Goal: Task Accomplishment & Management: Manage account settings

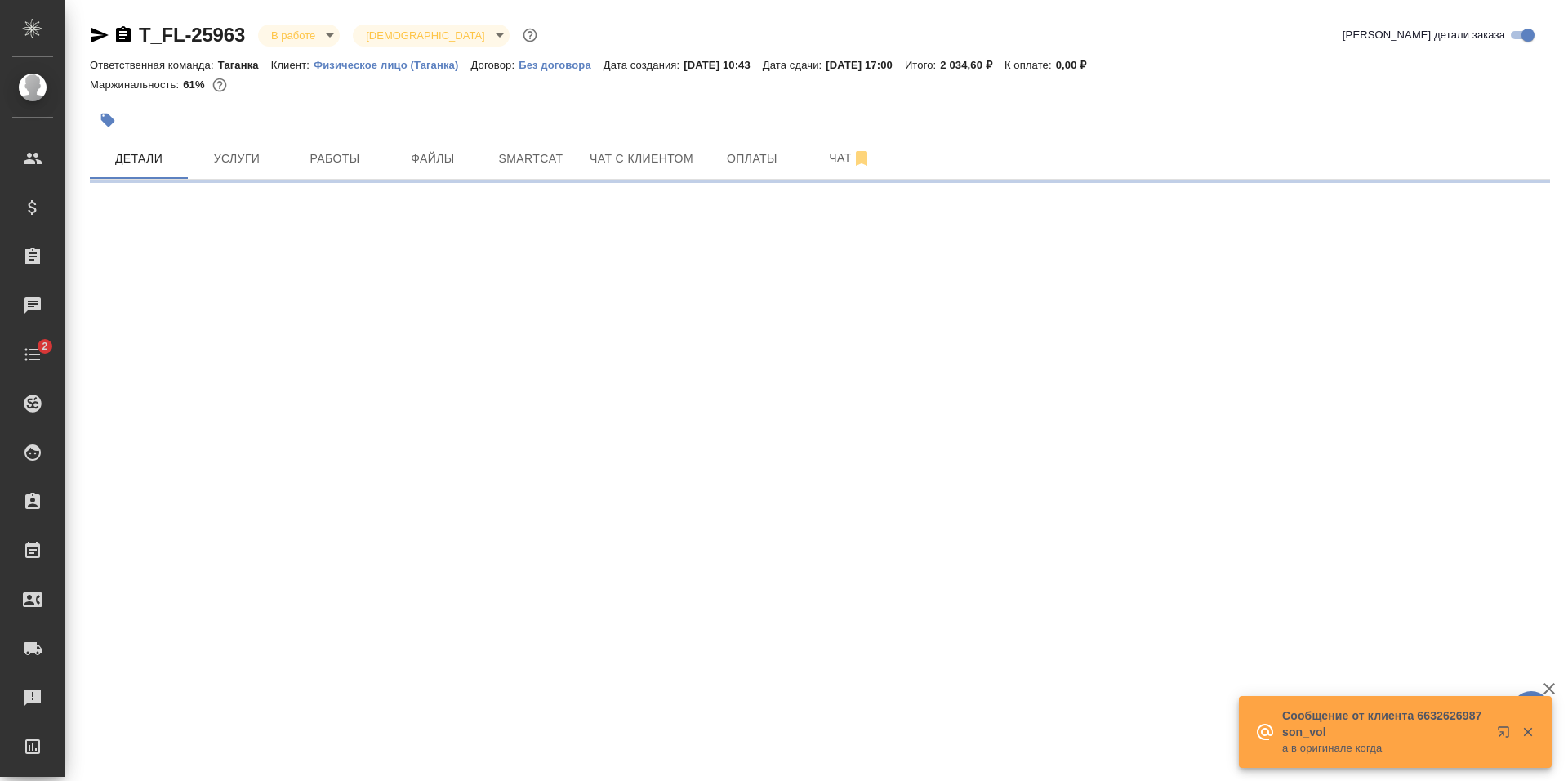
select select "RU"
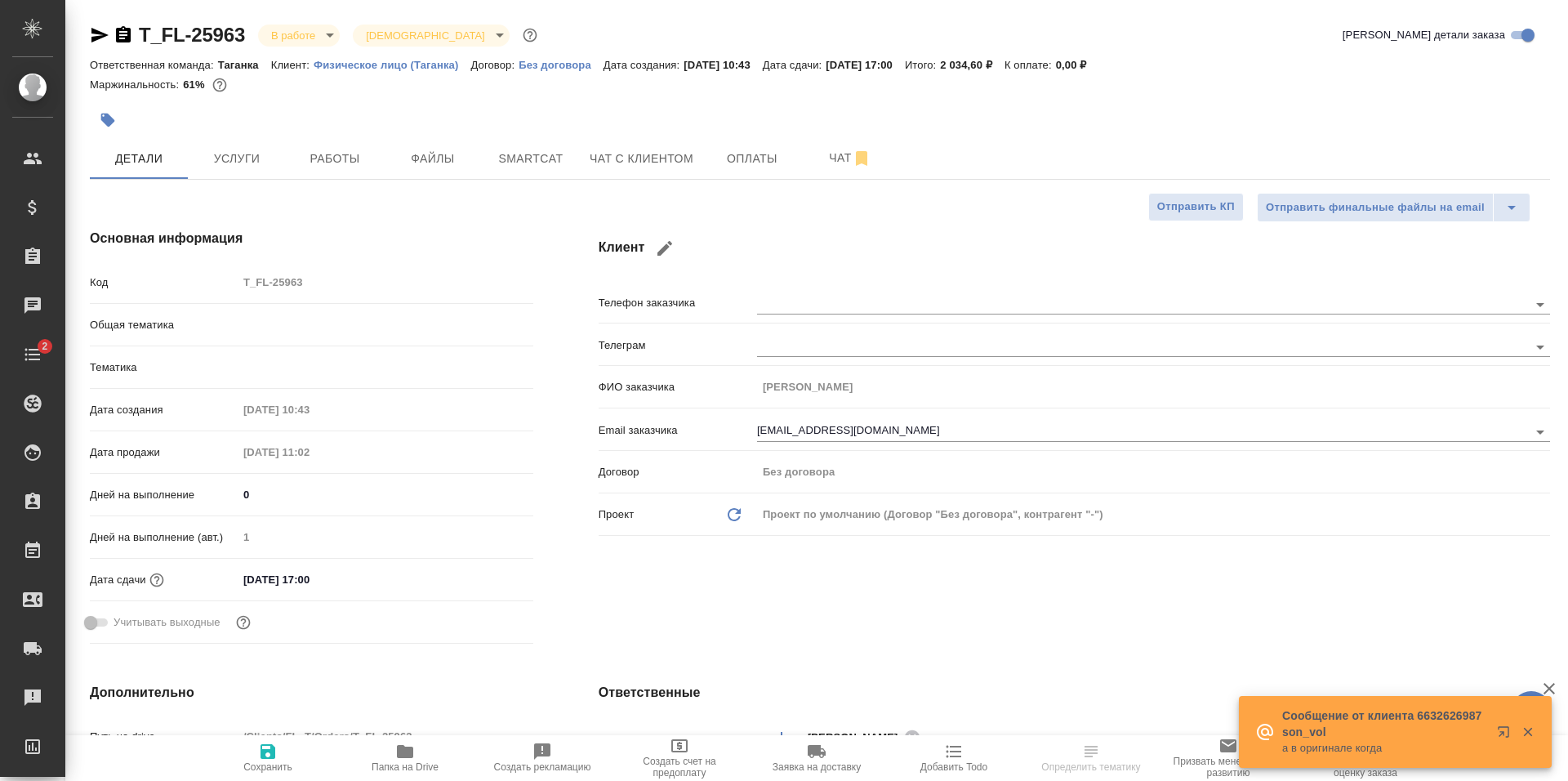
type textarea "x"
type input "Шаблонные документы"
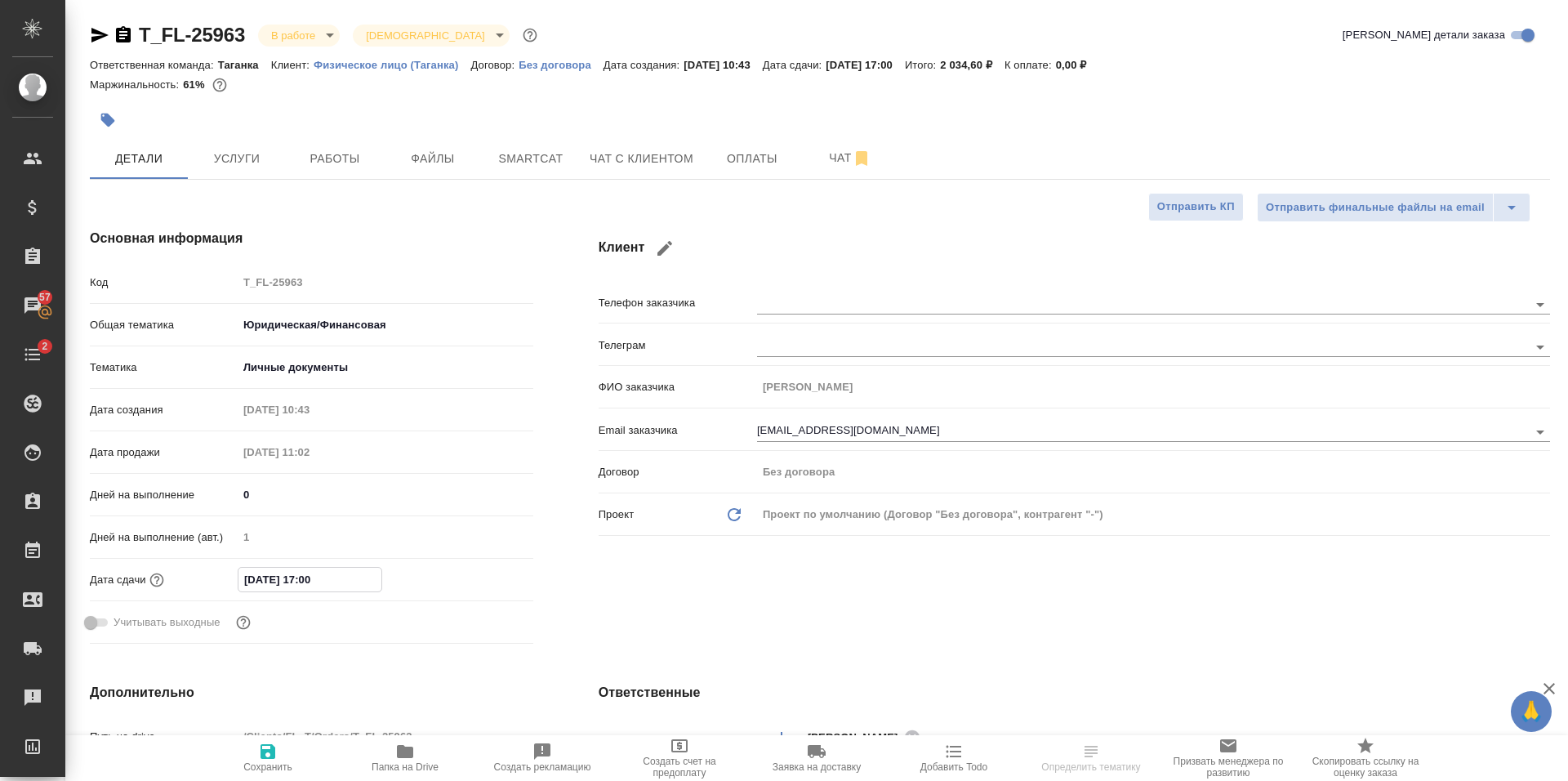
click at [335, 573] on input "03.10.2025 17:00" at bounding box center [310, 580] width 143 height 24
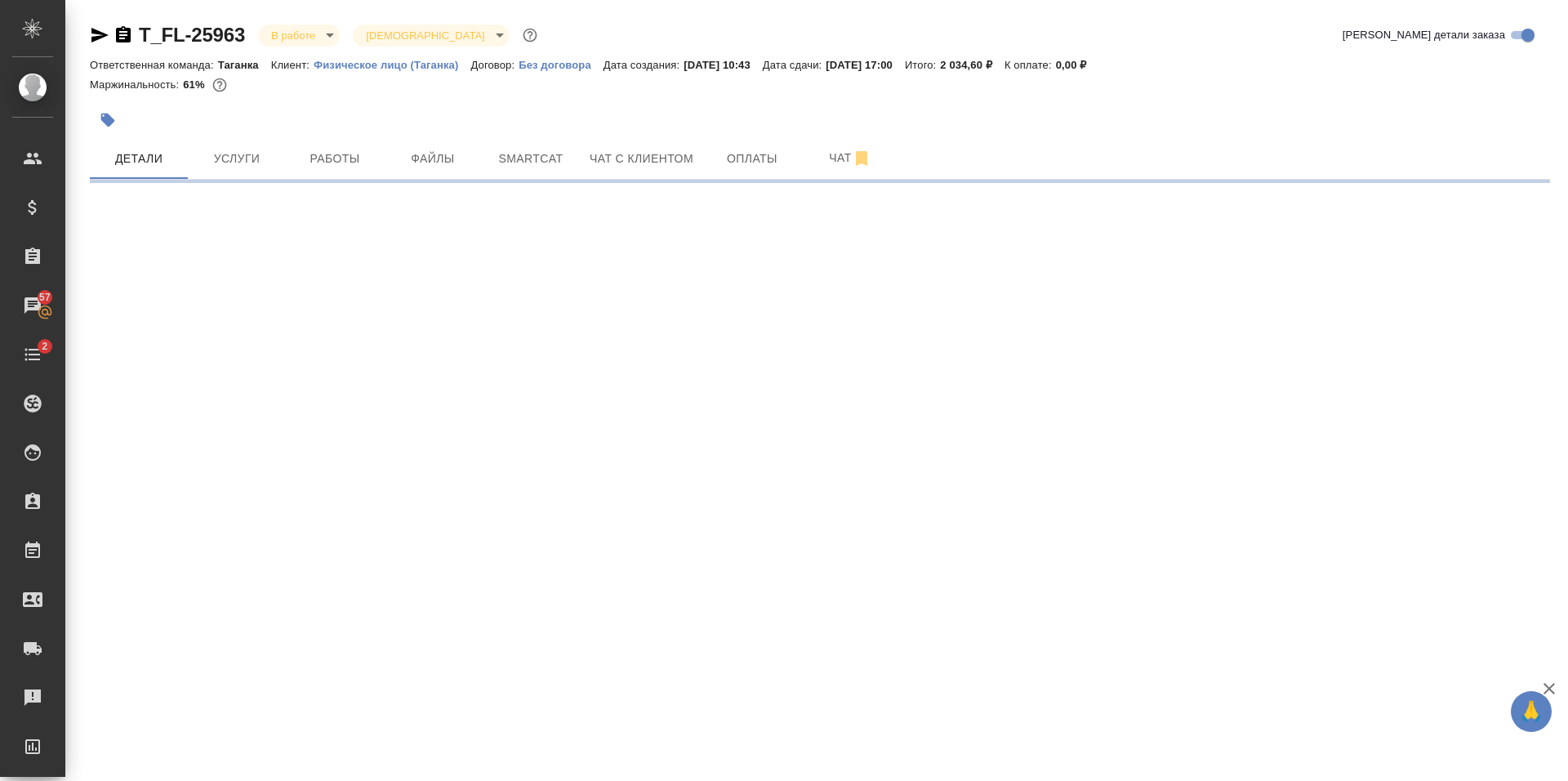
click at [493, 589] on div ".cls-1 fill:#fff; AWATERA Prokhorova Anastasia Клиенты Спецификации Заказы 57 Ч…" at bounding box center [784, 390] width 1568 height 781
select select "RU"
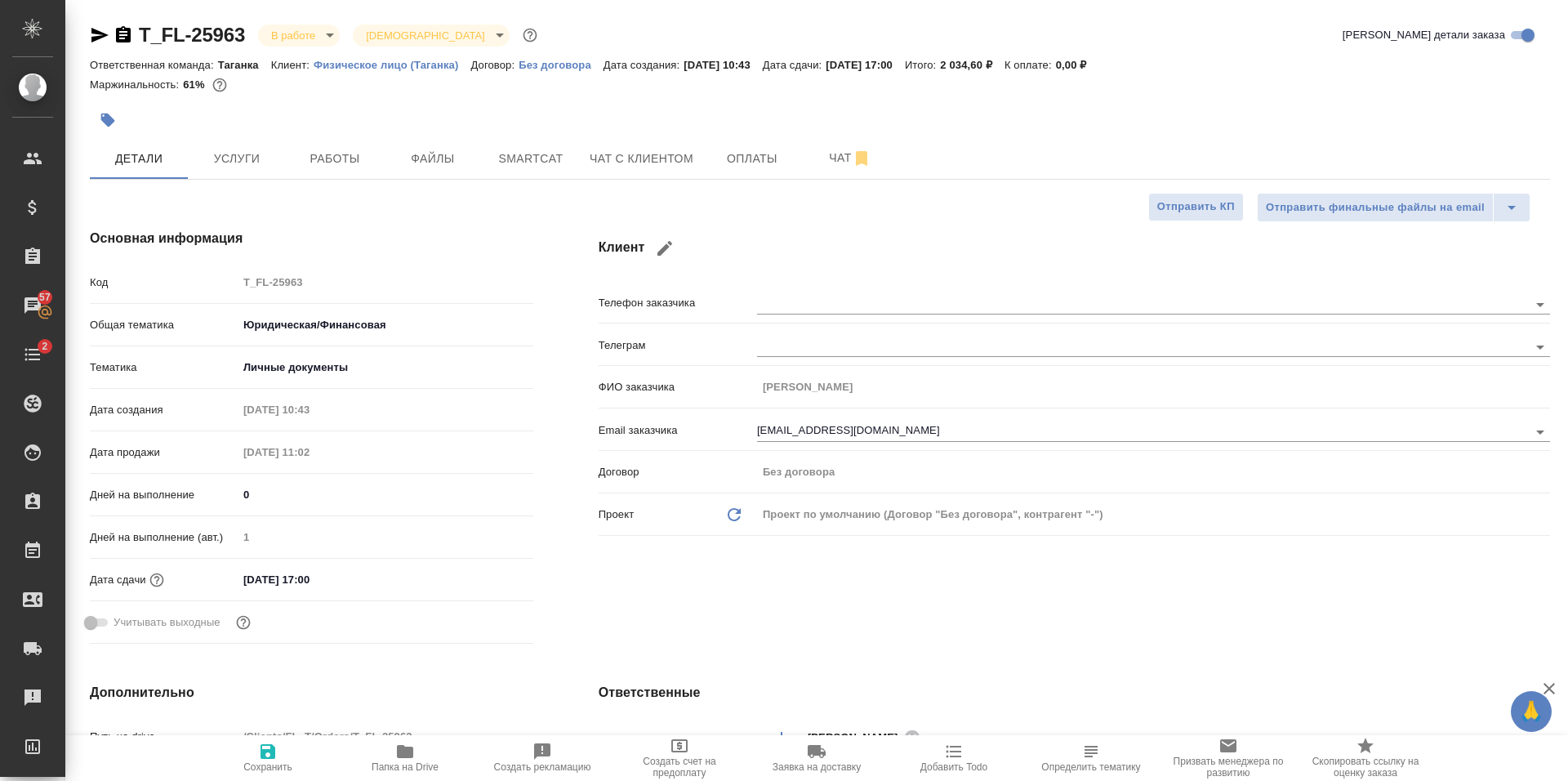
type textarea "x"
click at [316, 586] on input "03.10.2025 17:00" at bounding box center [309, 580] width 143 height 24
click at [491, 567] on div "Дата сдачи 03.10.2025 17:00" at bounding box center [311, 580] width 443 height 29
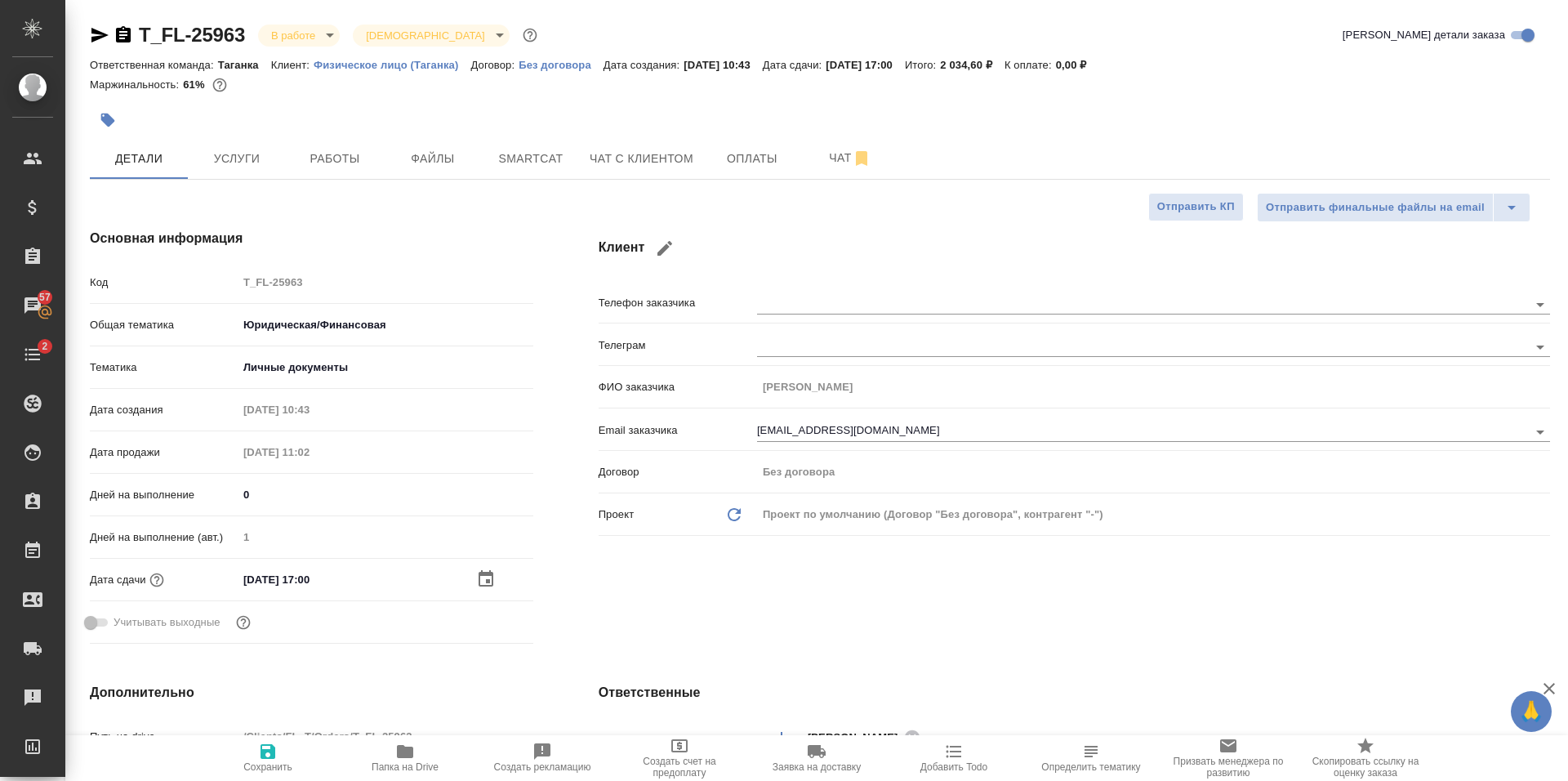
click at [485, 577] on icon "button" at bounding box center [486, 579] width 20 height 20
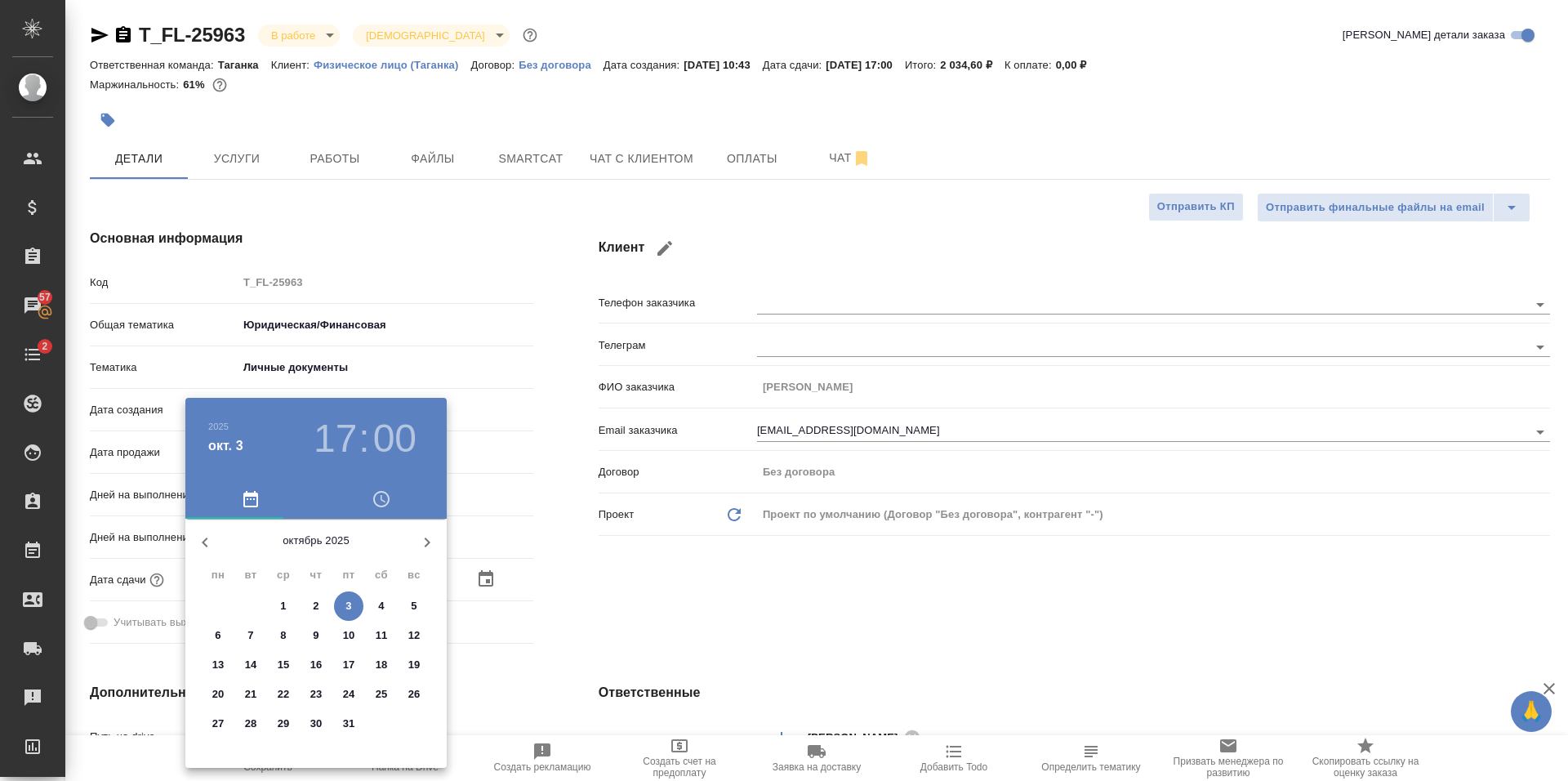
click at [251, 636] on p "7" at bounding box center [250, 635] width 6 height 16
type input "07.10.2025 17:00"
type textarea "x"
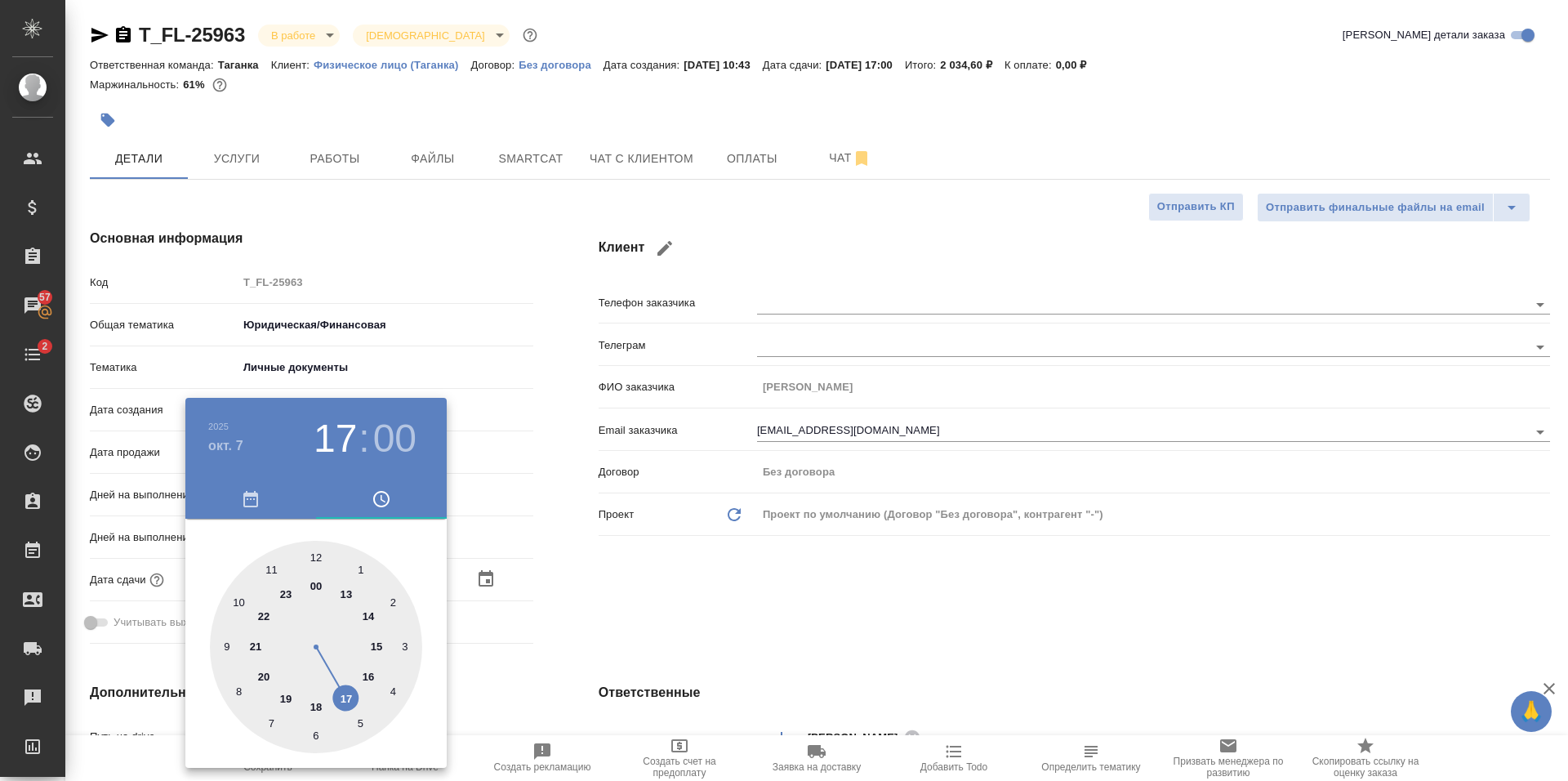
click at [677, 612] on div at bounding box center [784, 390] width 1568 height 781
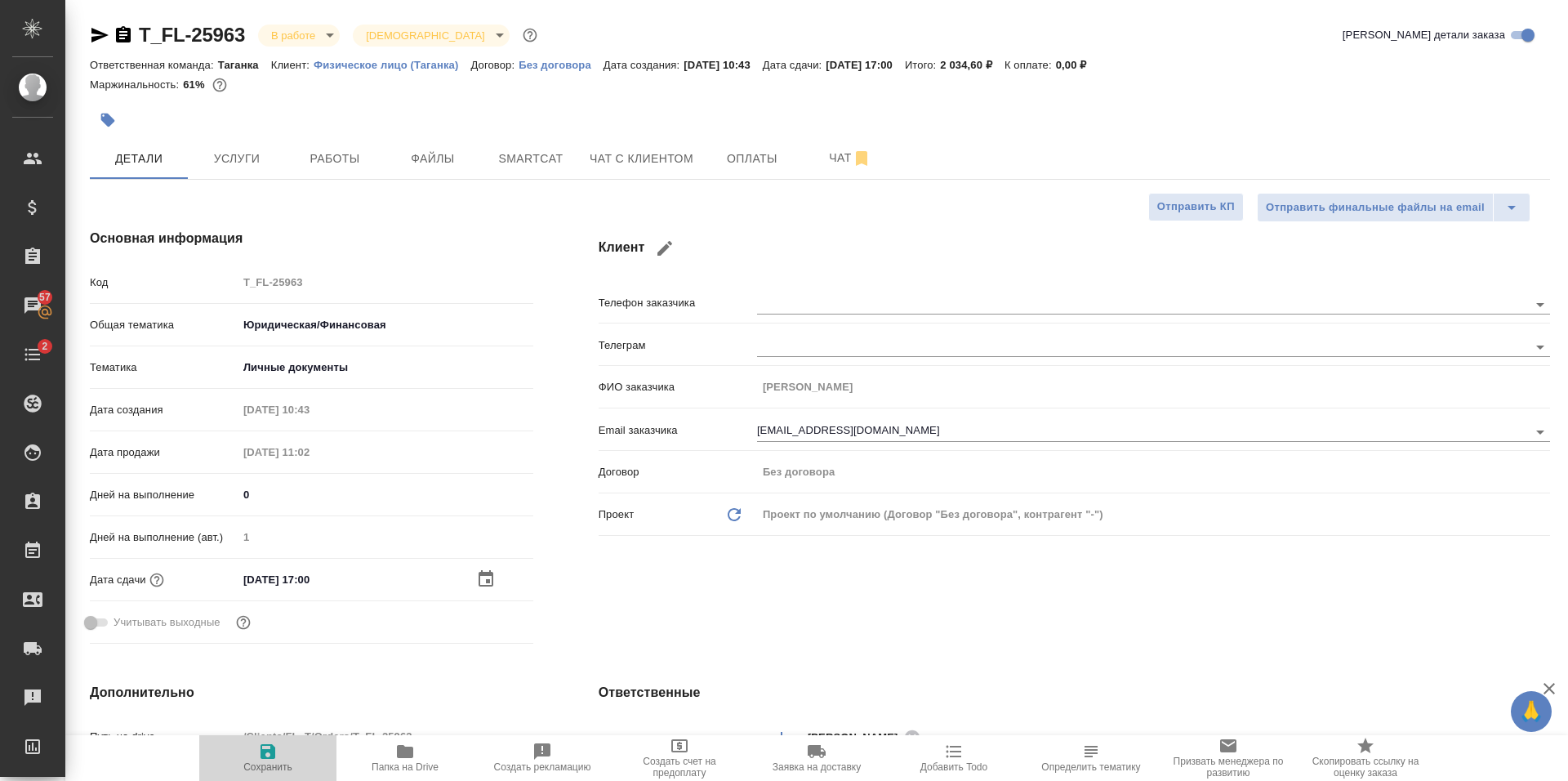
click at [260, 752] on icon "button" at bounding box center [268, 751] width 20 height 20
type textarea "x"
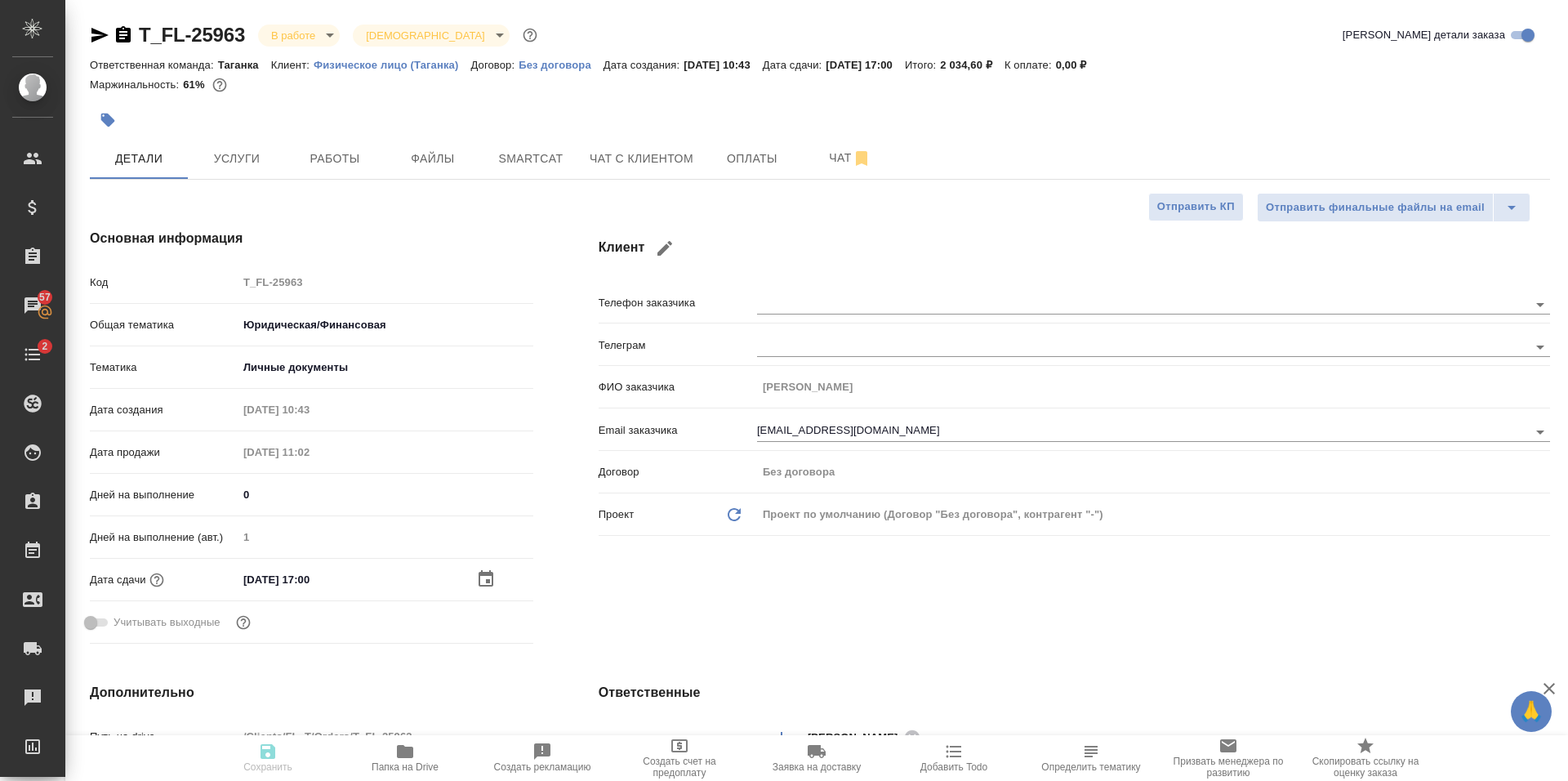
type textarea "x"
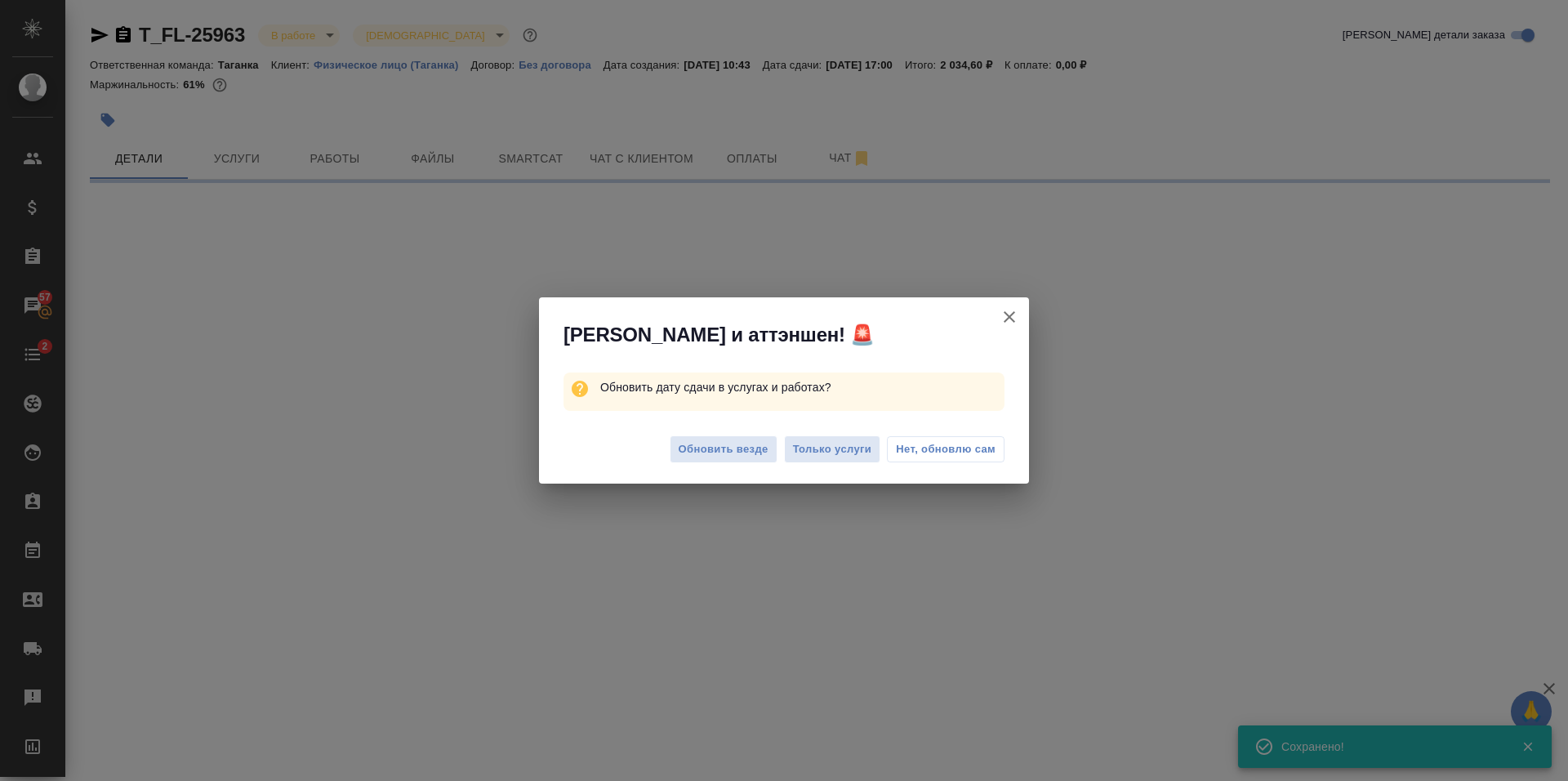
click at [964, 440] on button "Нет, обновлю сам" at bounding box center [946, 449] width 118 height 26
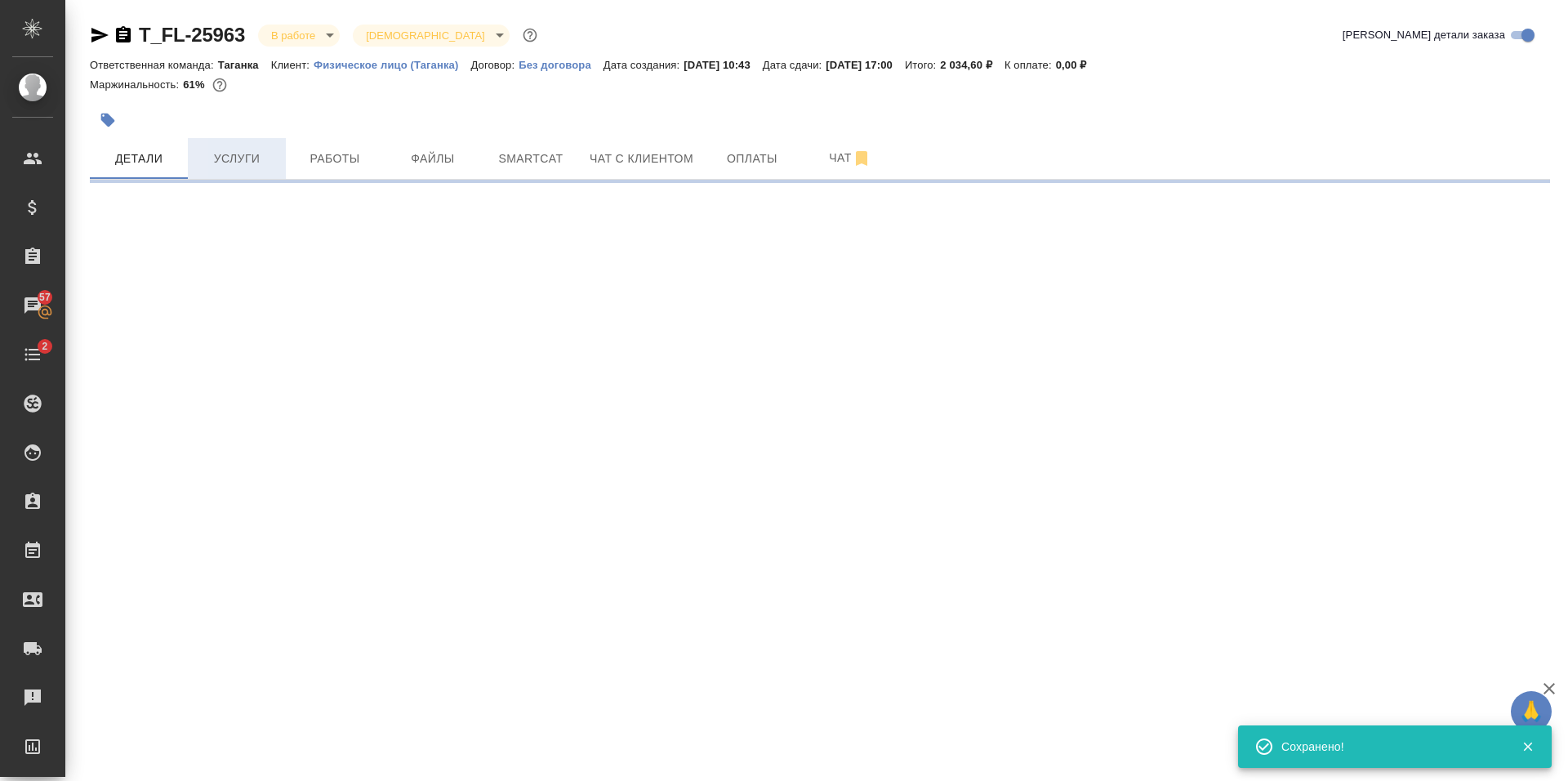
select select "RU"
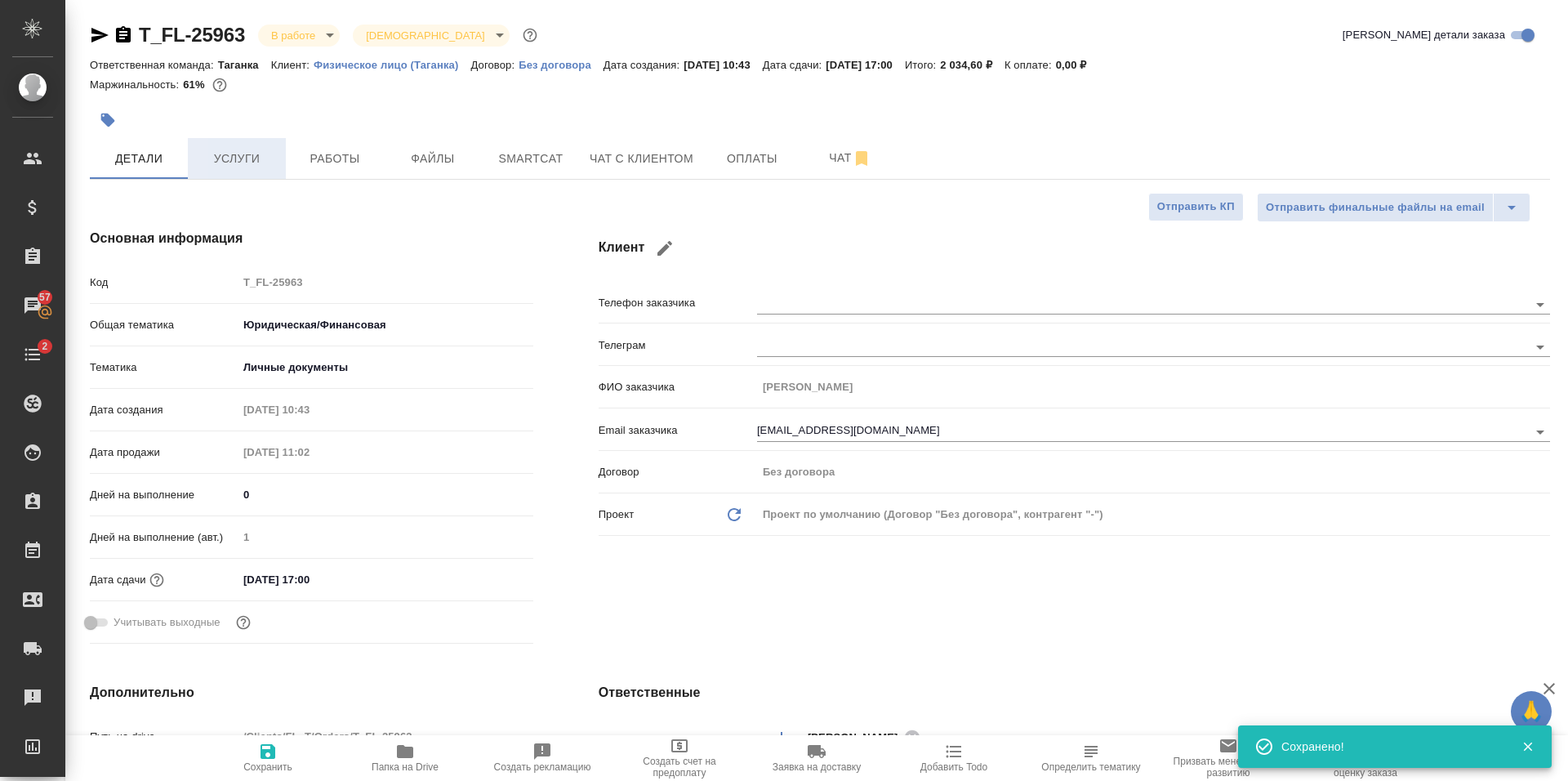
type textarea "x"
click at [264, 168] on span "Услуги" at bounding box center [237, 159] width 78 height 20
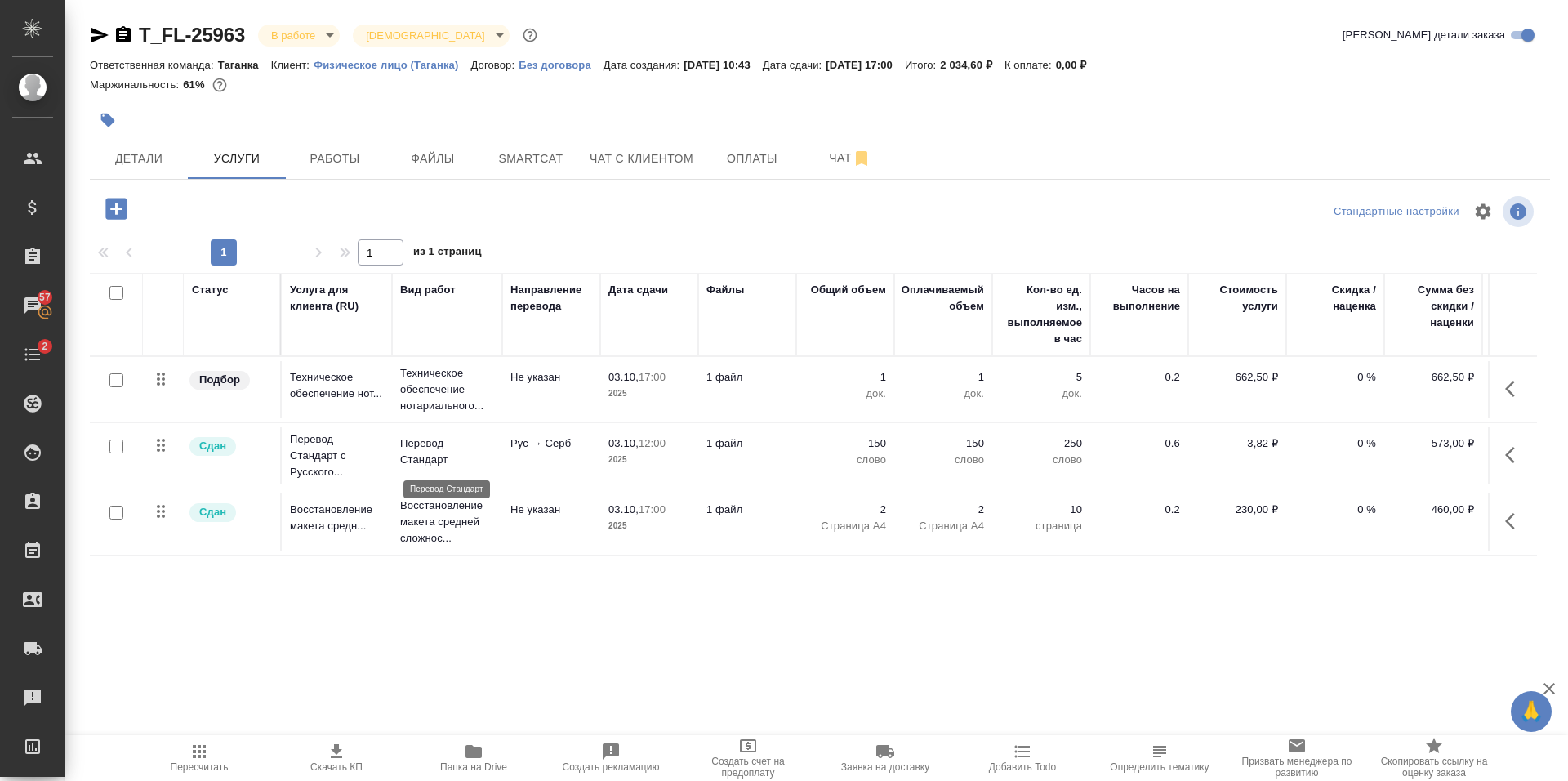
click at [493, 443] on p "Перевод Стандарт" at bounding box center [447, 452] width 94 height 32
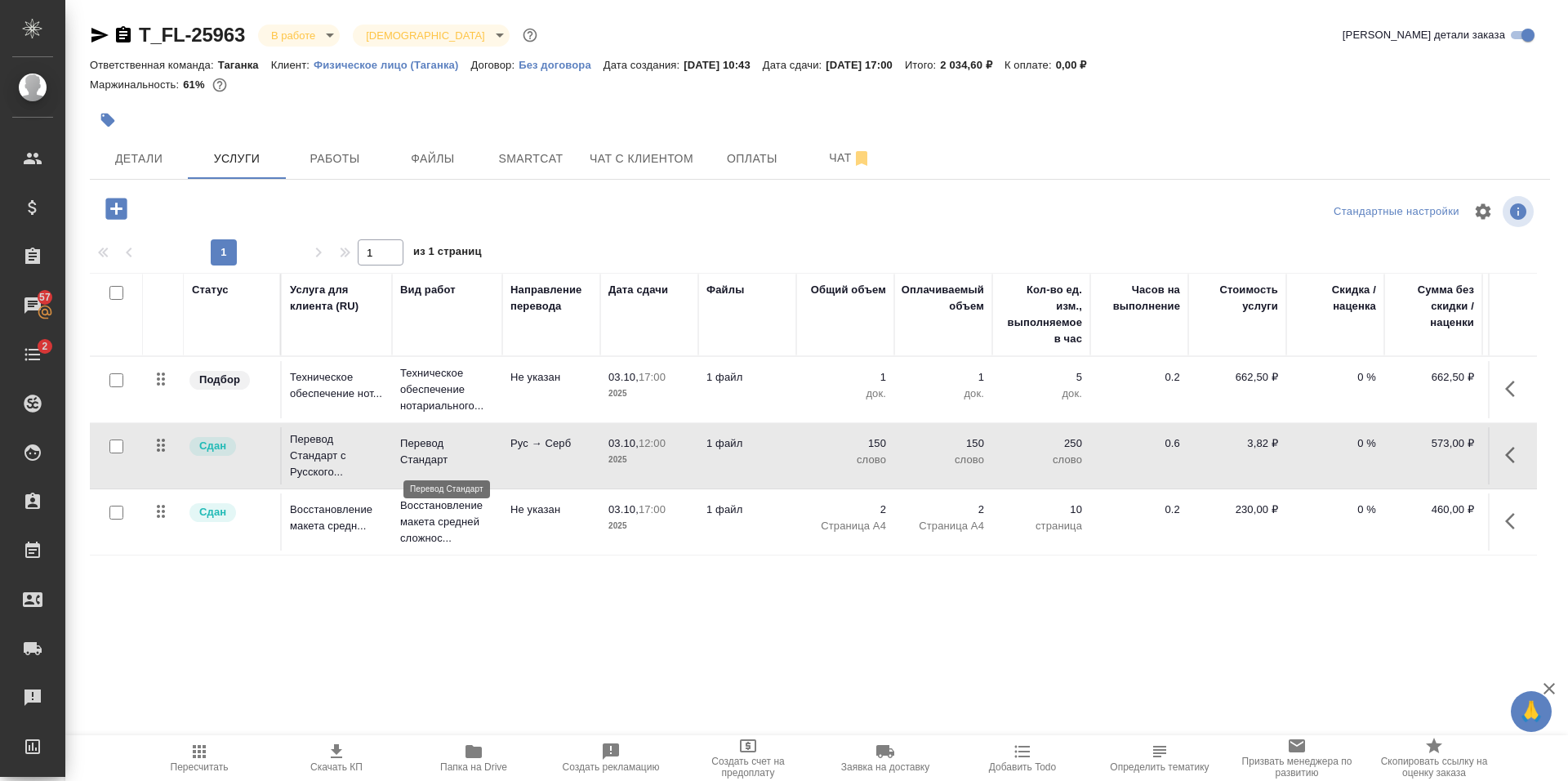
click at [493, 443] on p "Перевод Стандарт" at bounding box center [447, 452] width 94 height 32
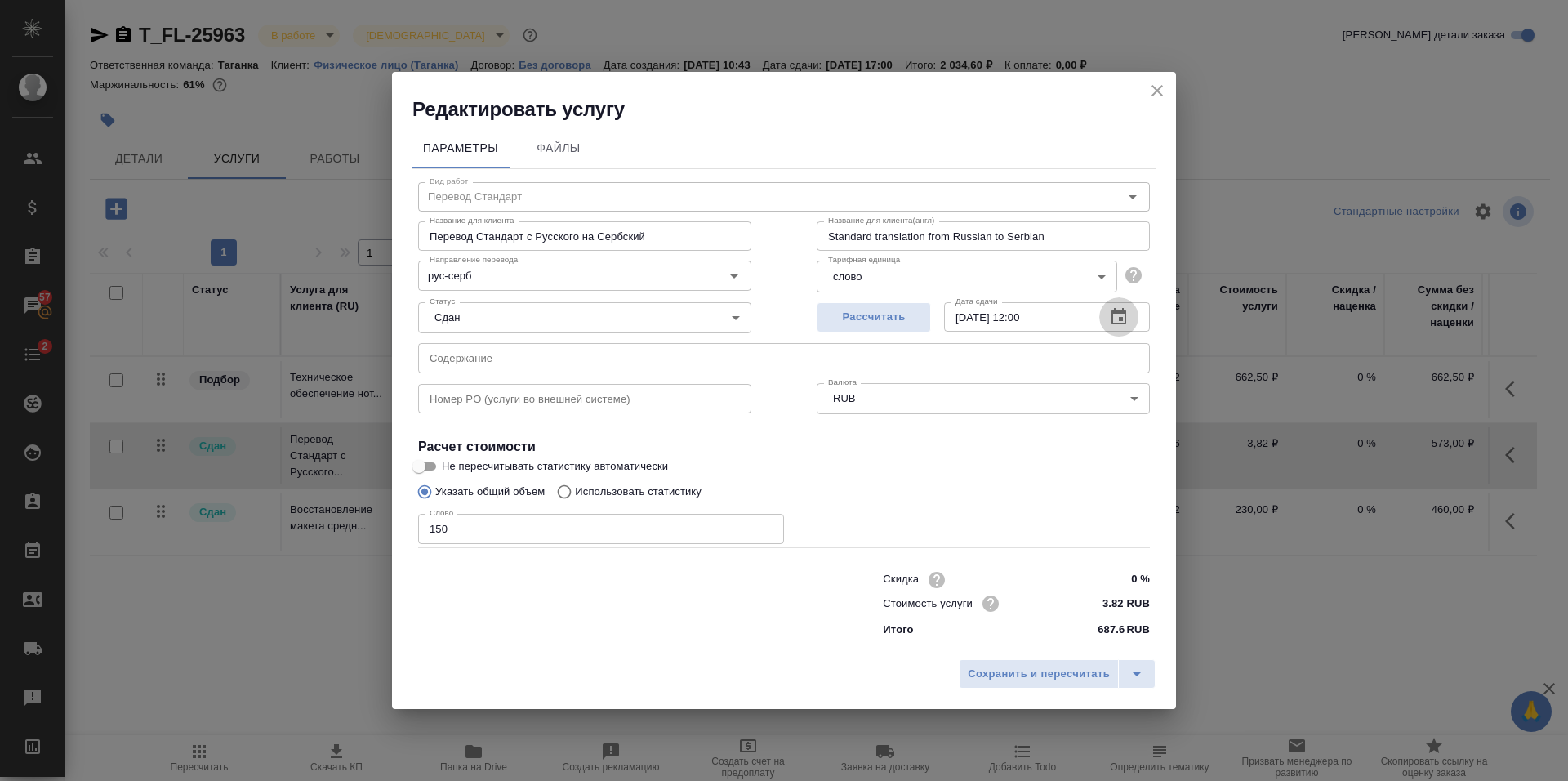
click at [1119, 316] on icon "button" at bounding box center [1118, 316] width 20 height 20
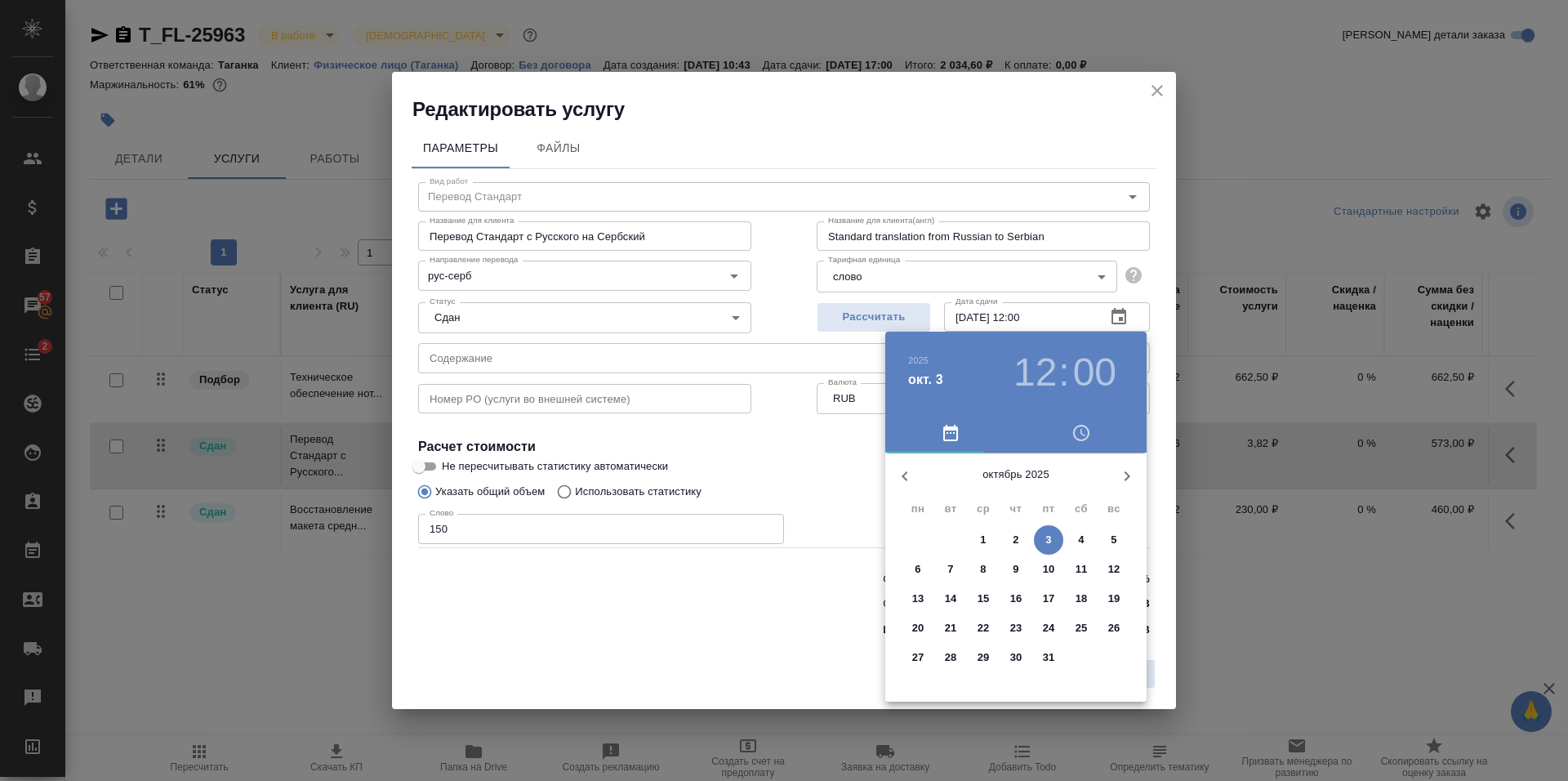
click at [922, 569] on span "6" at bounding box center [918, 569] width 29 height 16
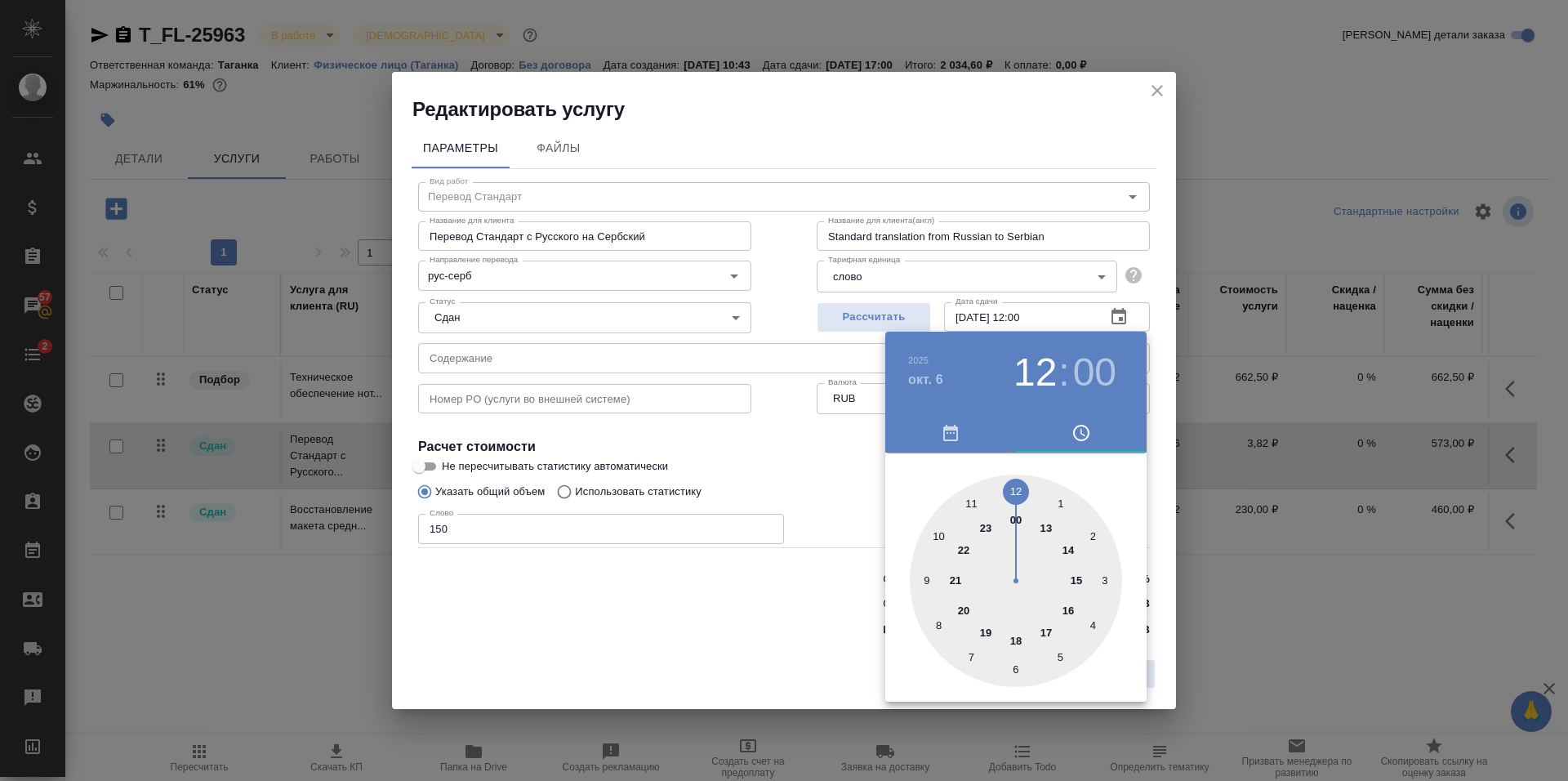
click at [1045, 633] on div at bounding box center [1016, 581] width 212 height 212
type input "06.10.2025 17:00"
click at [828, 492] on div at bounding box center [784, 390] width 1568 height 781
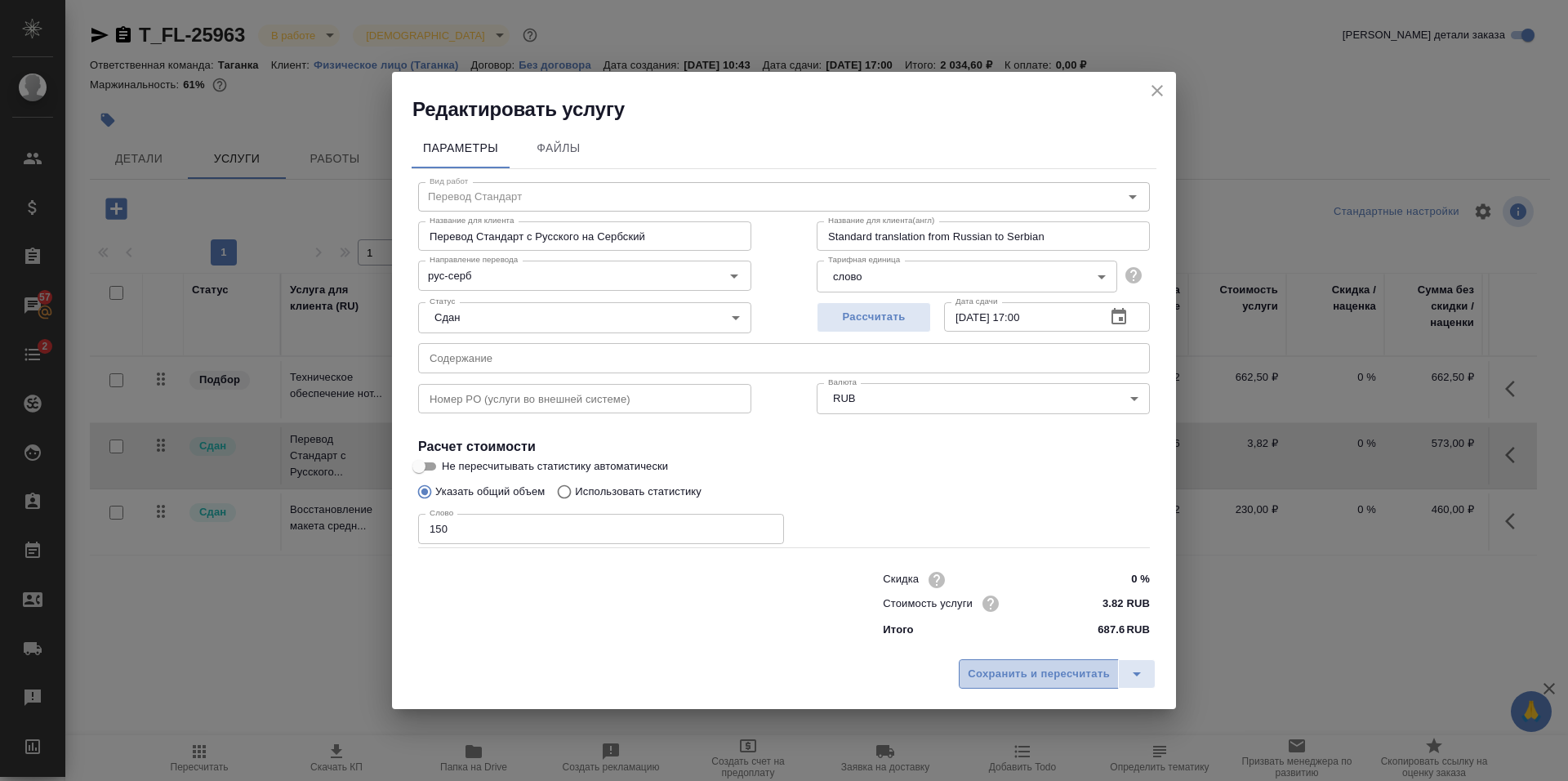
click at [1045, 677] on span "Сохранить и пересчитать" at bounding box center [1039, 674] width 142 height 19
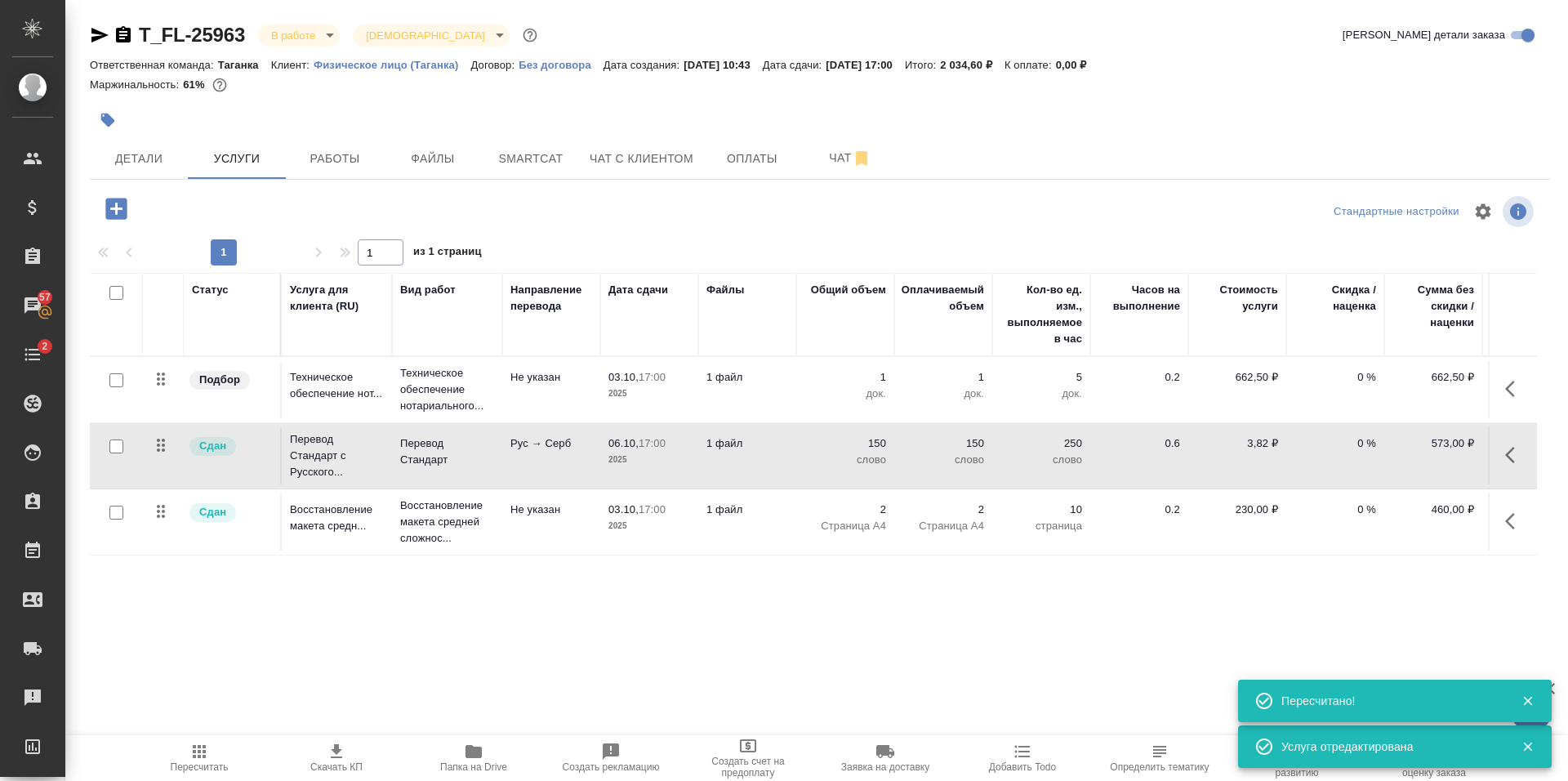
click at [858, 662] on div "T_FL-25963 В работе inProgress Святая троица holyTrinity Кратко детали заказа О…" at bounding box center [820, 333] width 1479 height 666
click at [699, 676] on div ".cls-1 fill:#fff; AWATERA Prokhorova Anastasia Клиенты Спецификации Заказы 57 Ч…" at bounding box center [784, 390] width 1568 height 781
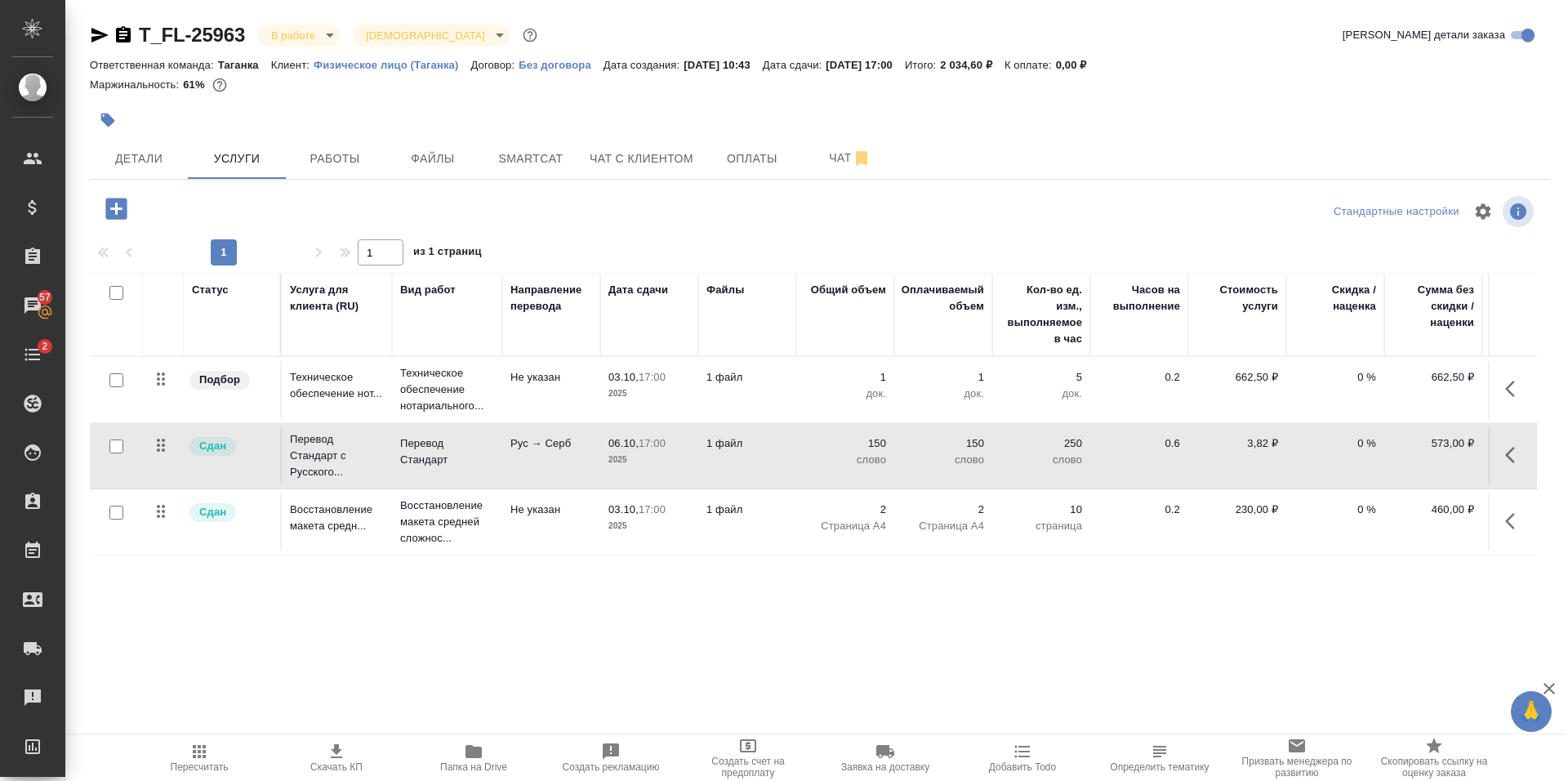
click at [648, 387] on p "2025" at bounding box center [649, 393] width 82 height 16
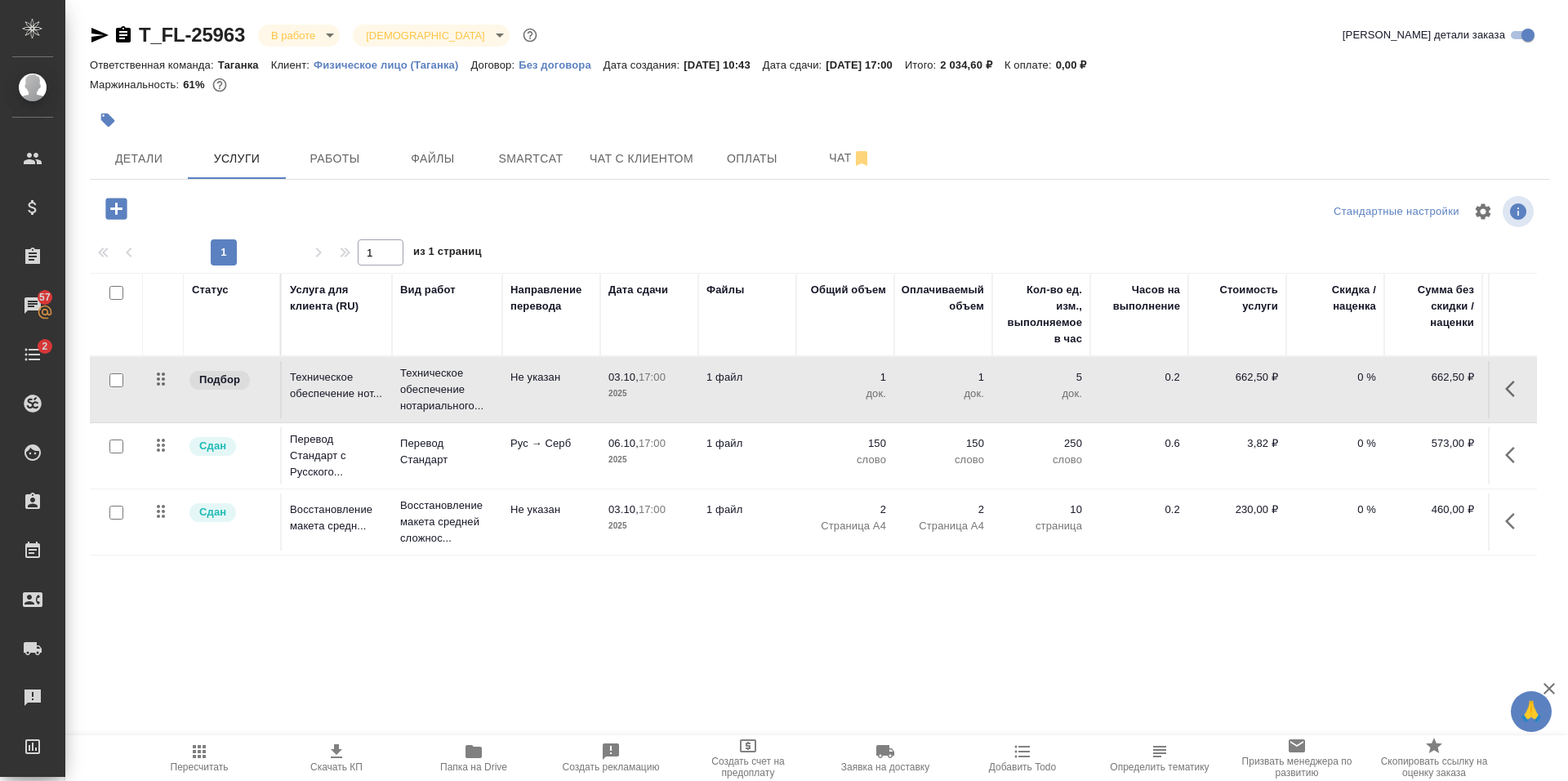
click at [648, 387] on p "2025" at bounding box center [649, 393] width 82 height 16
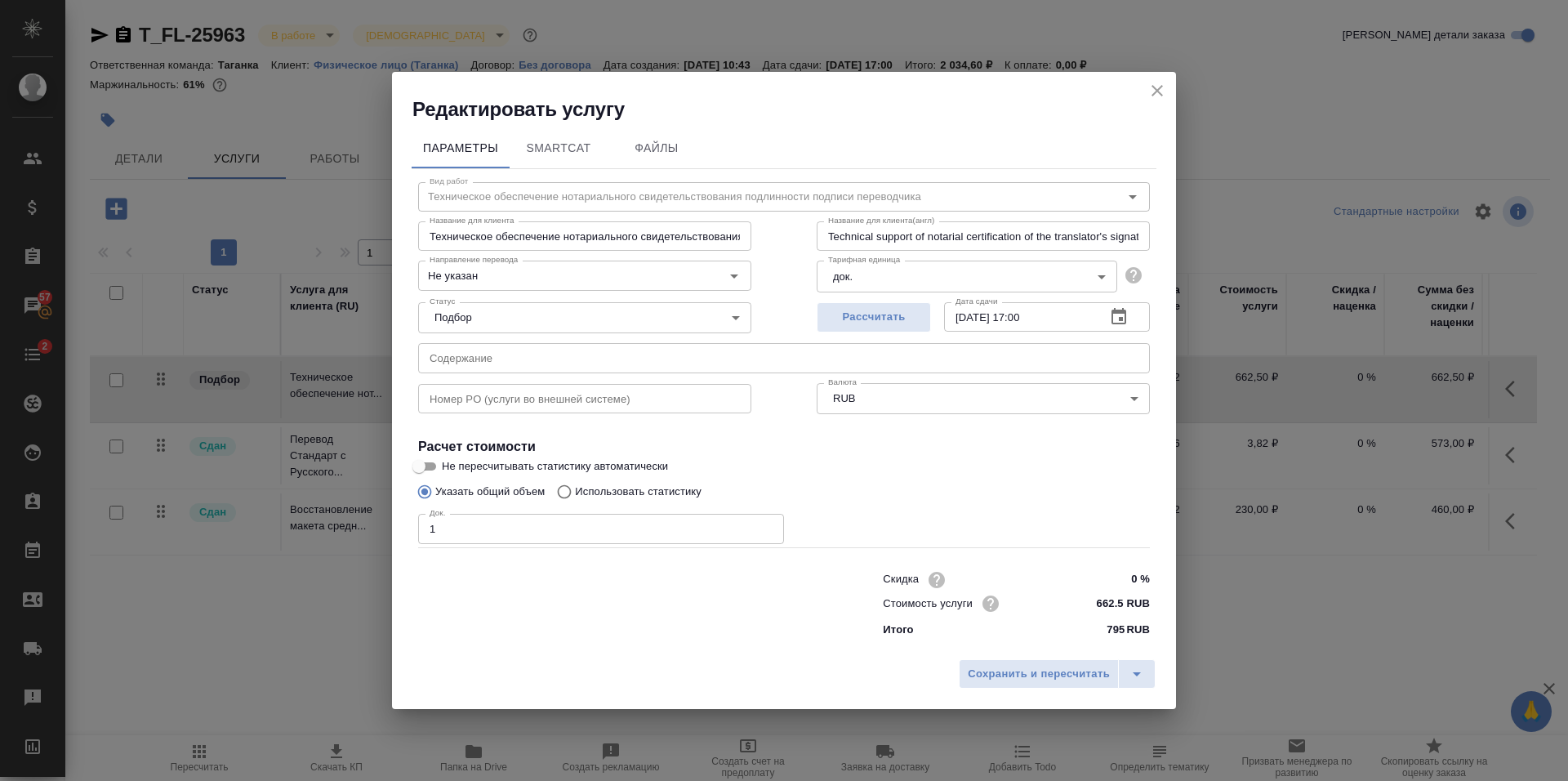
click at [1121, 315] on icon "button" at bounding box center [1118, 316] width 20 height 20
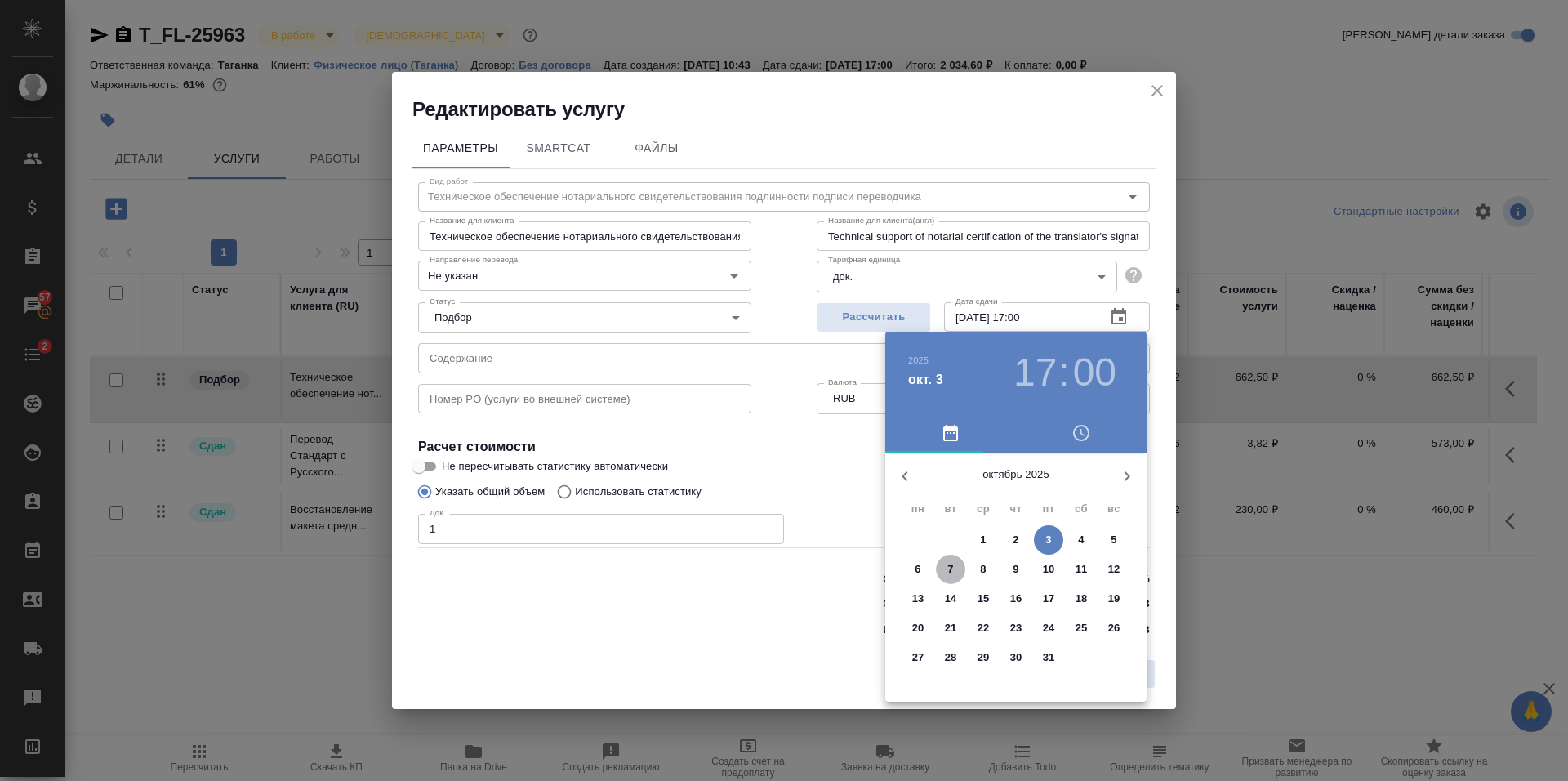
click at [952, 574] on p "7" at bounding box center [950, 569] width 6 height 16
type input "07.10.2025 17:00"
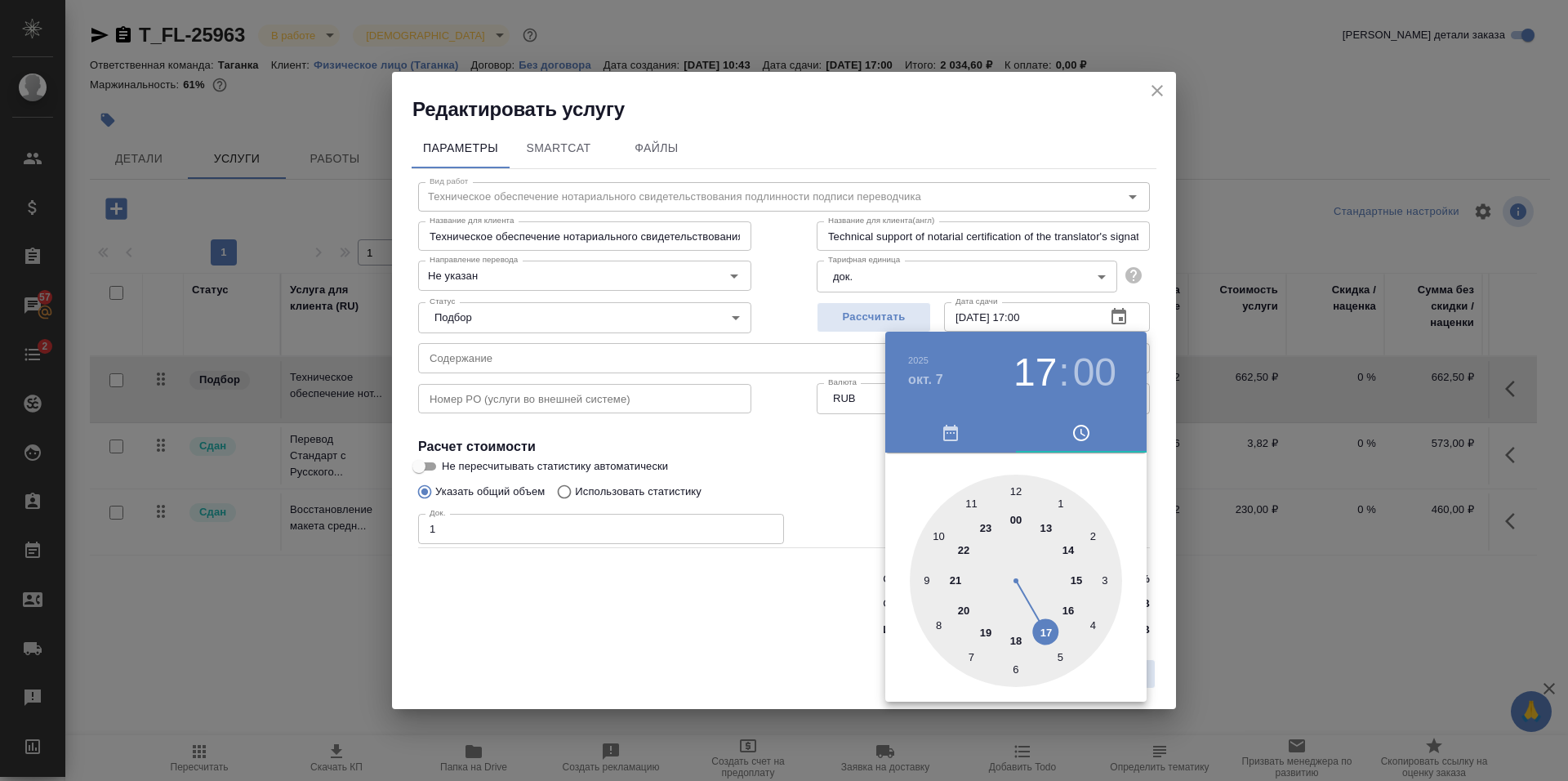
click at [793, 474] on div at bounding box center [784, 390] width 1568 height 781
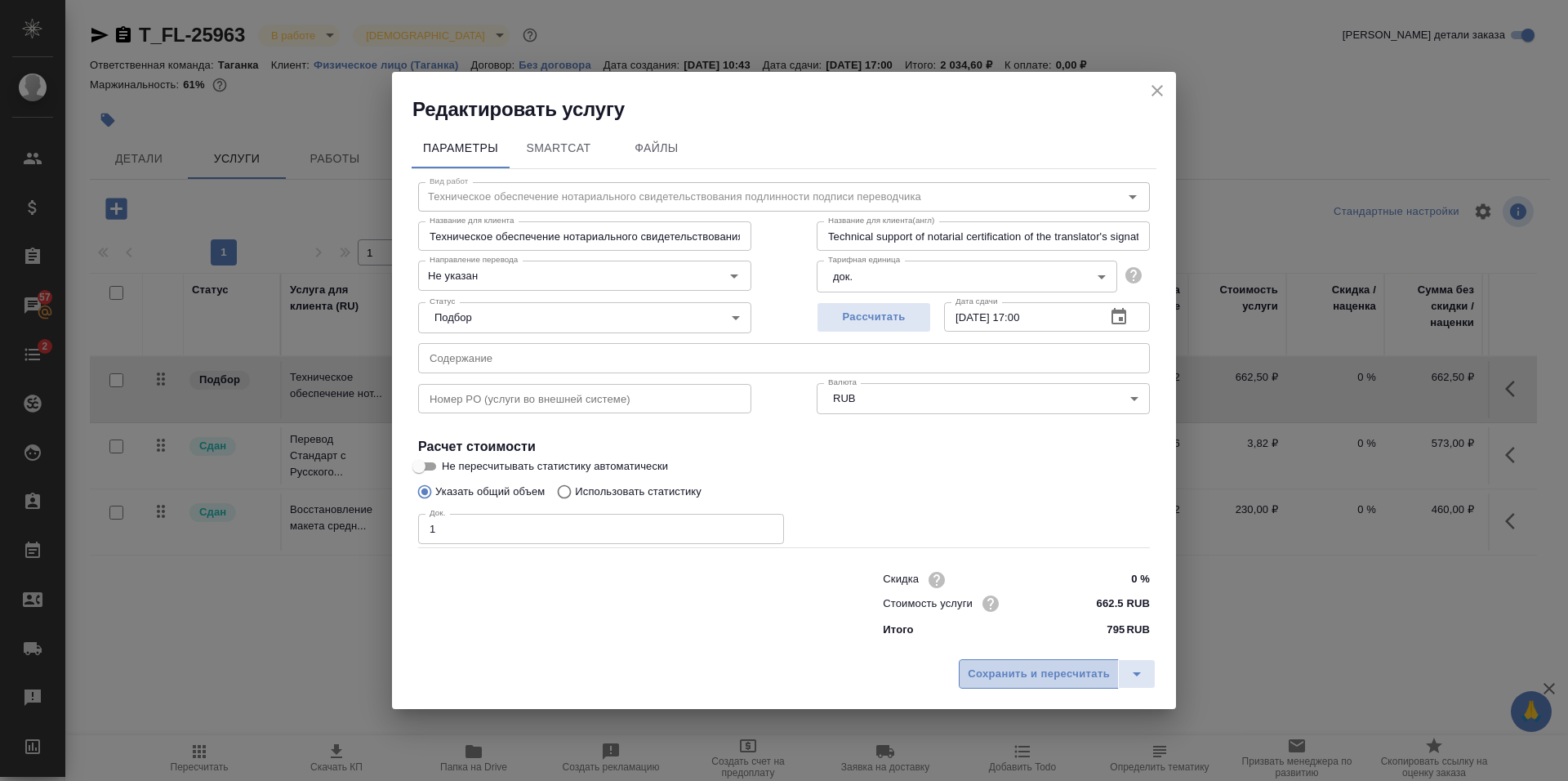
click at [986, 675] on span "Сохранить и пересчитать" at bounding box center [1039, 674] width 142 height 19
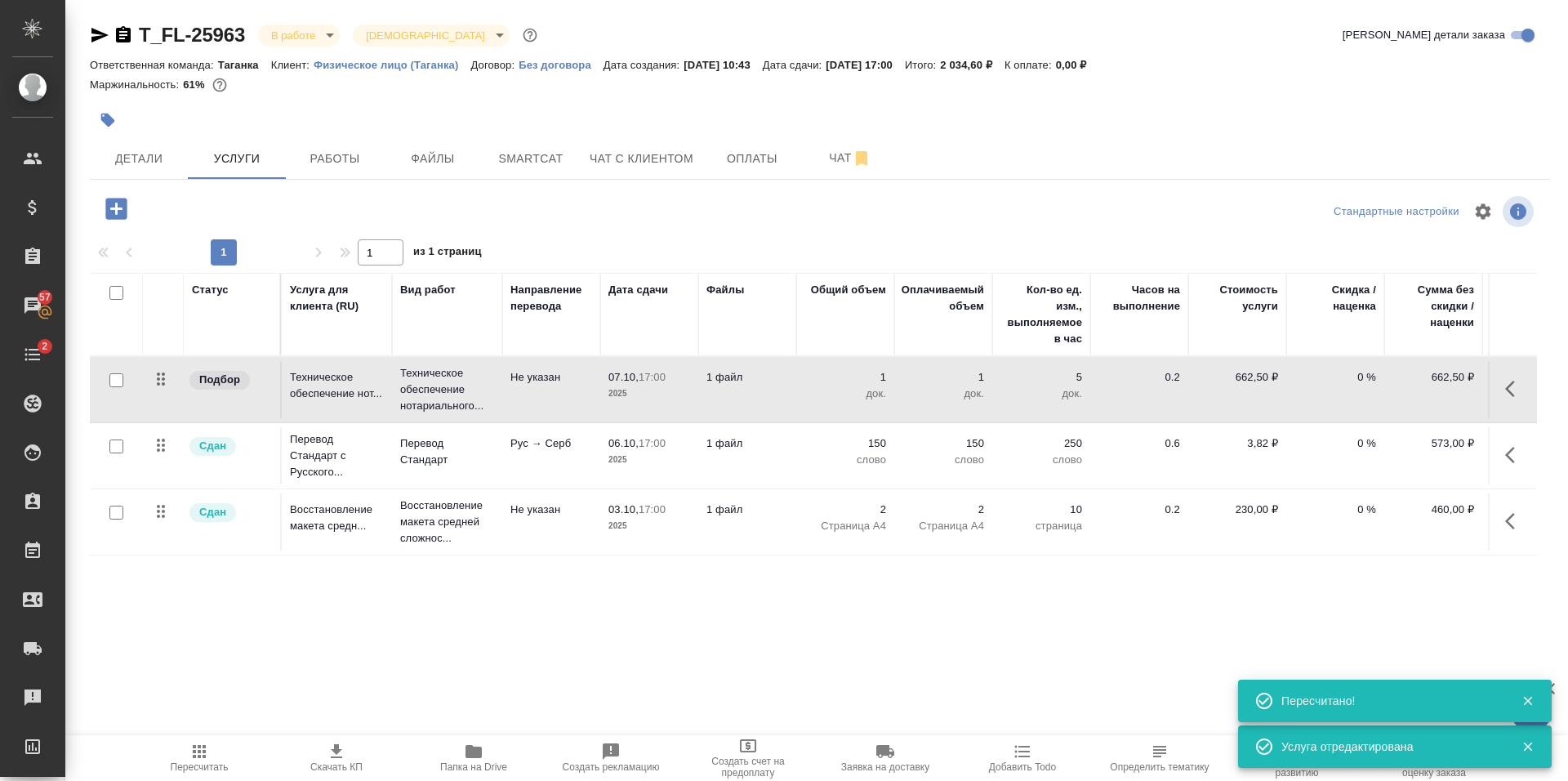
click at [683, 527] on p "2025" at bounding box center [649, 526] width 82 height 16
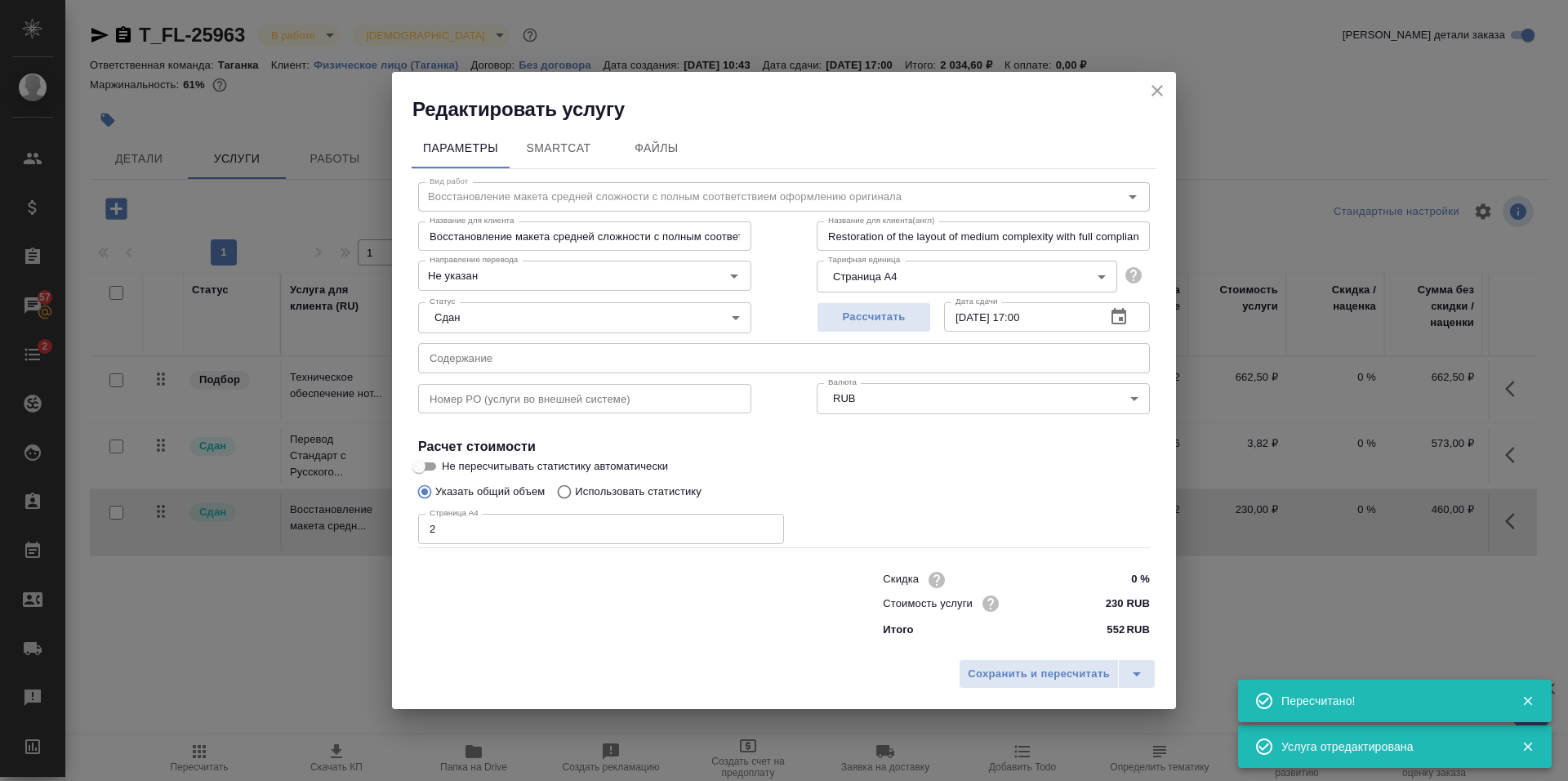
click at [1158, 86] on icon "close" at bounding box center [1156, 90] width 20 height 20
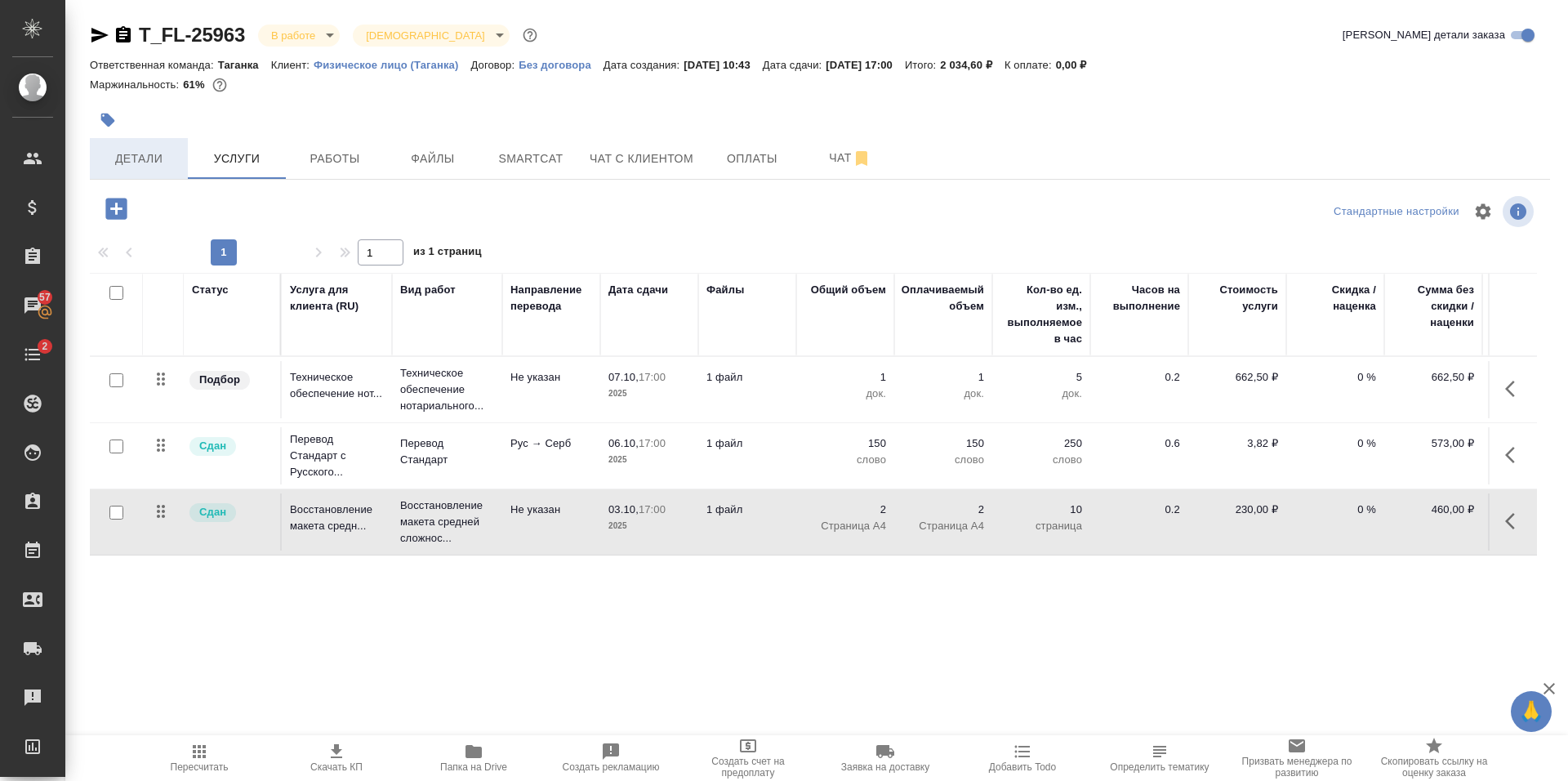
click at [143, 158] on span "Детали" at bounding box center [139, 159] width 78 height 20
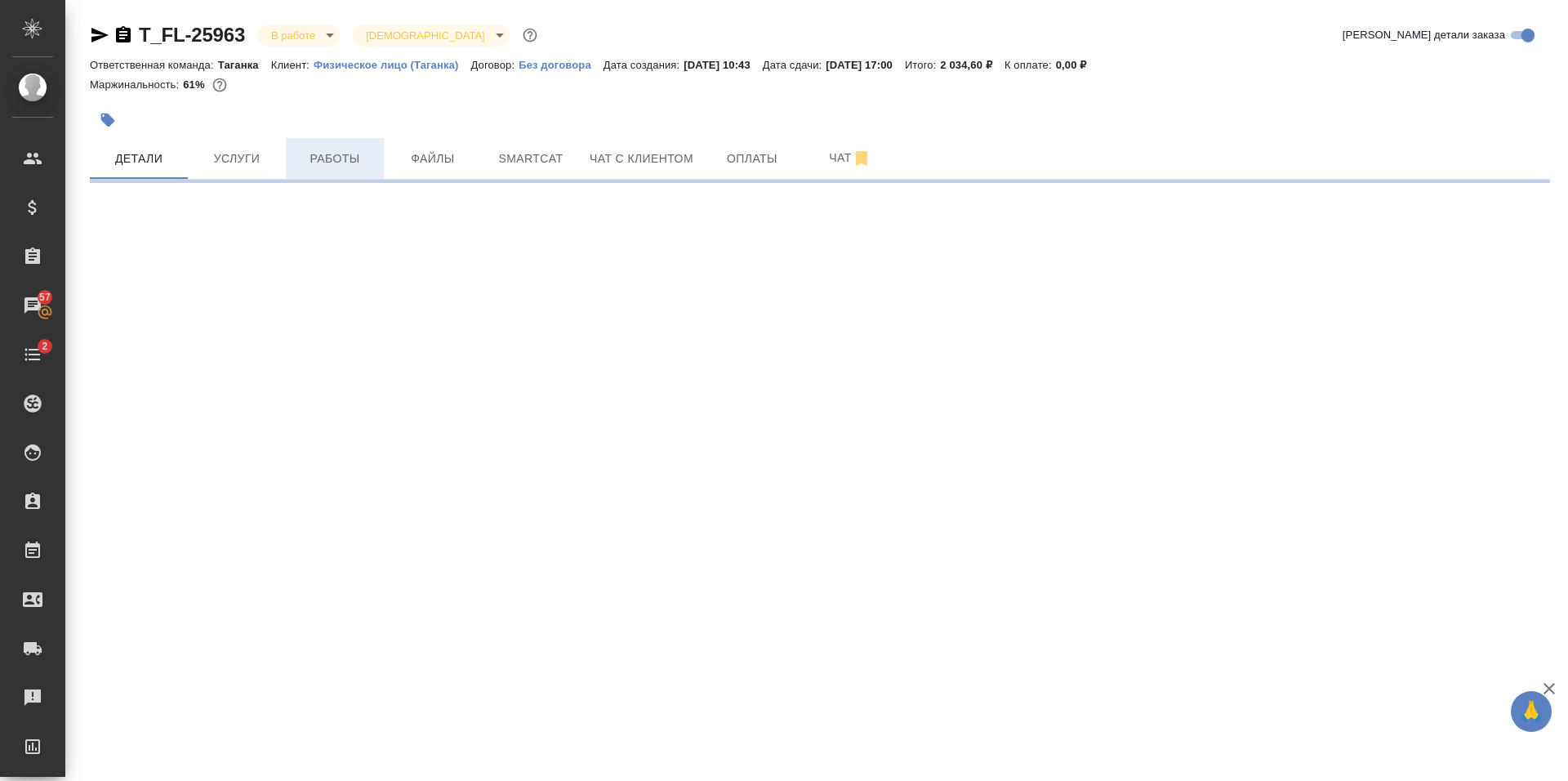
click at [355, 164] on span "Работы" at bounding box center [335, 159] width 78 height 20
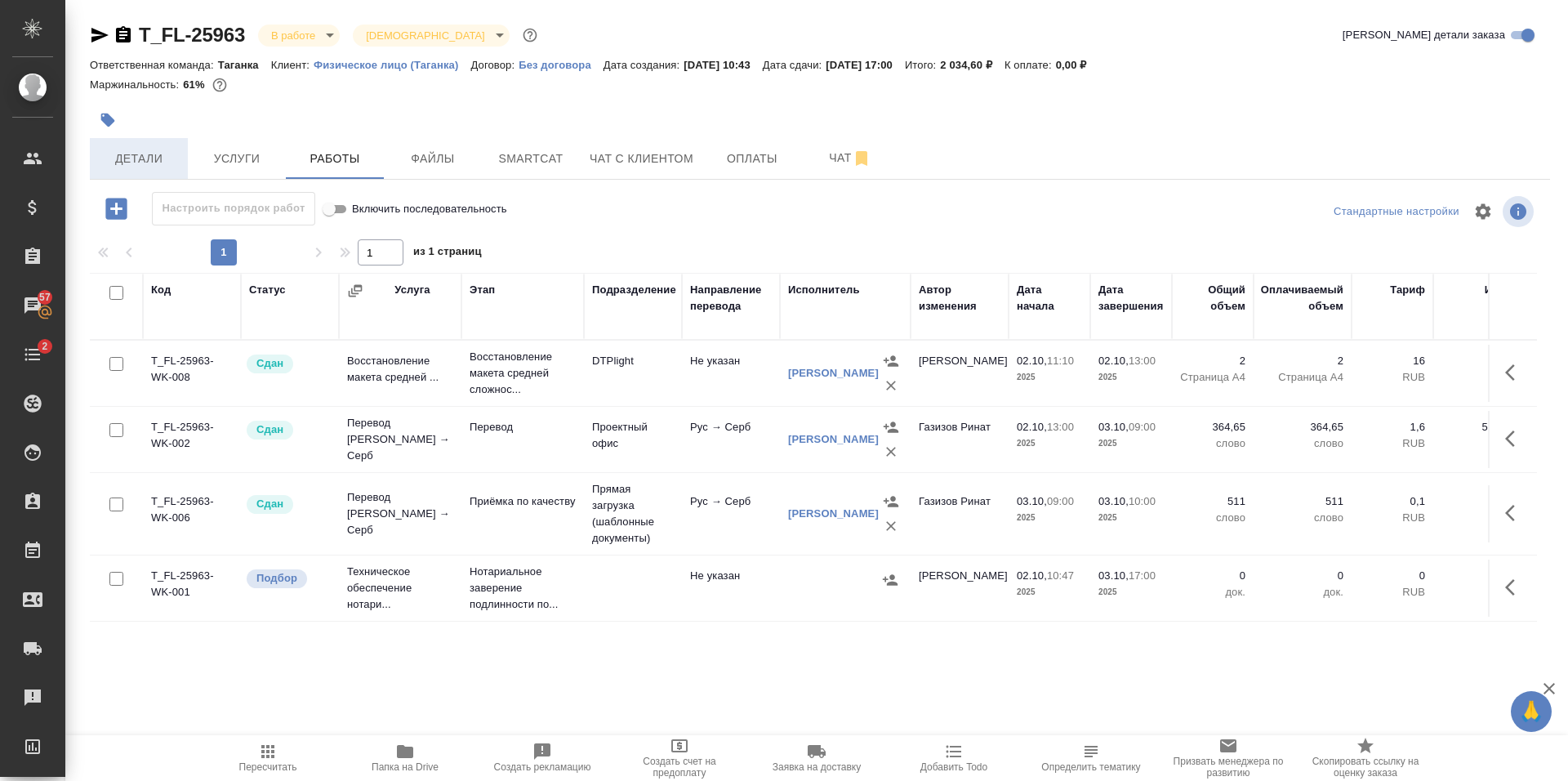
click at [173, 152] on span "Детали" at bounding box center [139, 159] width 78 height 20
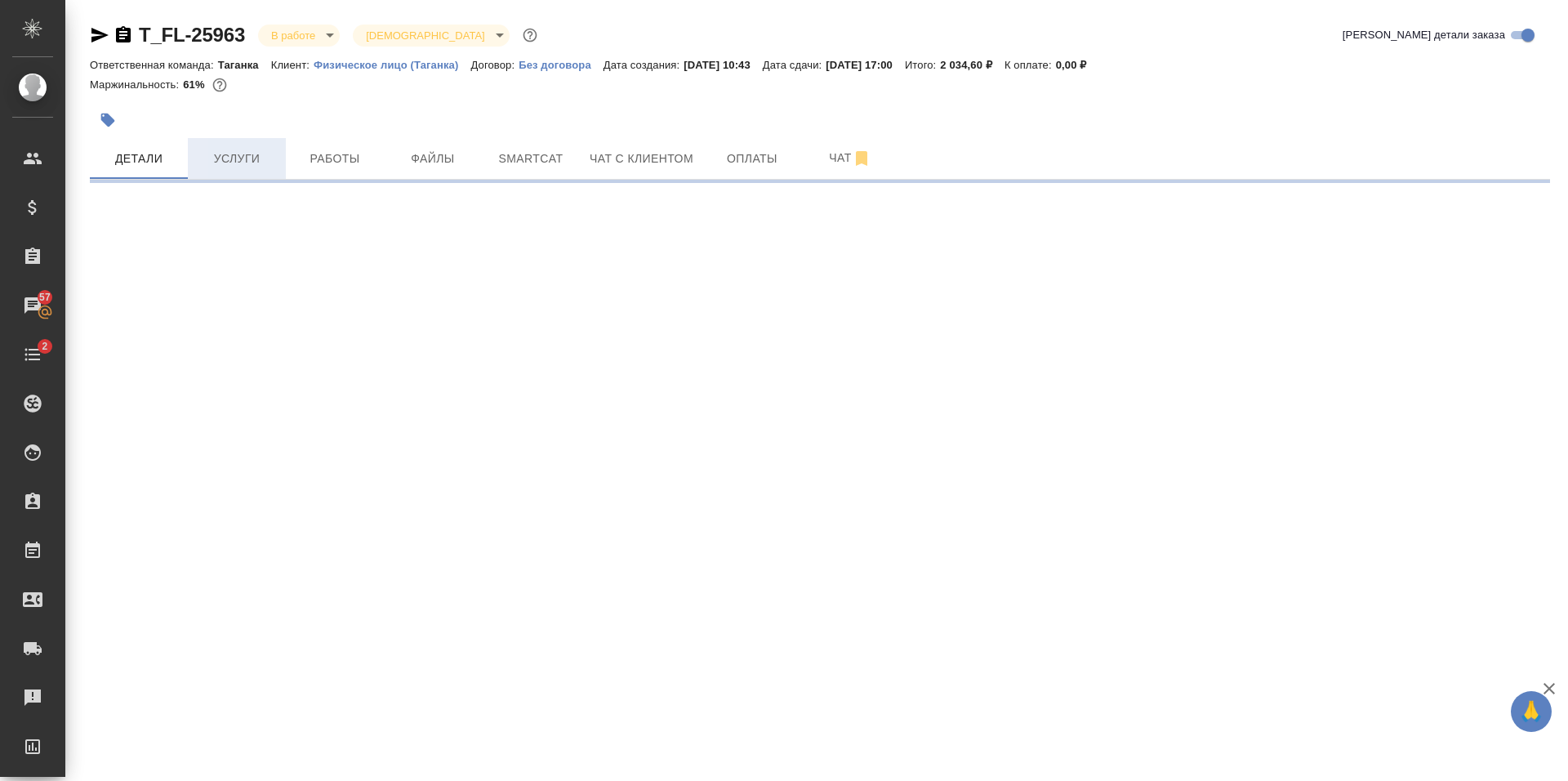
click at [262, 157] on span "Услуги" at bounding box center [237, 159] width 78 height 20
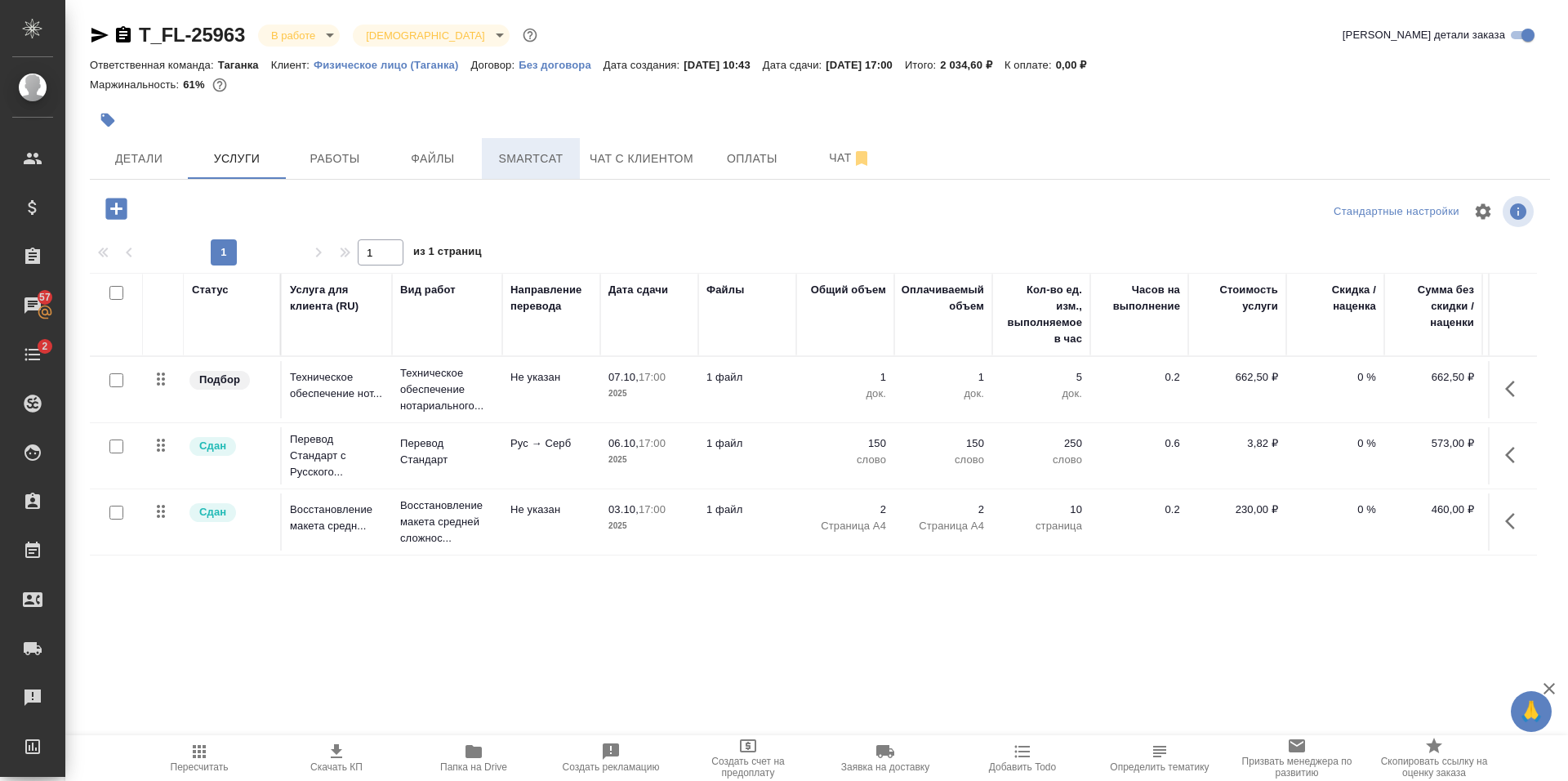
click at [527, 149] on span "Smartcat" at bounding box center [531, 159] width 78 height 20
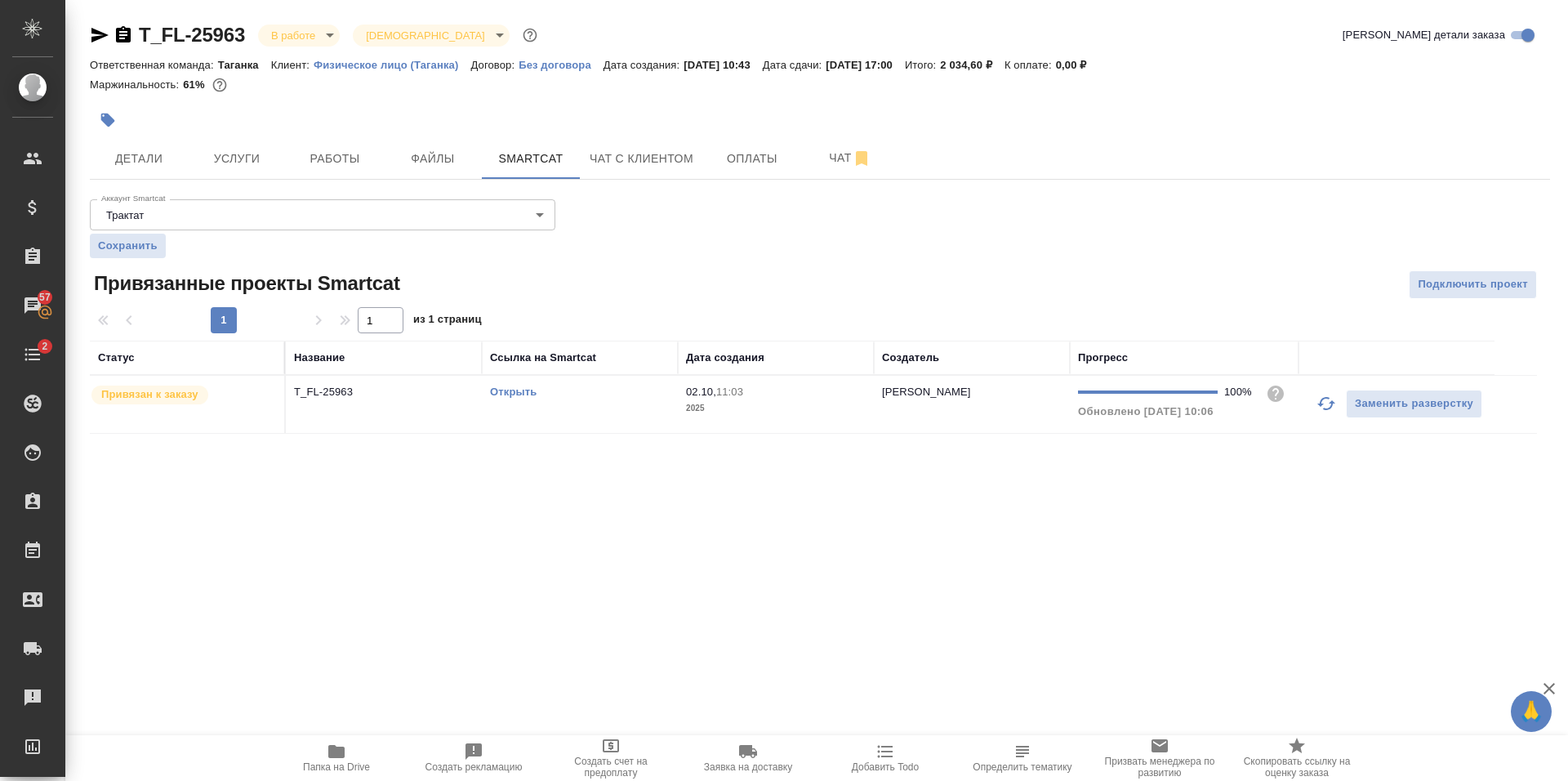
click at [521, 401] on div "Открыть" at bounding box center [579, 391] width 180 height 16
click at [522, 397] on link "Открыть" at bounding box center [513, 391] width 47 height 12
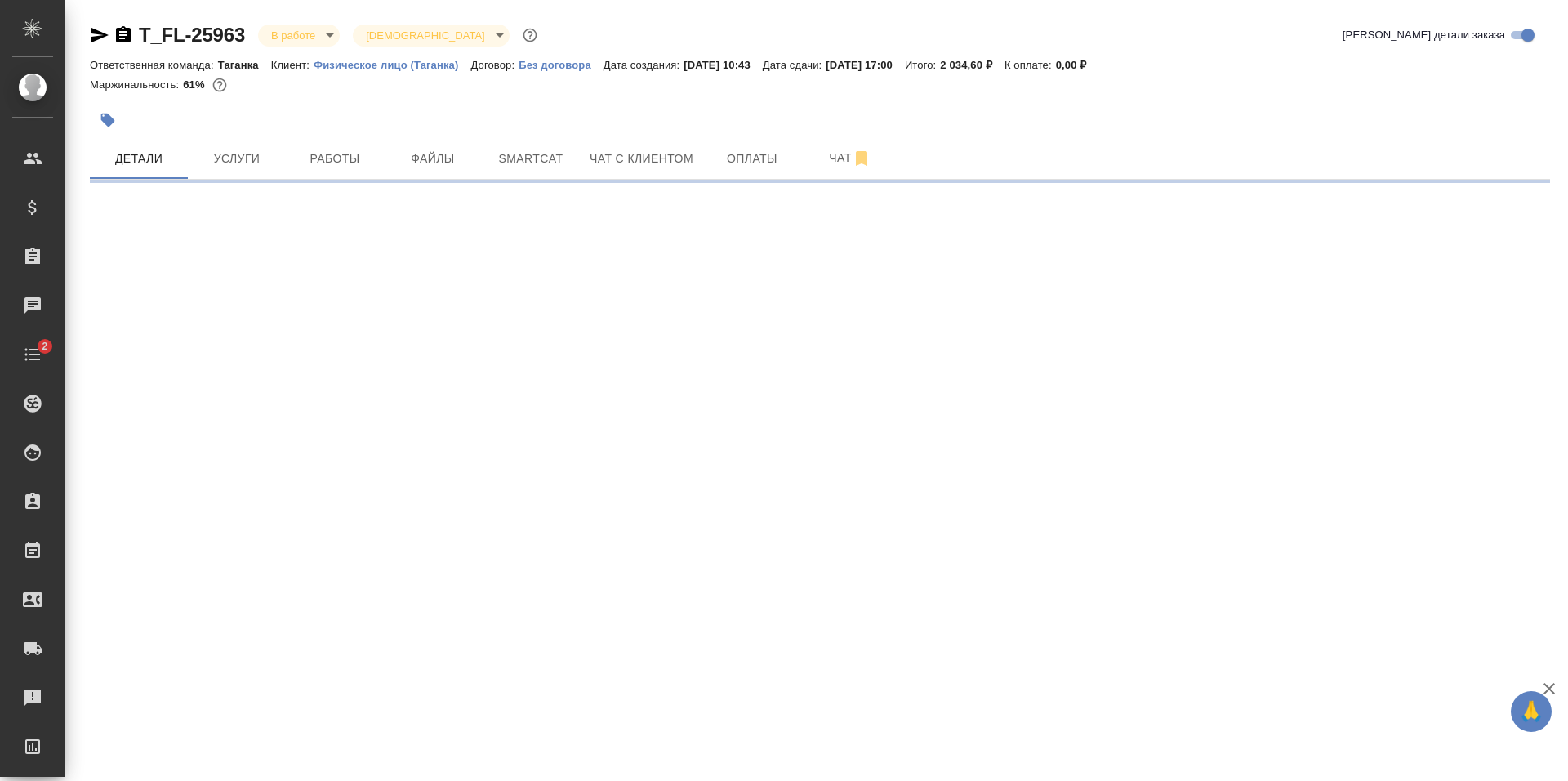
select select "RU"
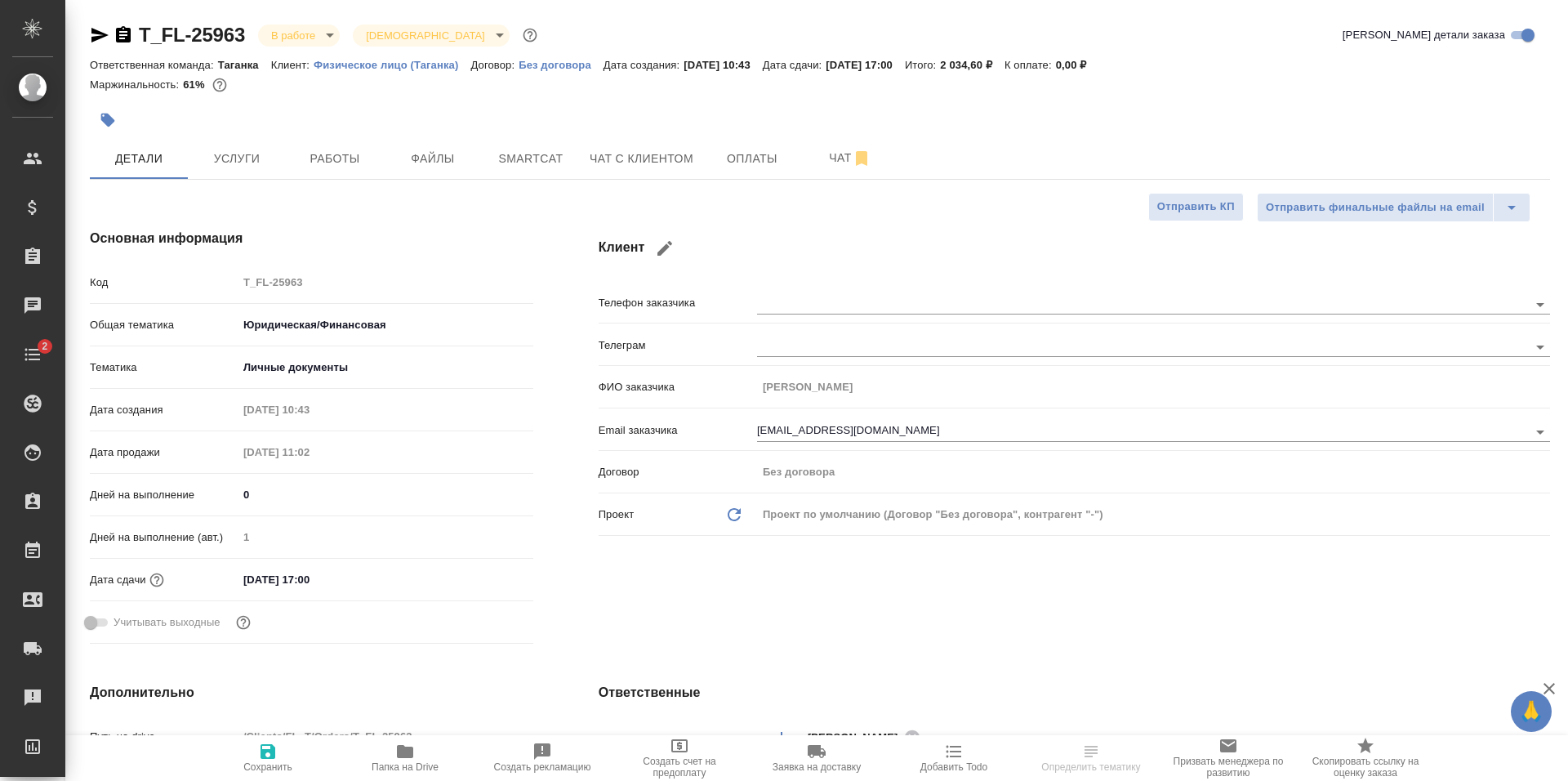
type textarea "x"
click at [233, 149] on span "Услуги" at bounding box center [237, 159] width 78 height 20
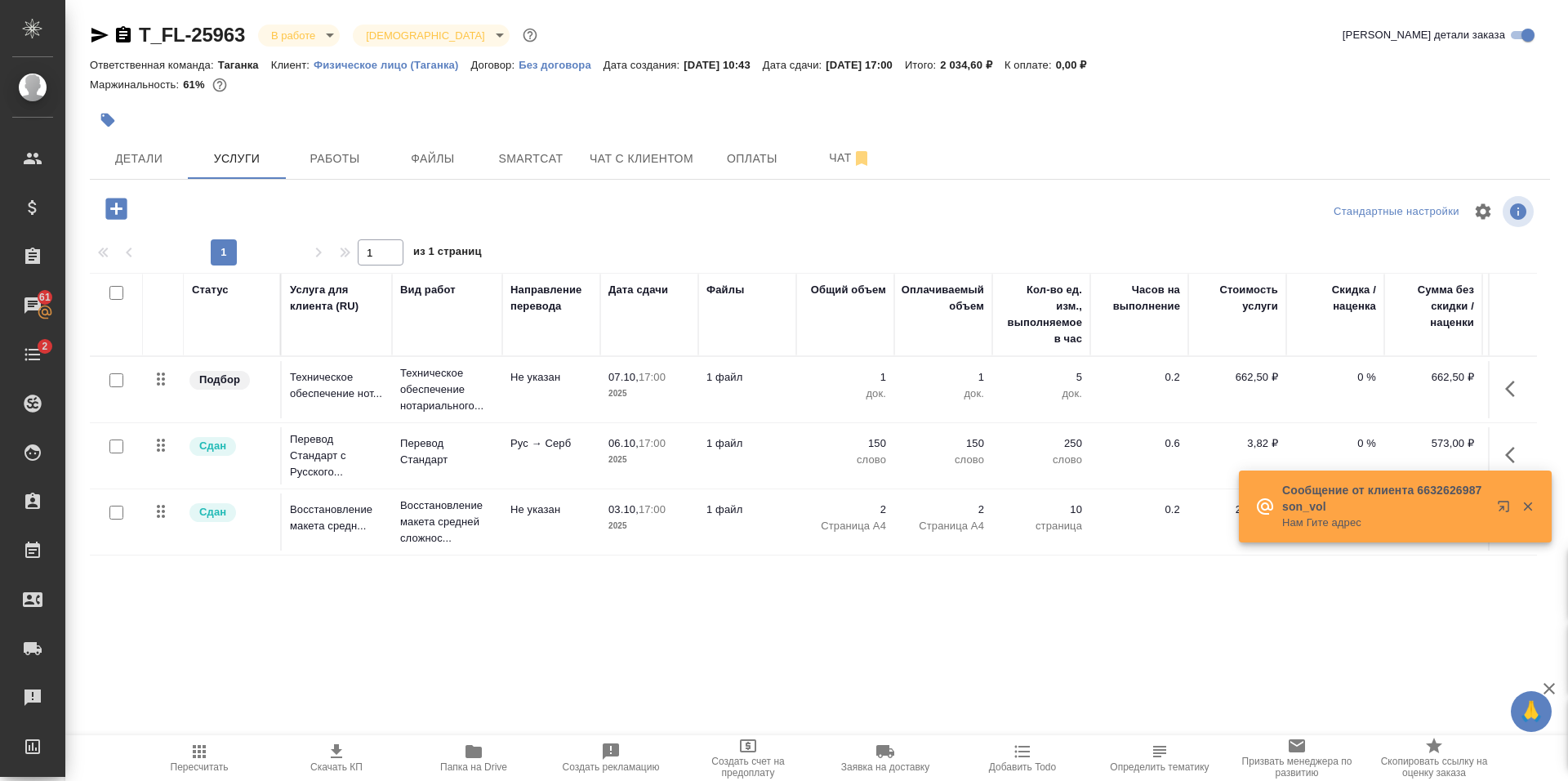
click at [1496, 503] on button "button" at bounding box center [1507, 510] width 39 height 39
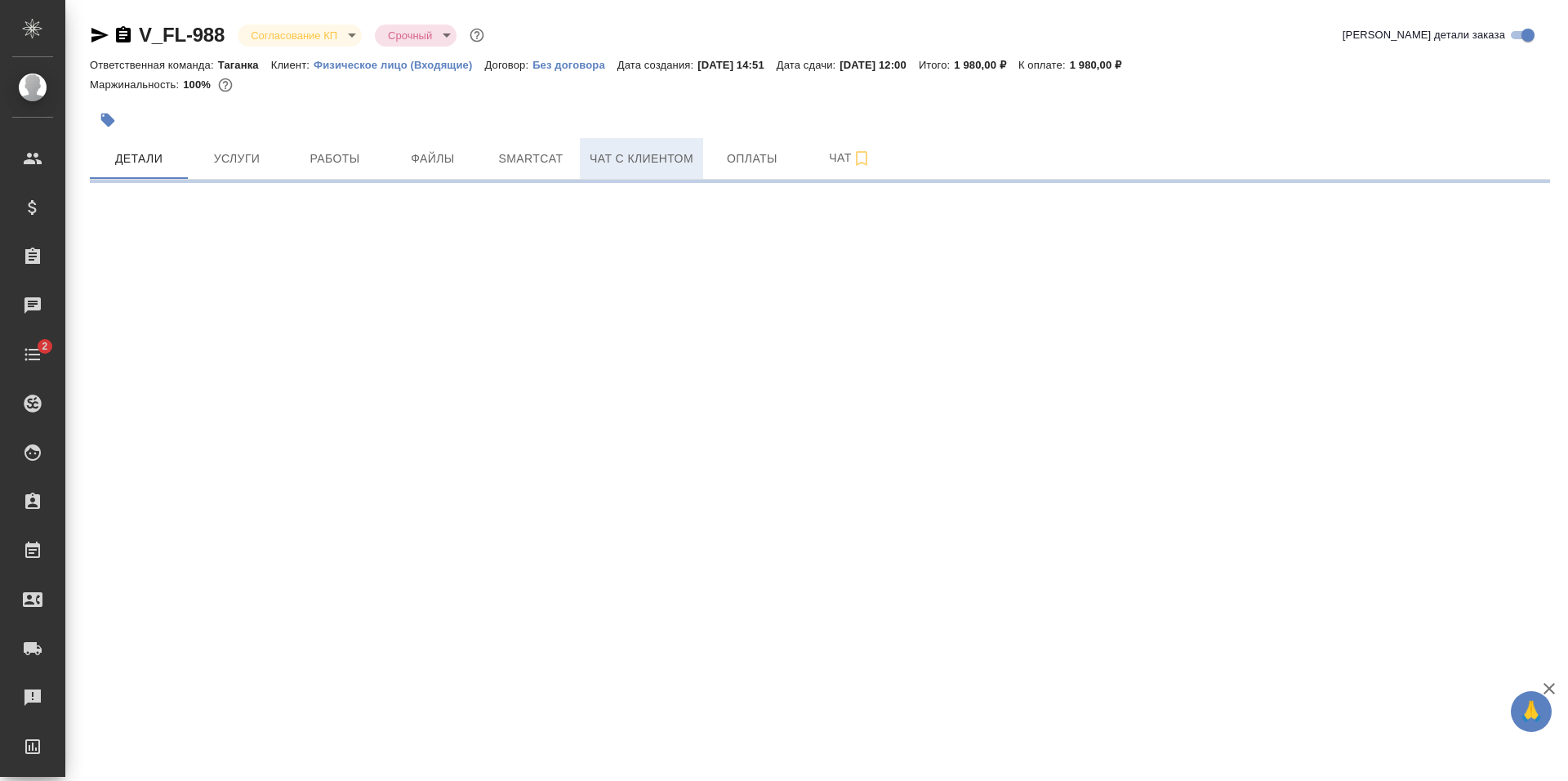
select select "RU"
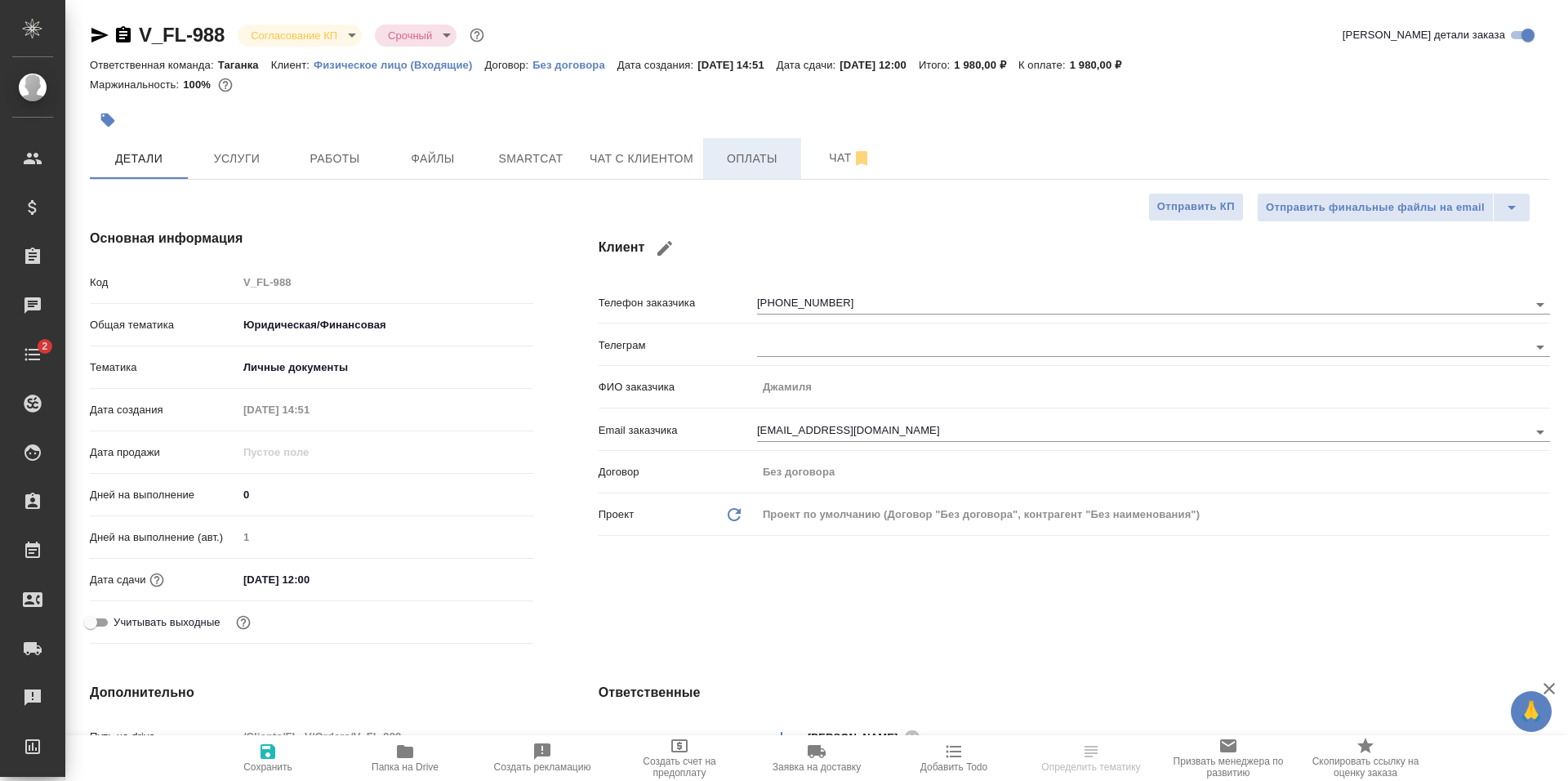
type textarea "x"
click at [758, 149] on span "Оплаты" at bounding box center [752, 159] width 78 height 20
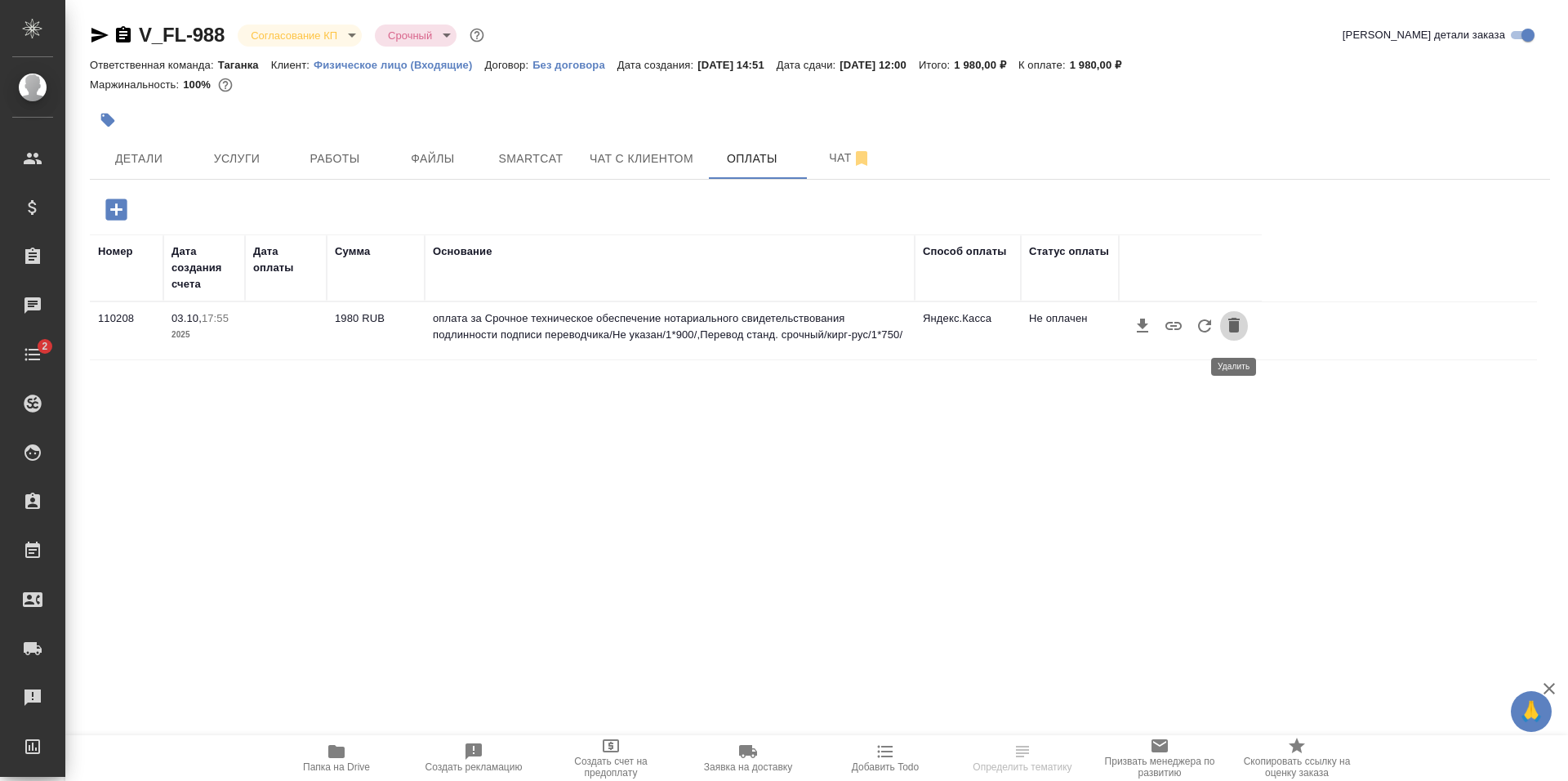
click at [1220, 328] on button "button" at bounding box center [1234, 326] width 28 height 31
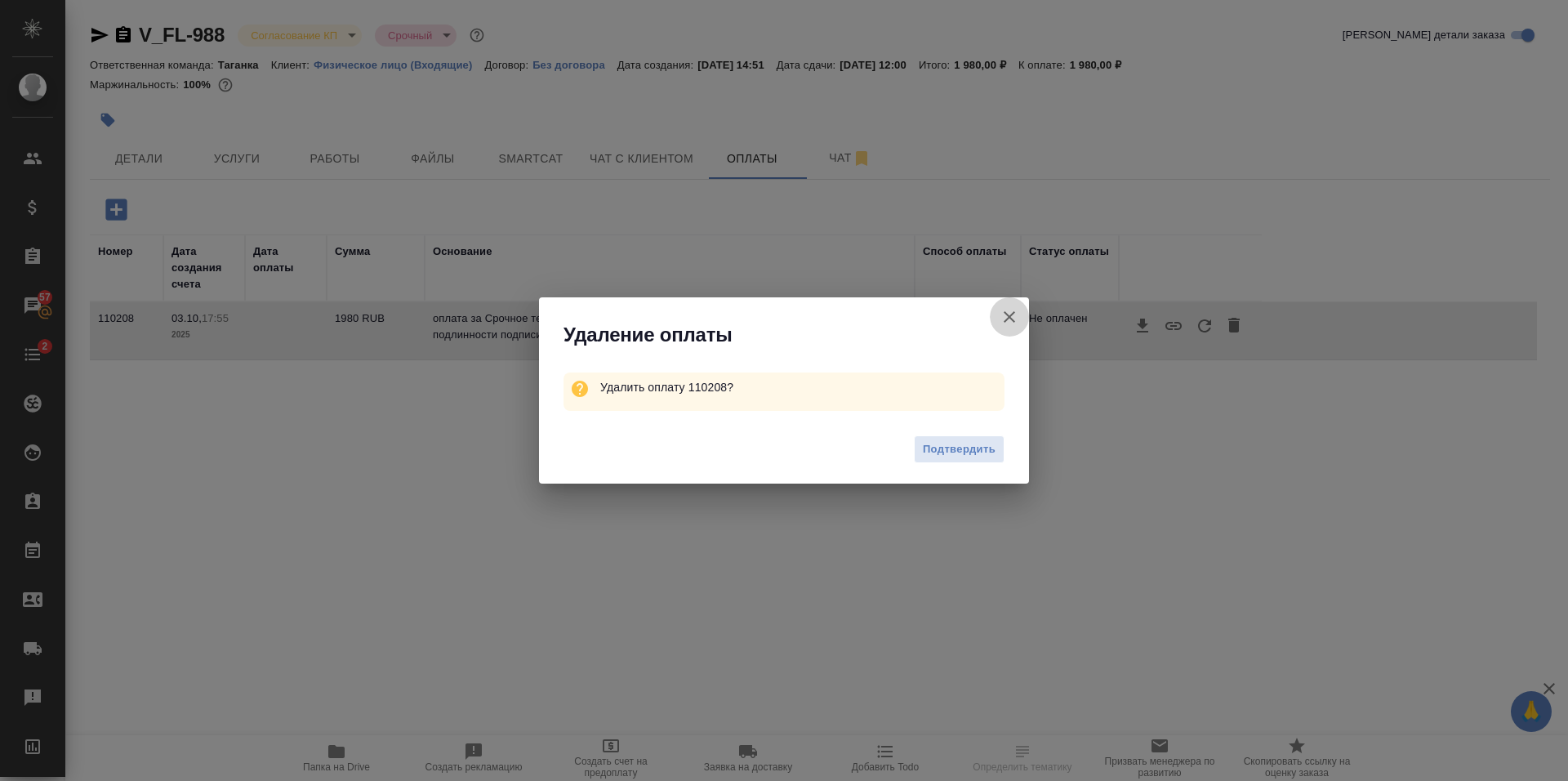
click at [1008, 320] on icon "button" at bounding box center [1009, 316] width 11 height 11
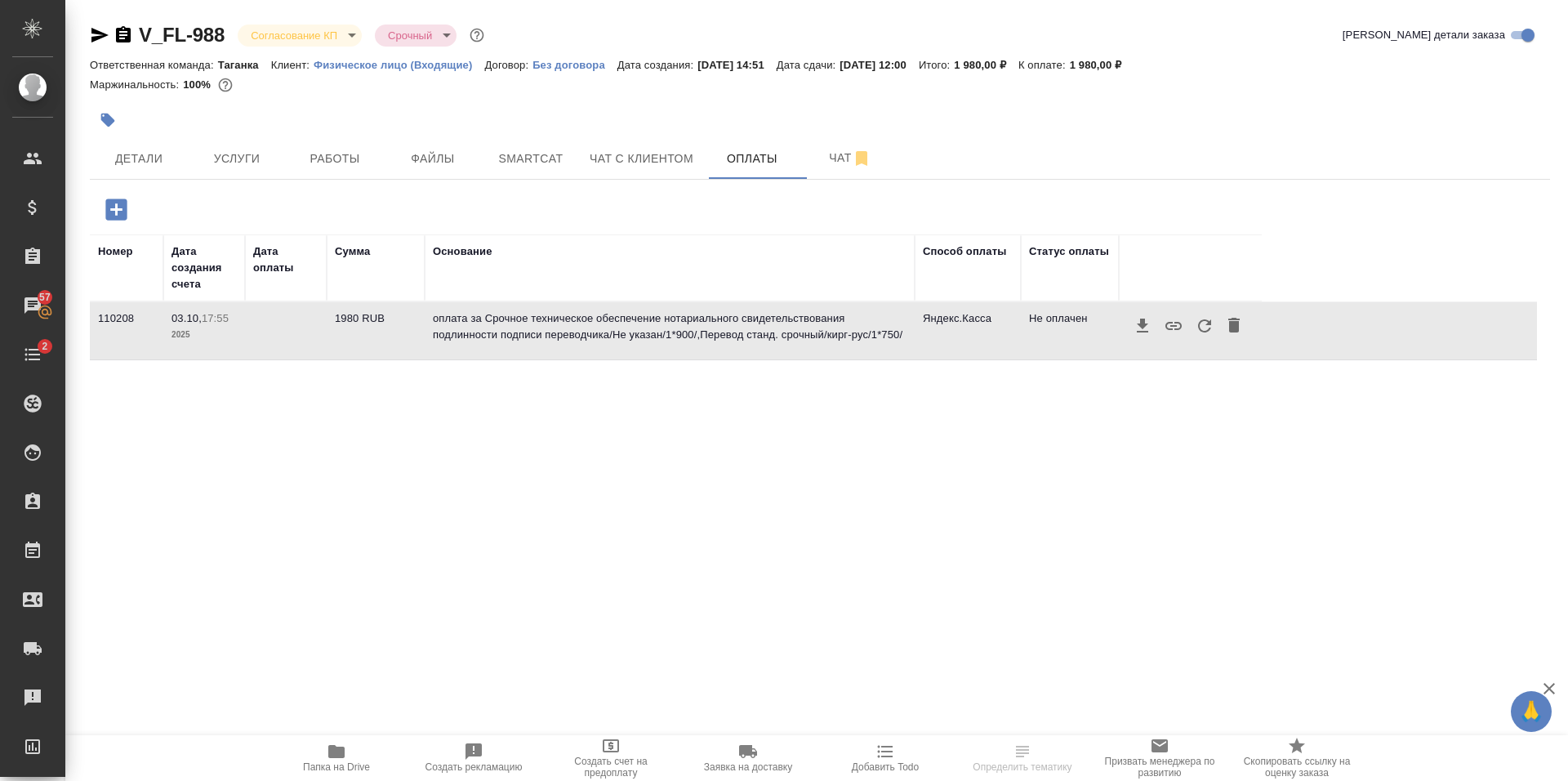
click at [1208, 336] on icon "button" at bounding box center [1204, 326] width 20 height 20
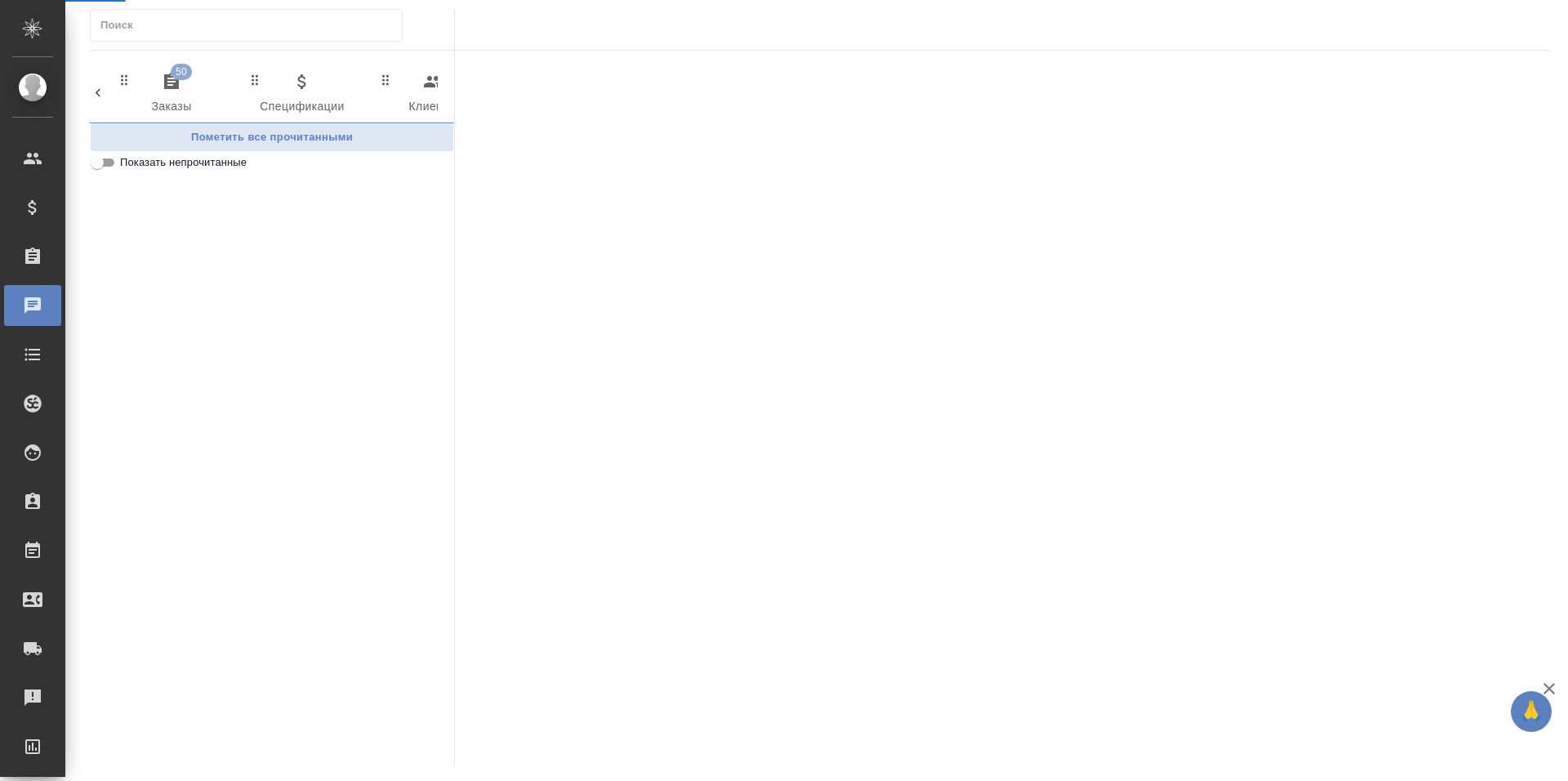
scroll to position [0, 869]
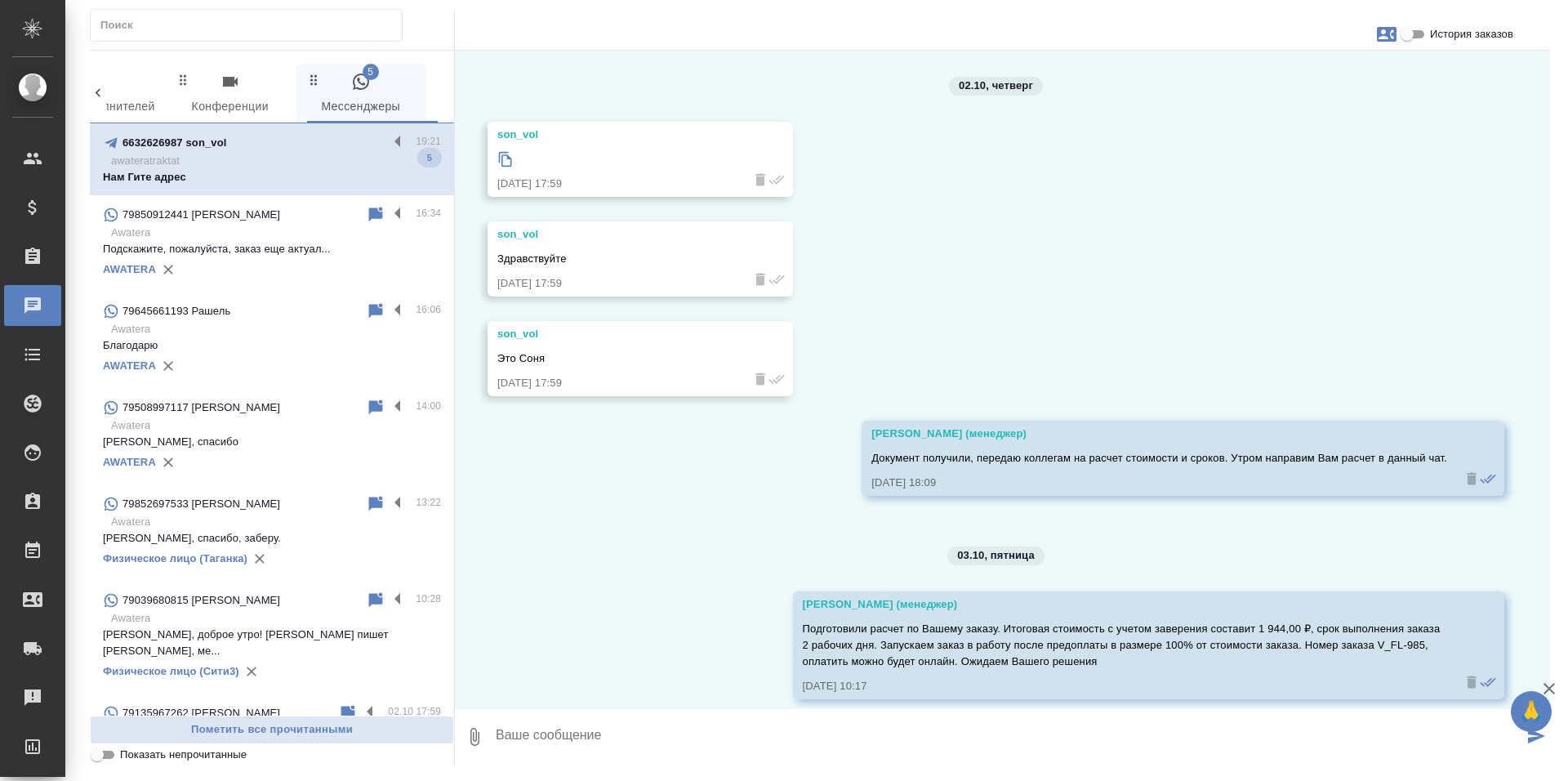
scroll to position [4910, 0]
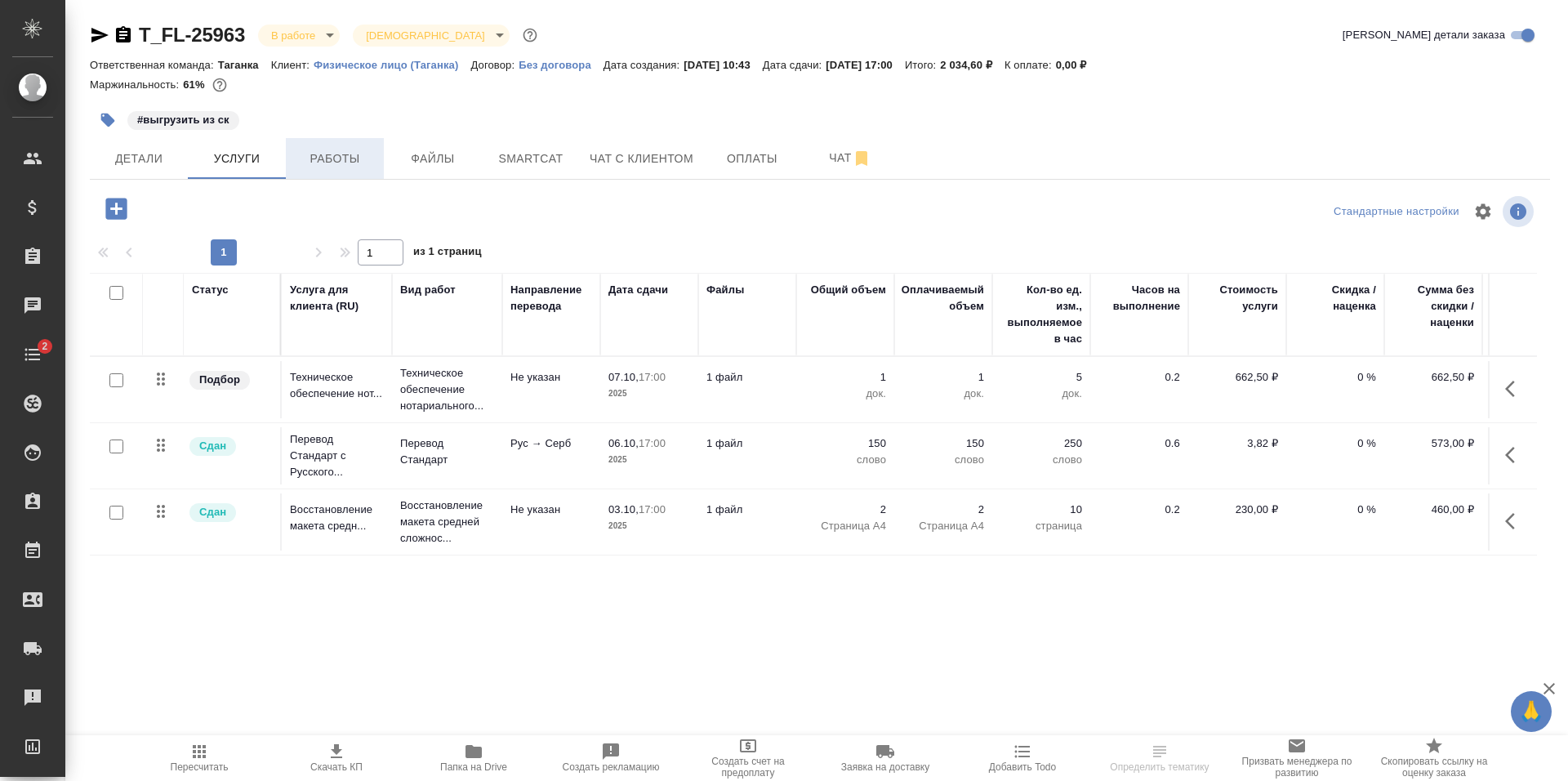
click at [343, 162] on span "Работы" at bounding box center [335, 159] width 78 height 20
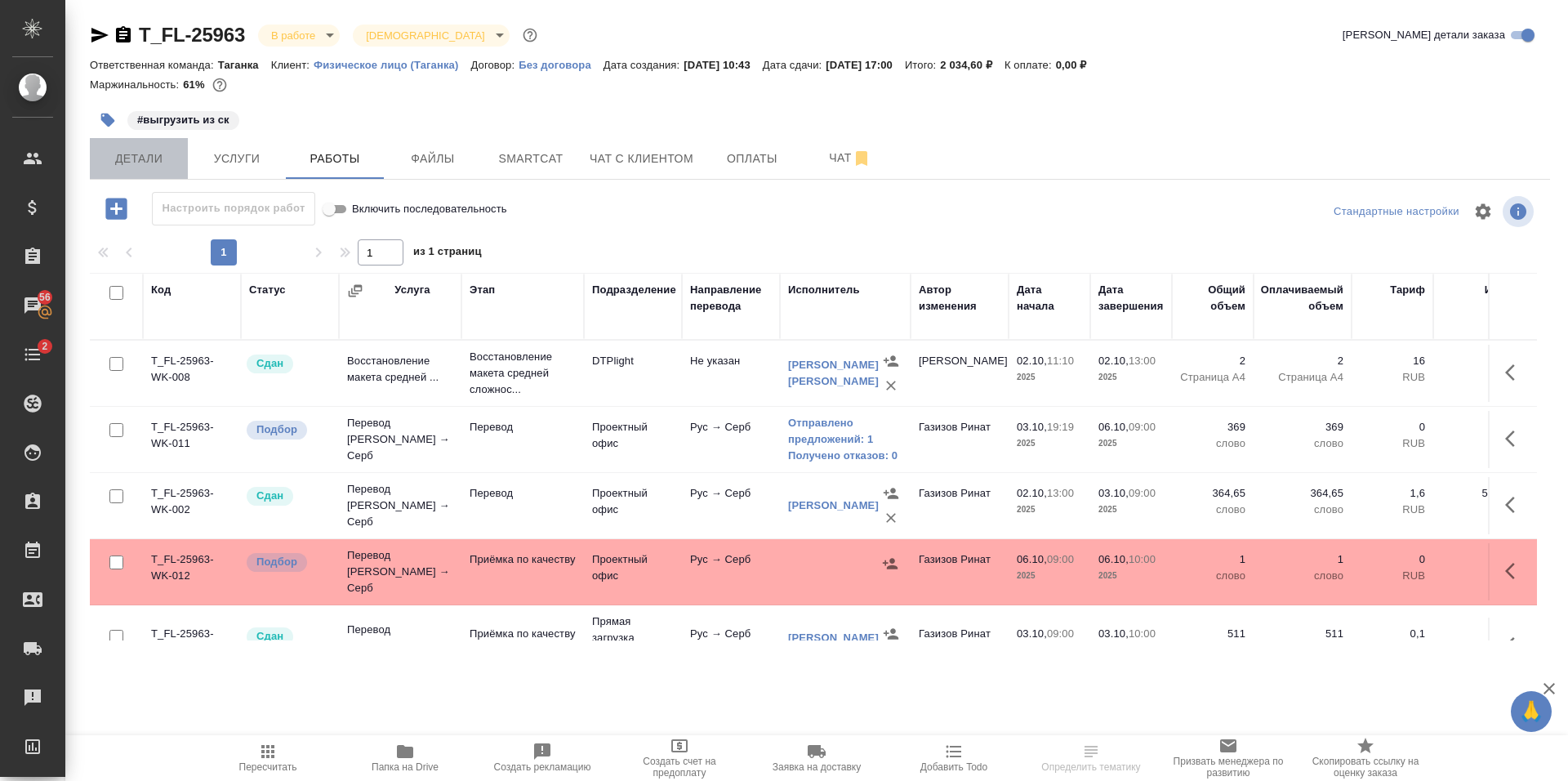
click at [157, 162] on span "Детали" at bounding box center [139, 159] width 78 height 20
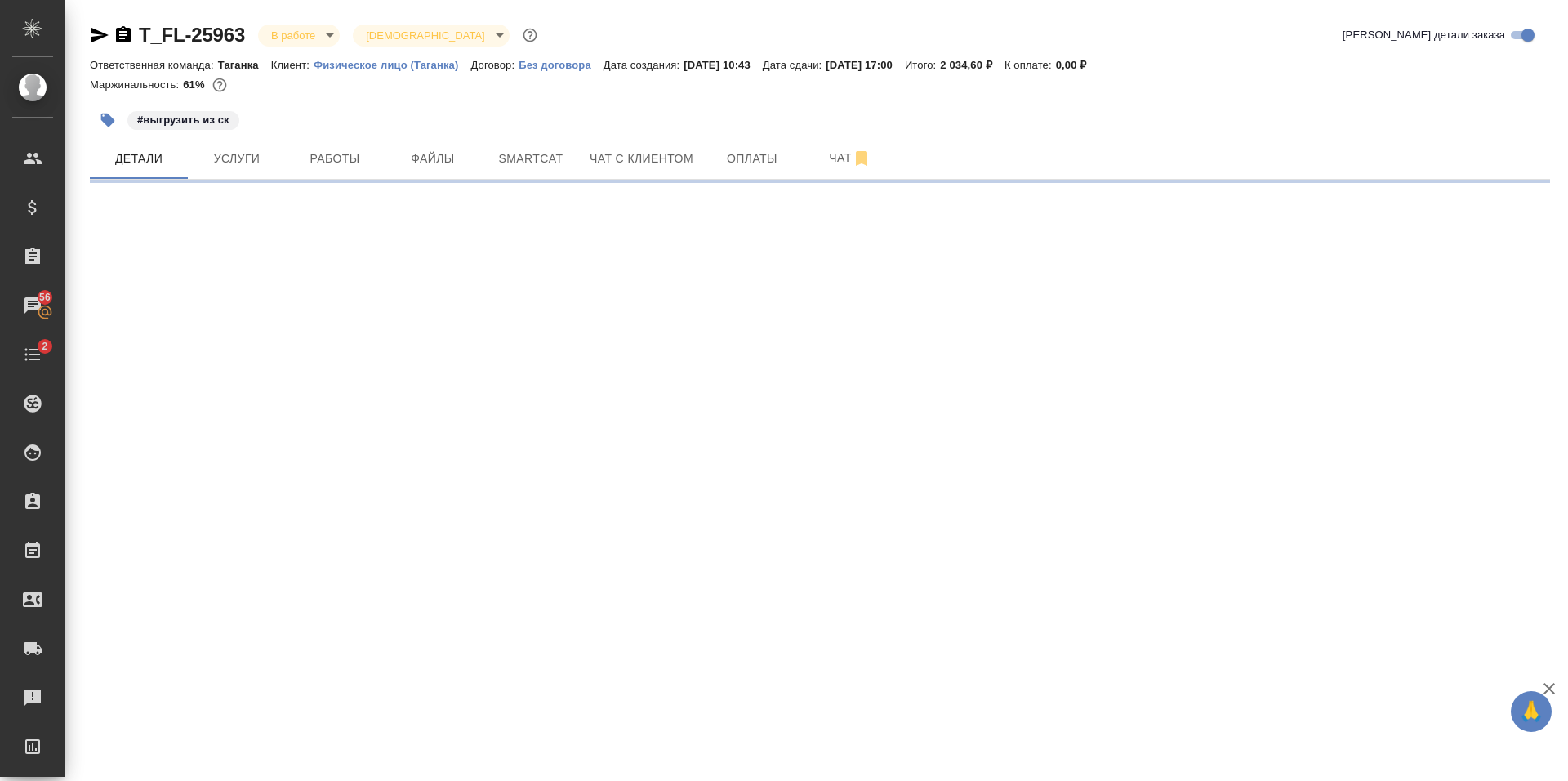
select select "RU"
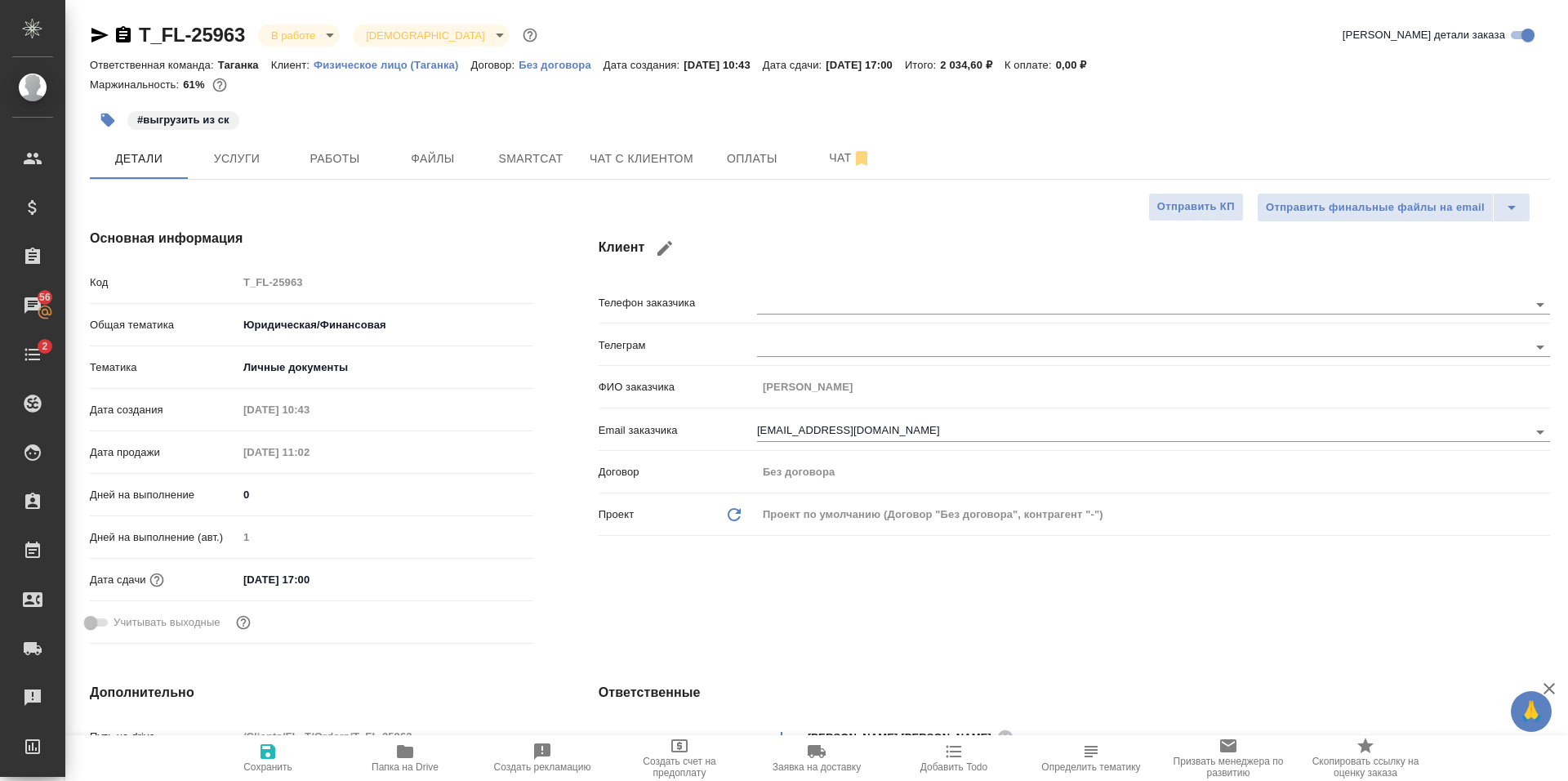
type textarea "x"
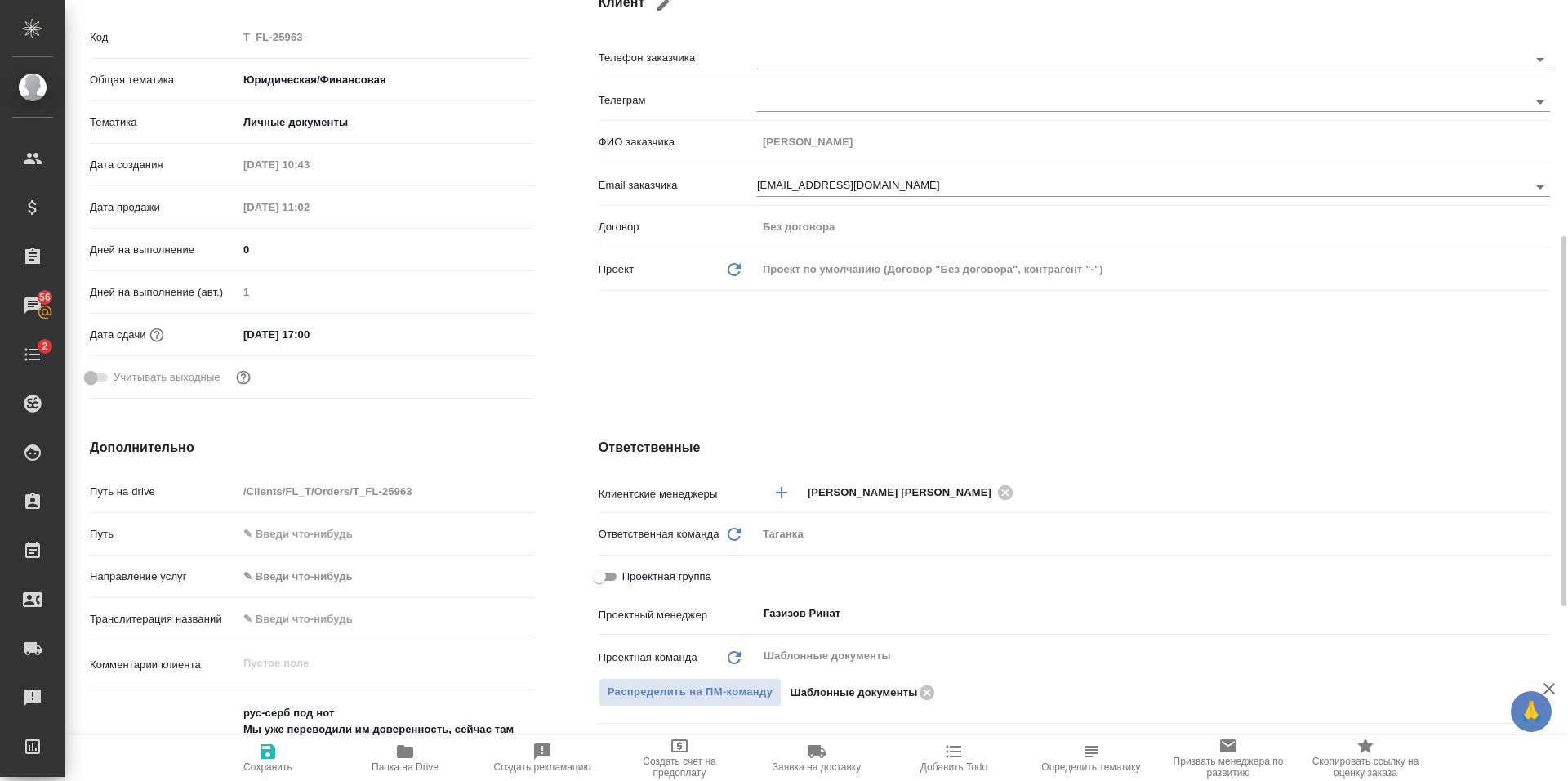
scroll to position [408, 0]
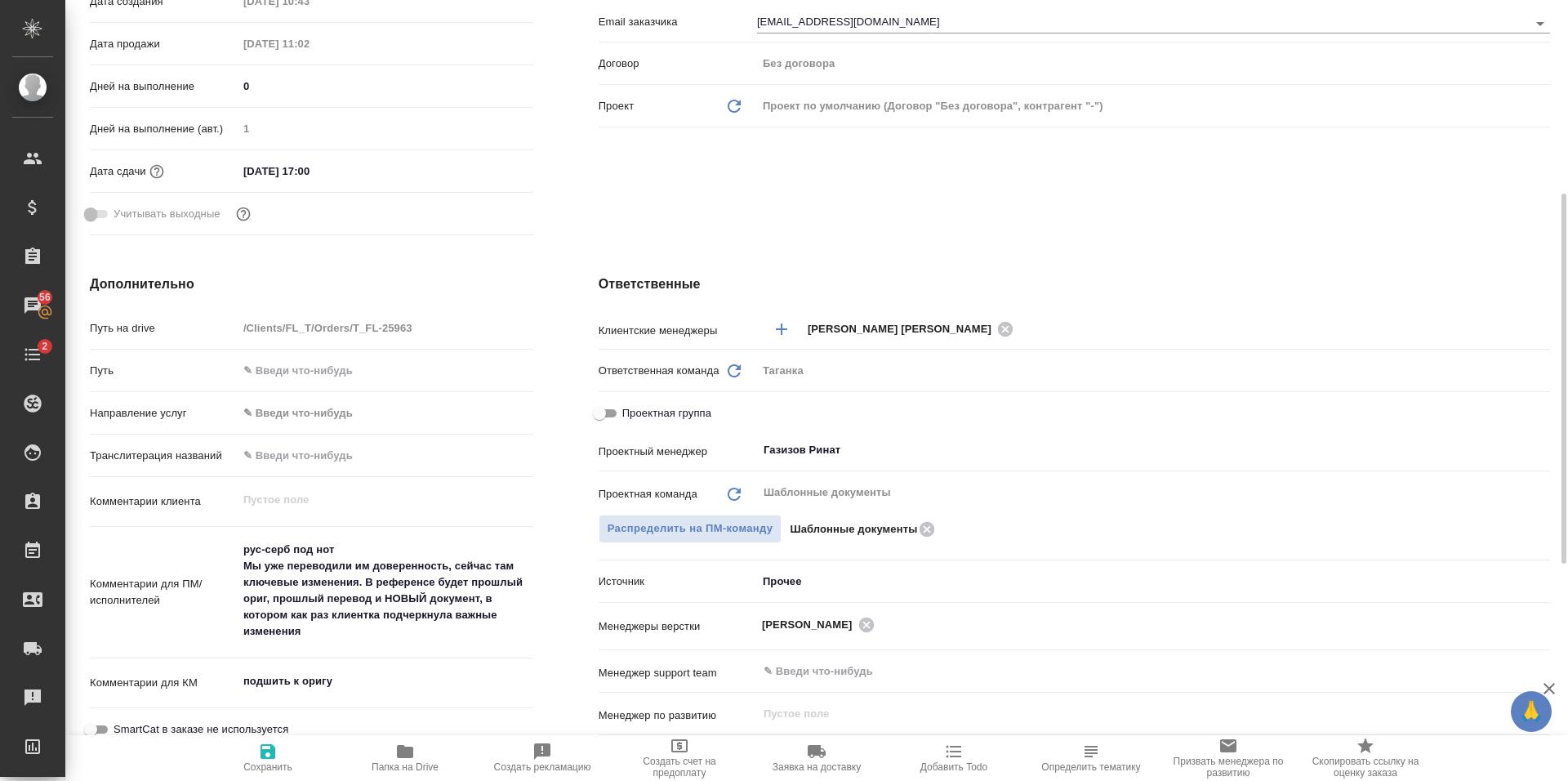
type textarea "x"
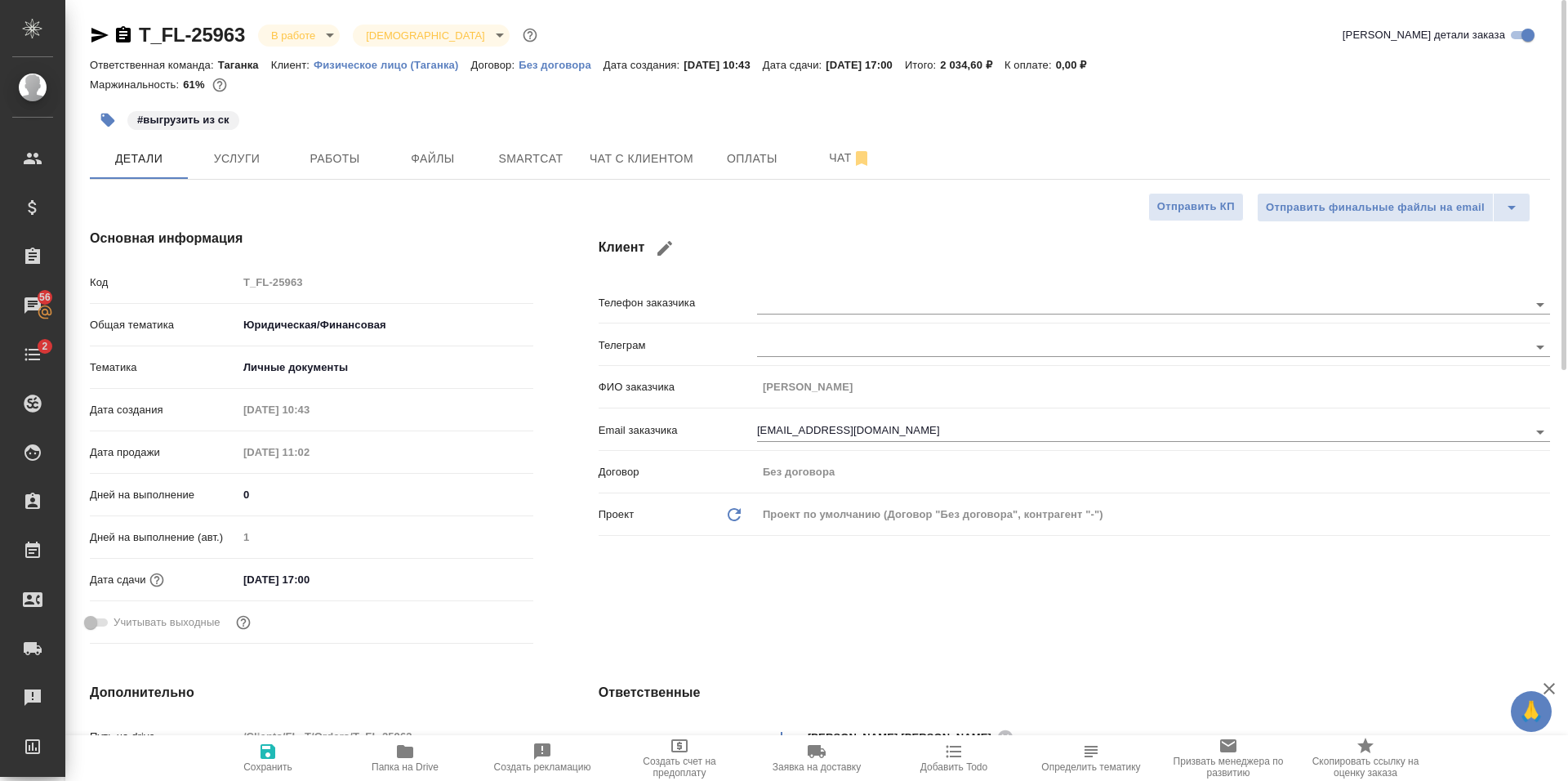
type textarea "x"
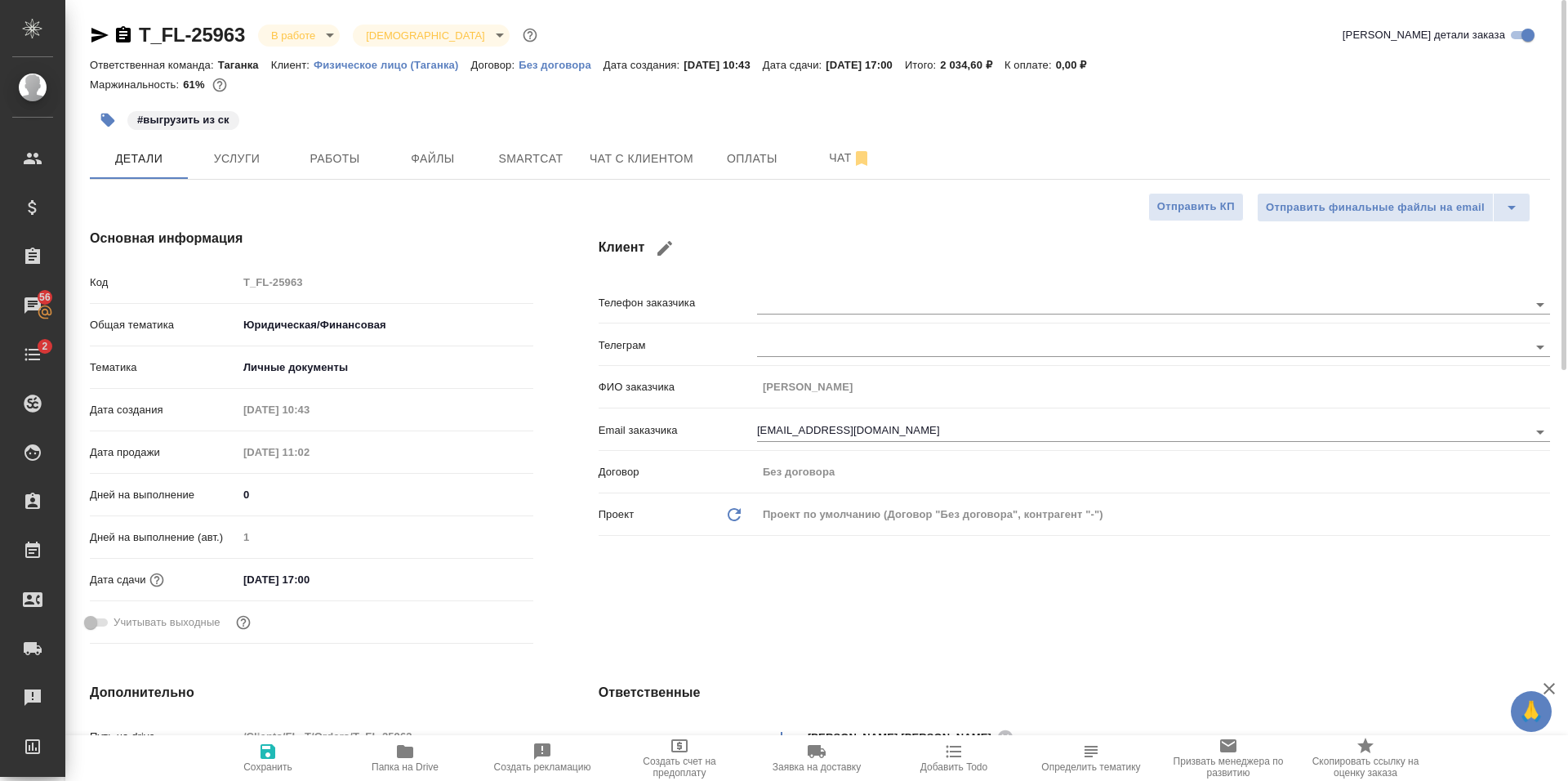
type textarea "x"
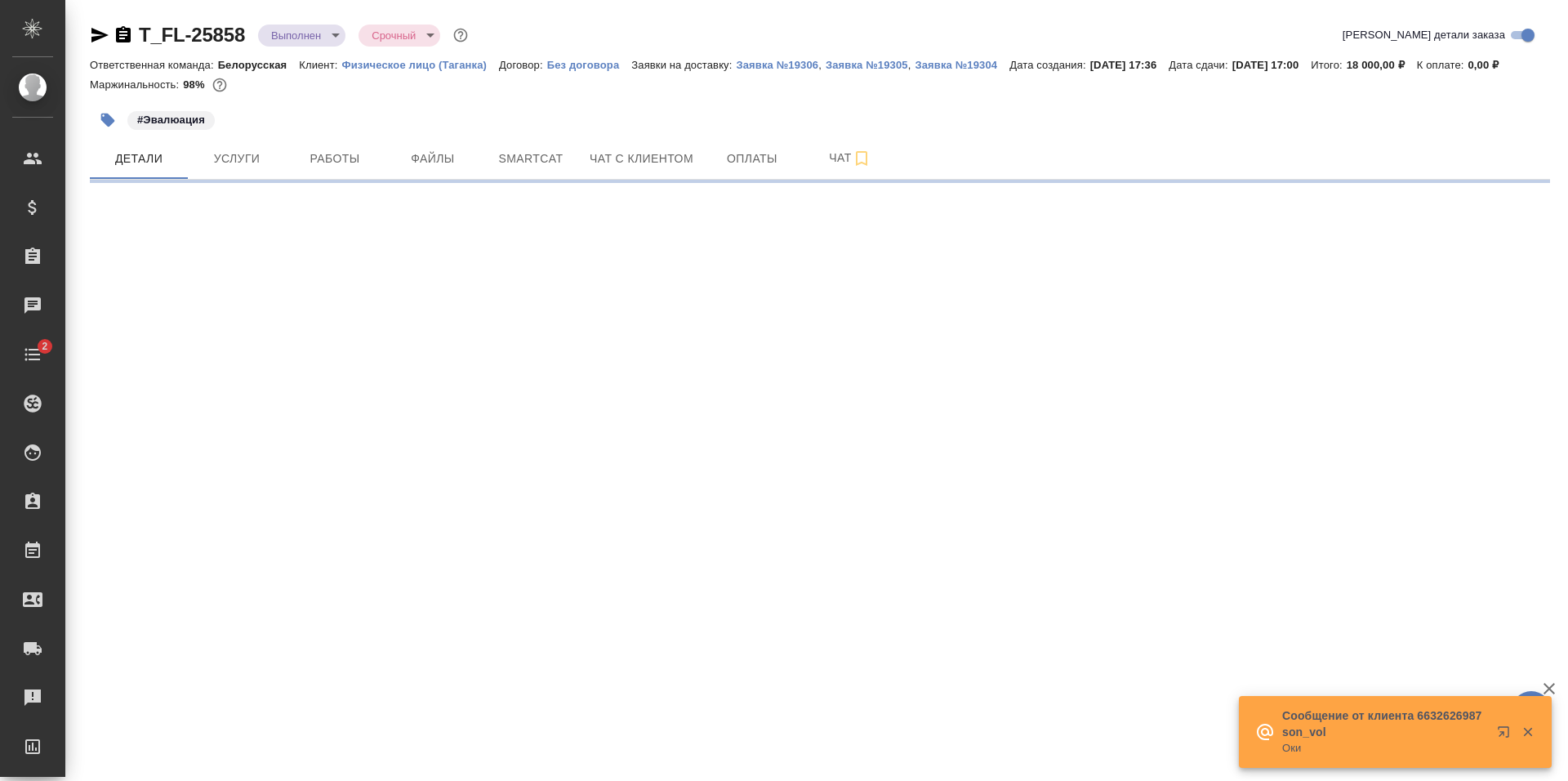
select select "RU"
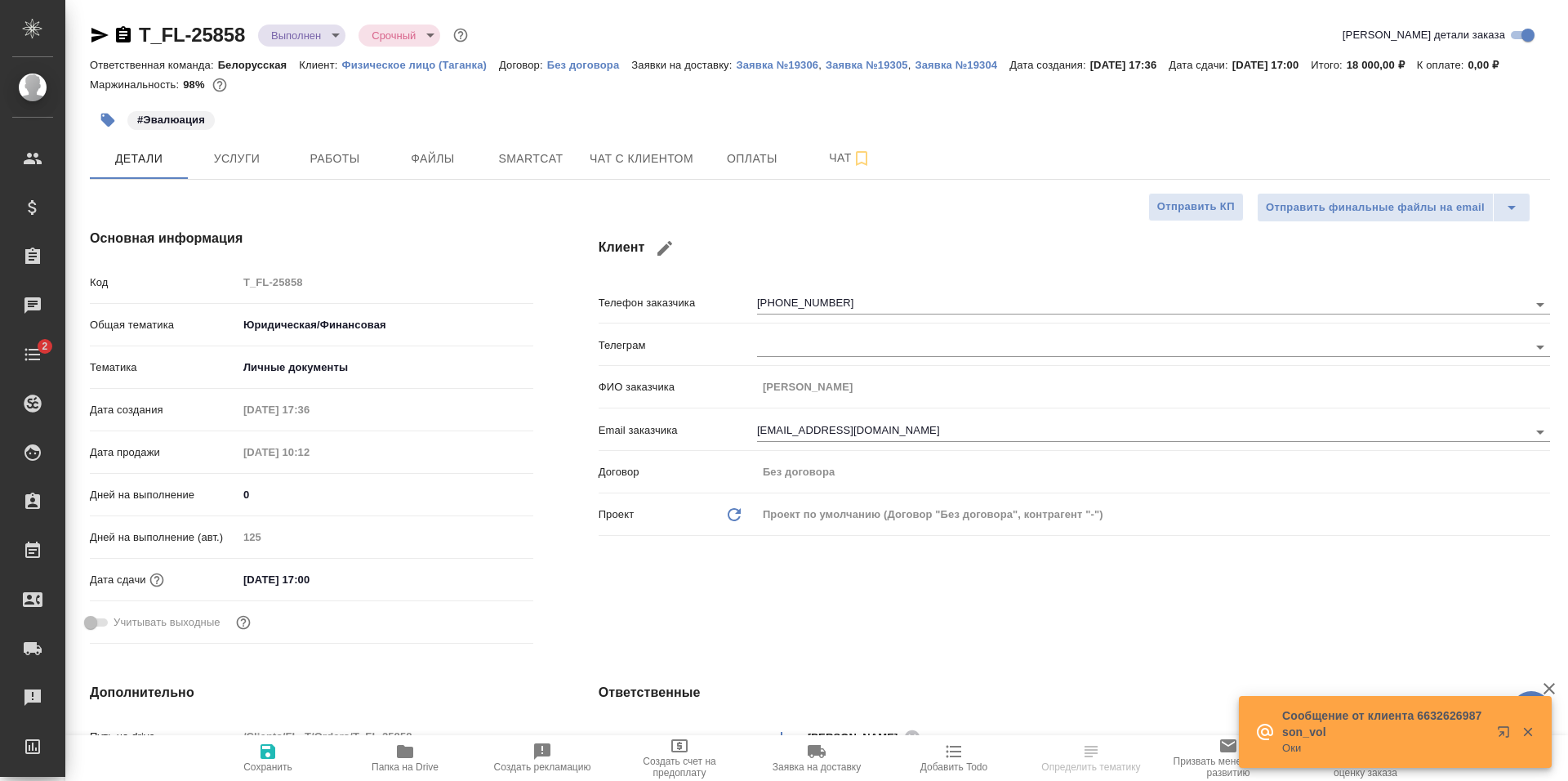
type textarea "x"
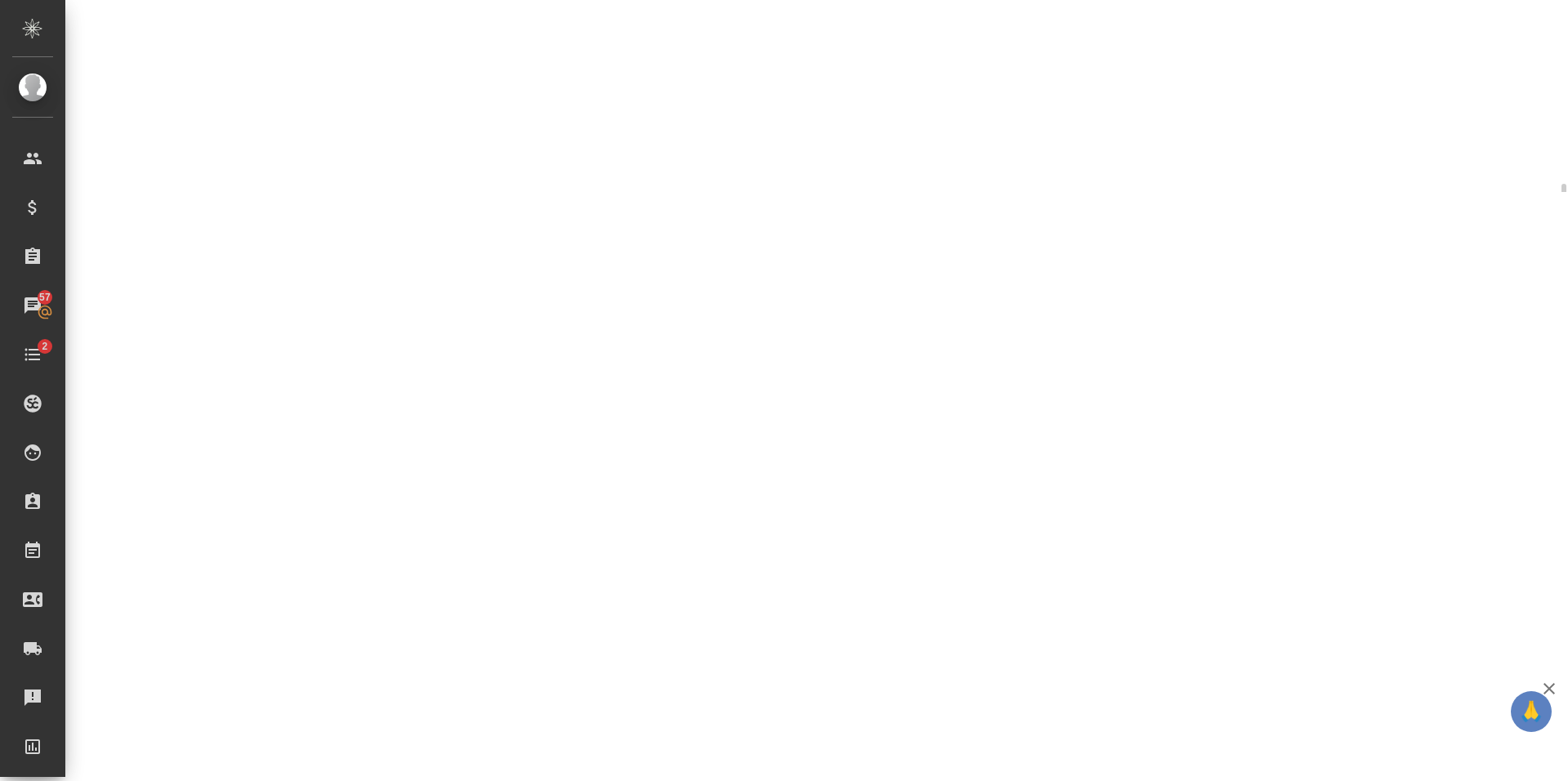
select select "RU"
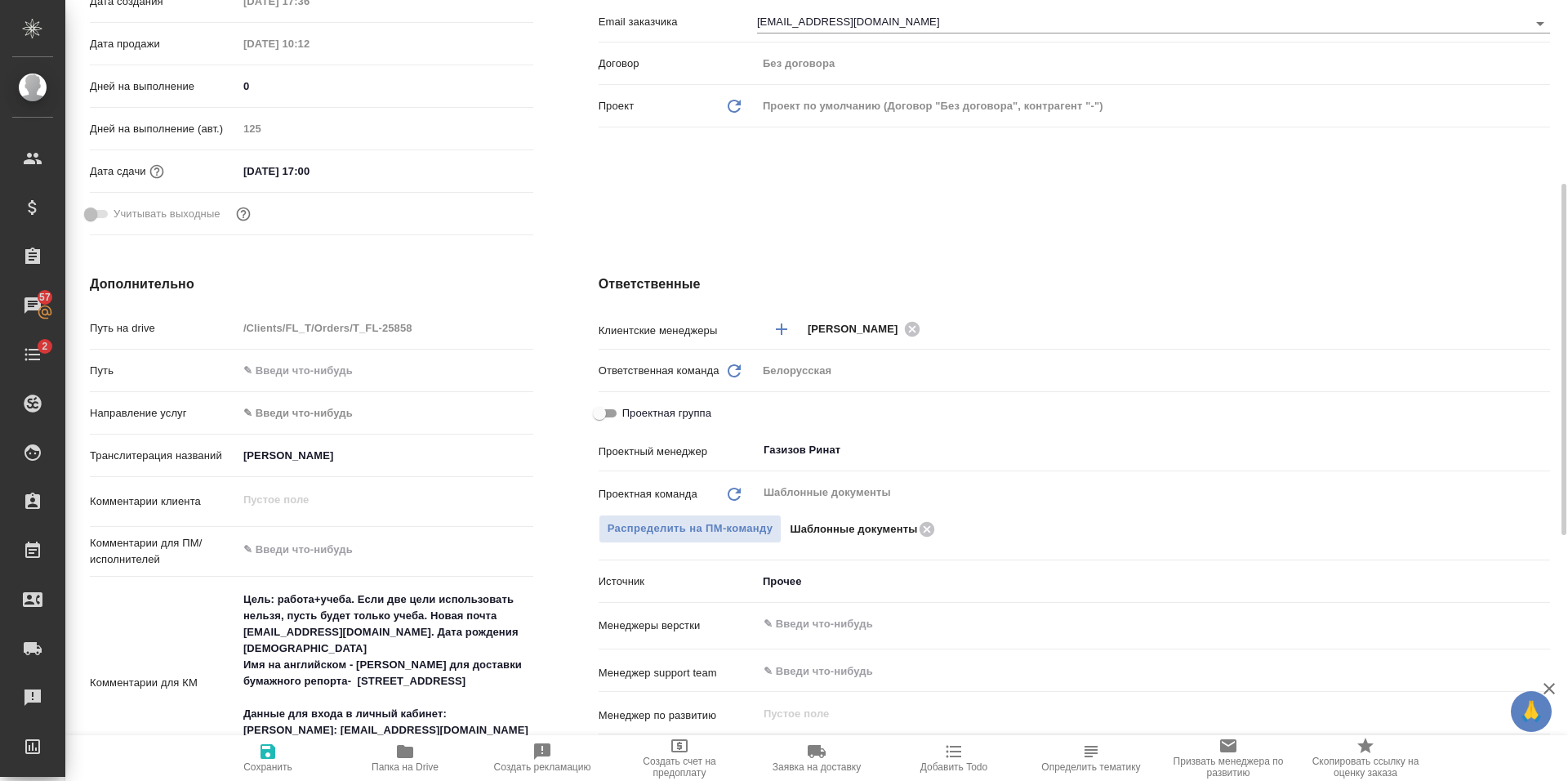
type textarea "x"
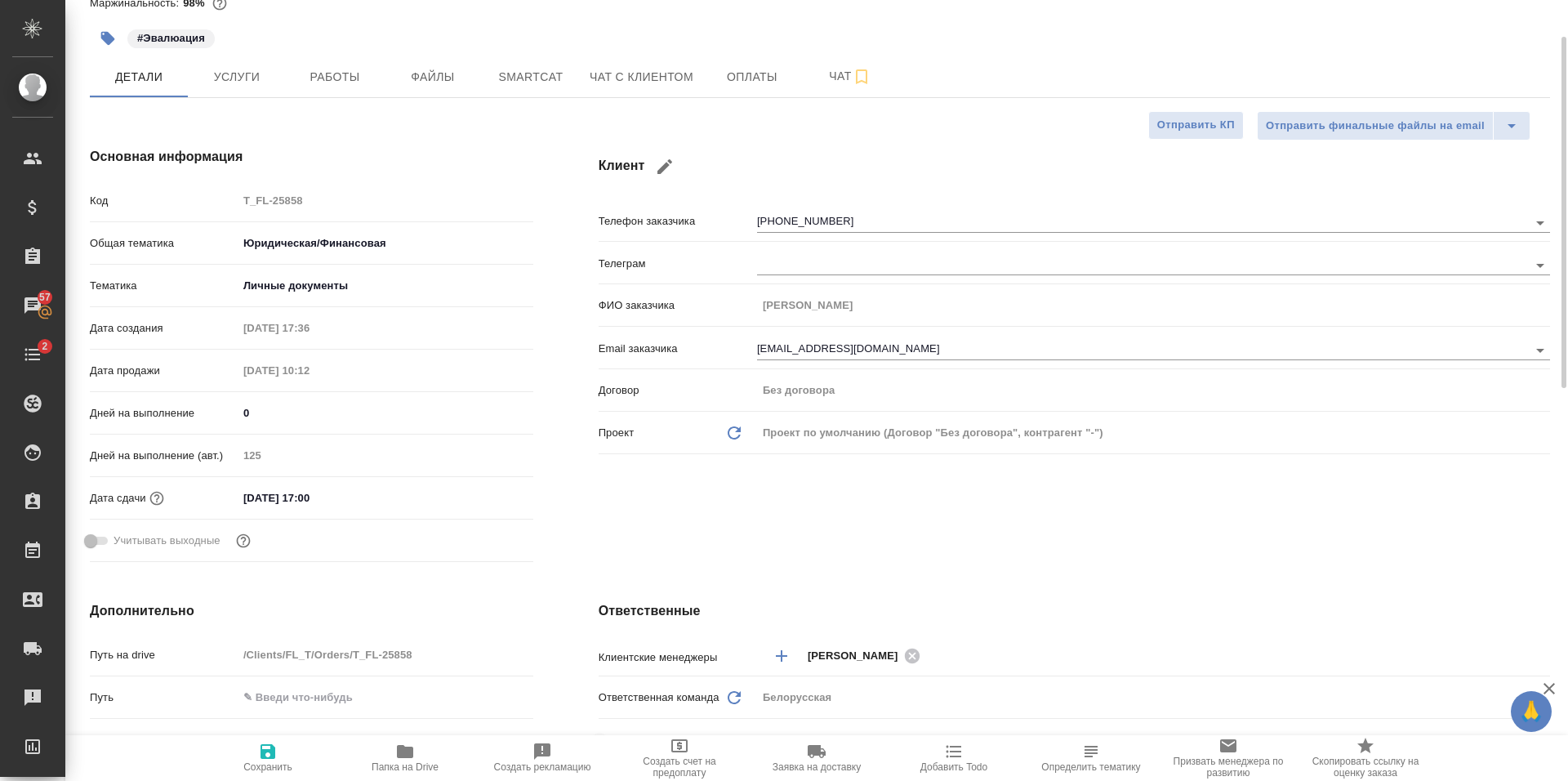
type textarea "x"
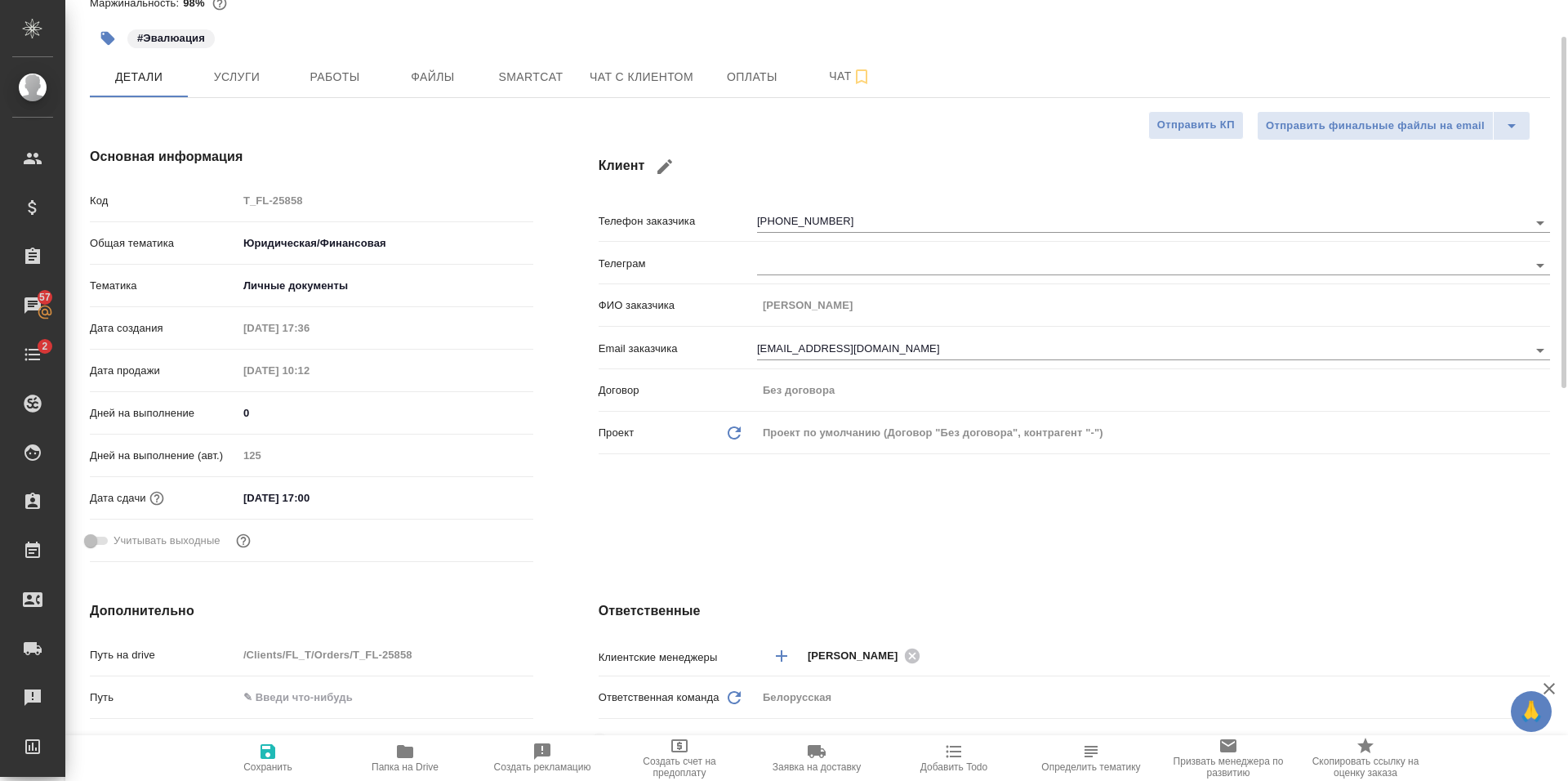
type textarea "x"
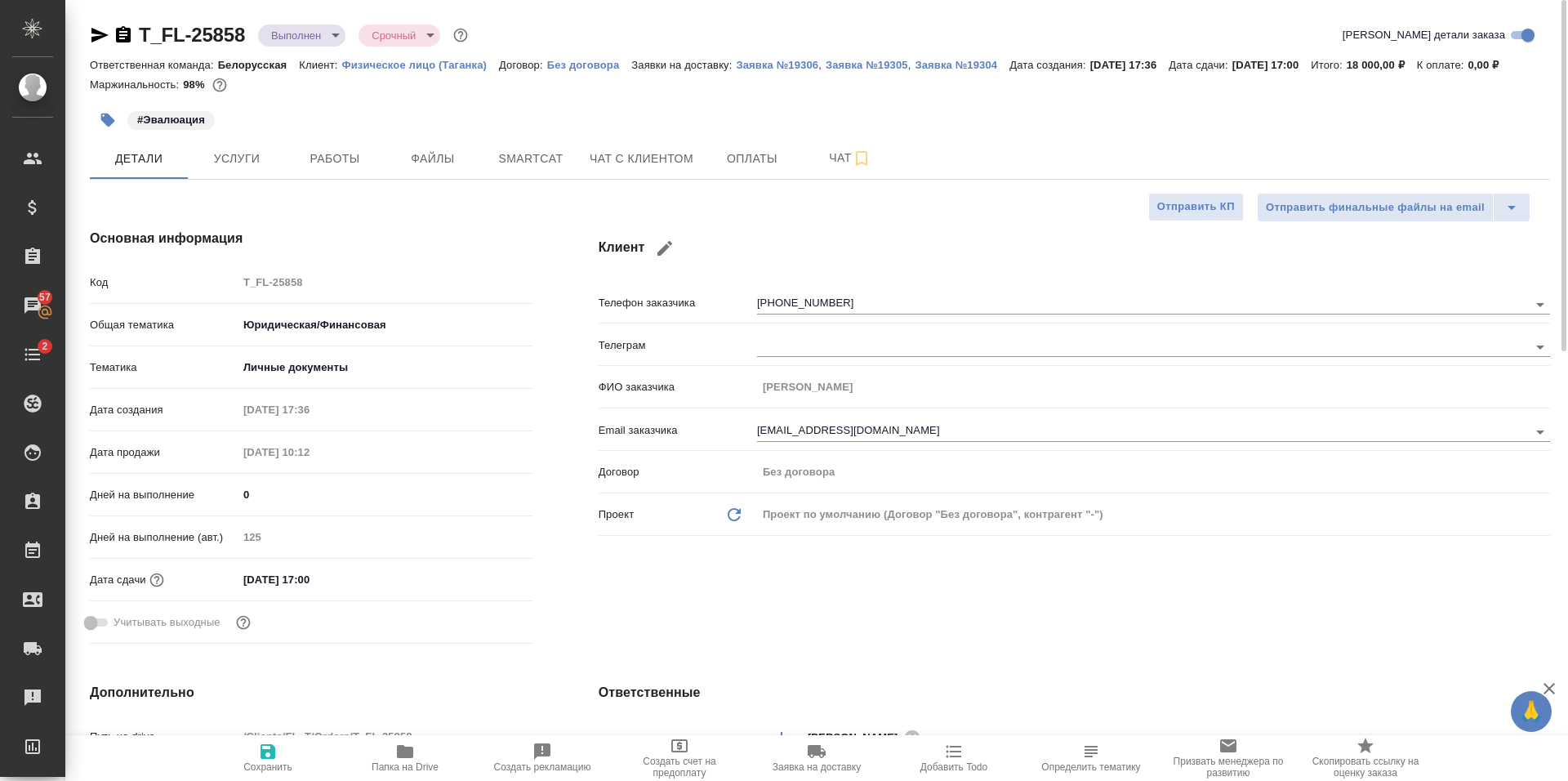
type textarea "x"
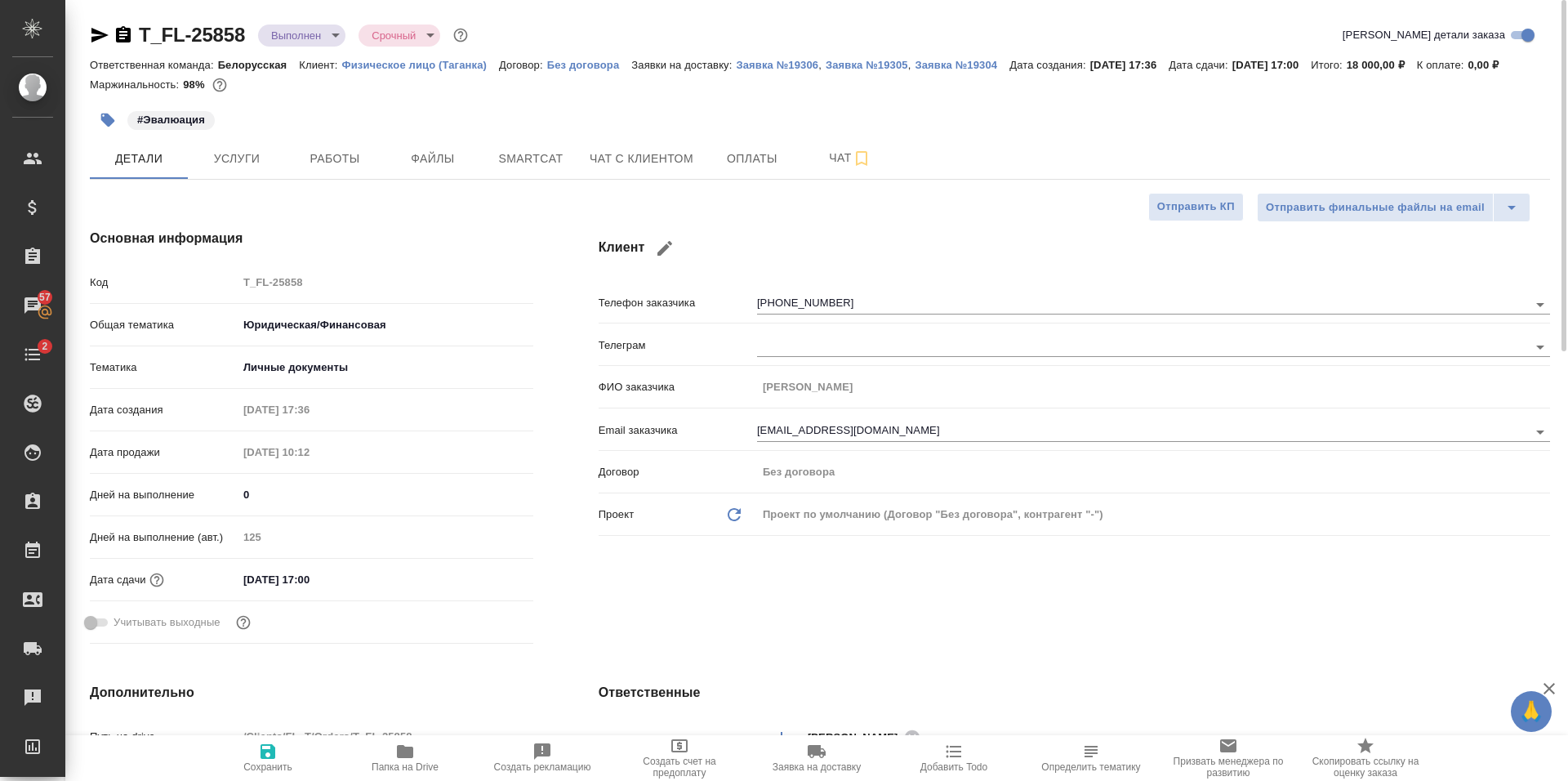
type textarea "x"
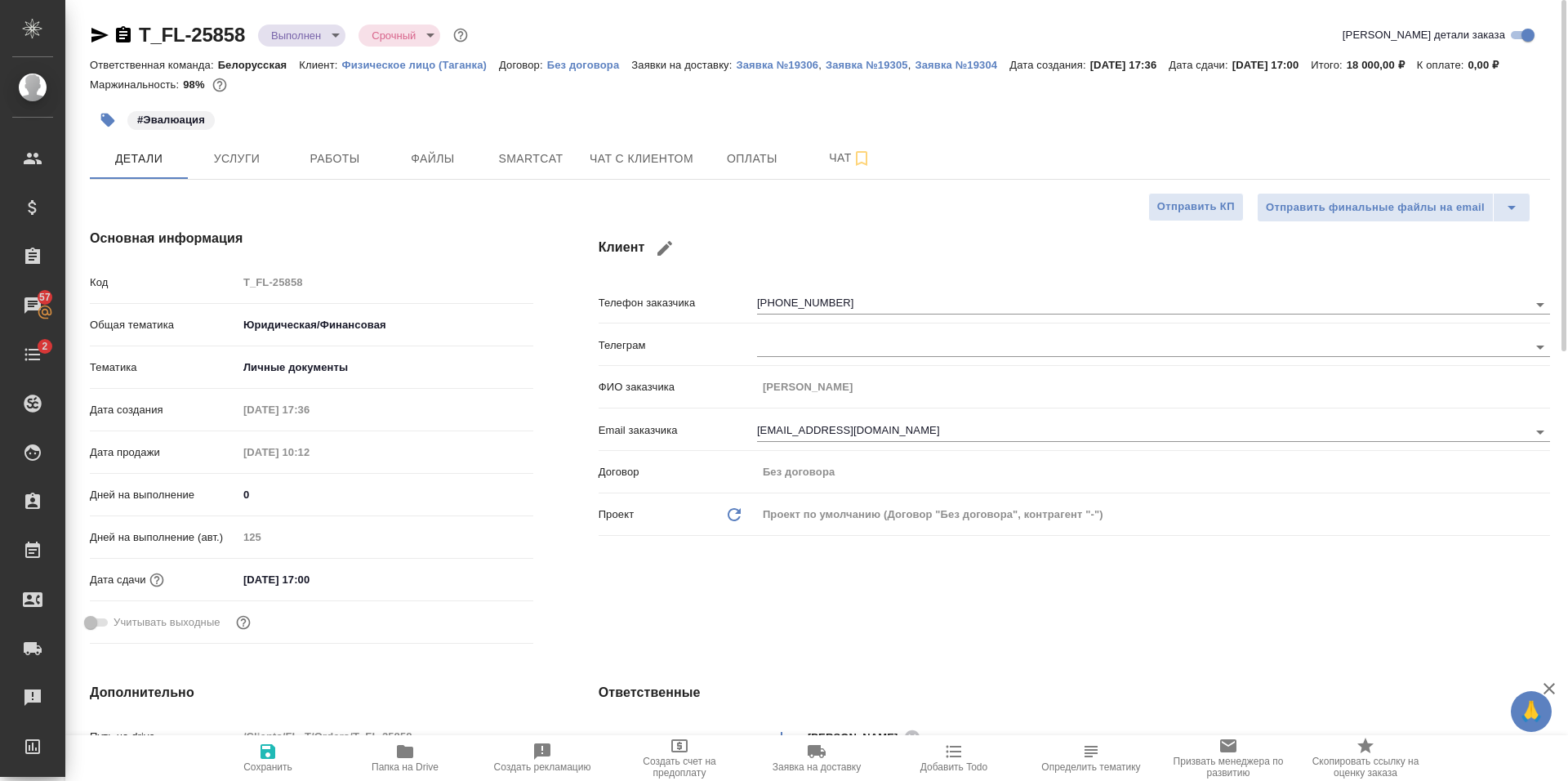
type textarea "x"
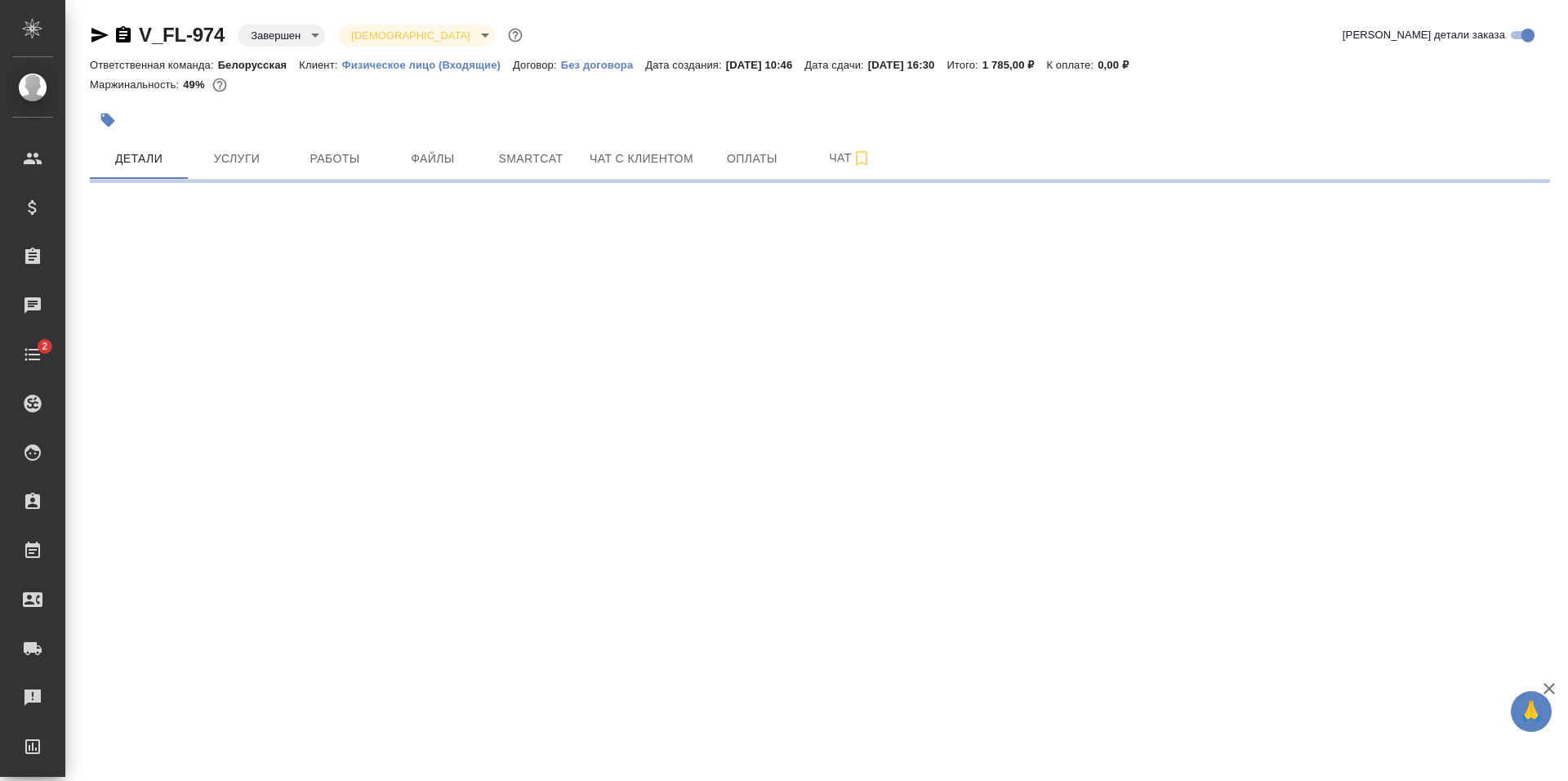
select select "RU"
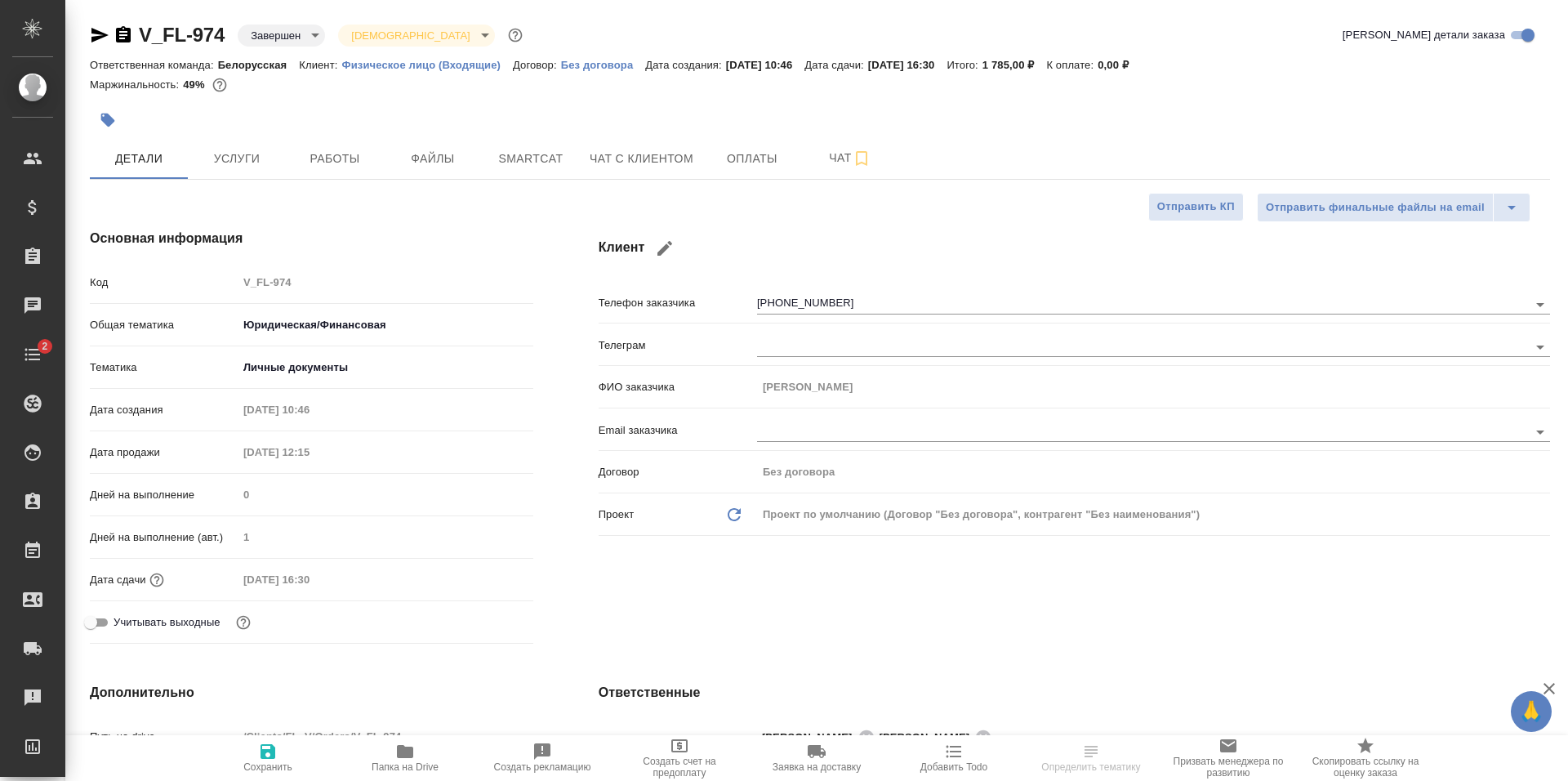
type textarea "x"
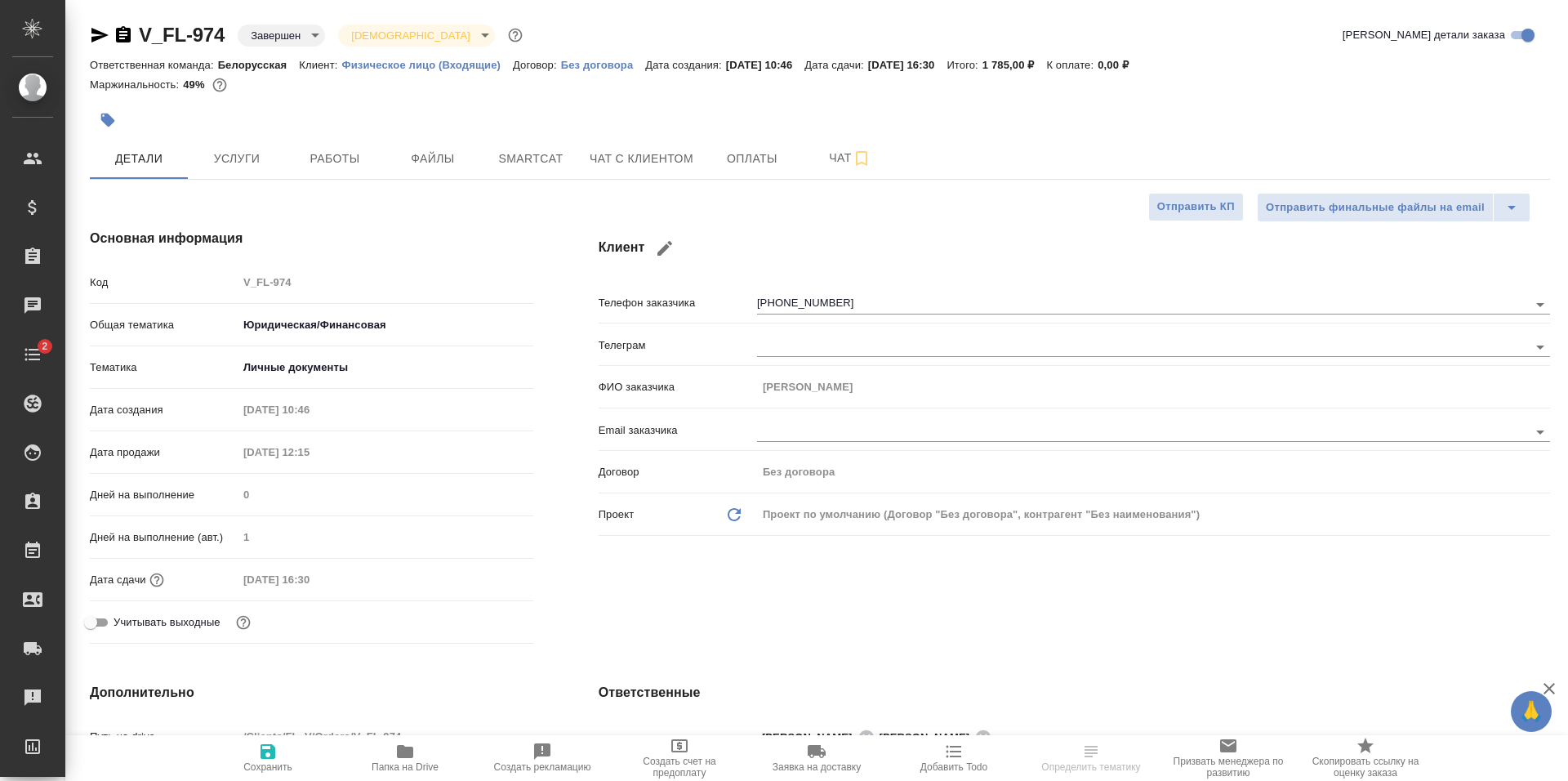
type textarea "x"
